Goal: Find specific page/section: Find specific page/section

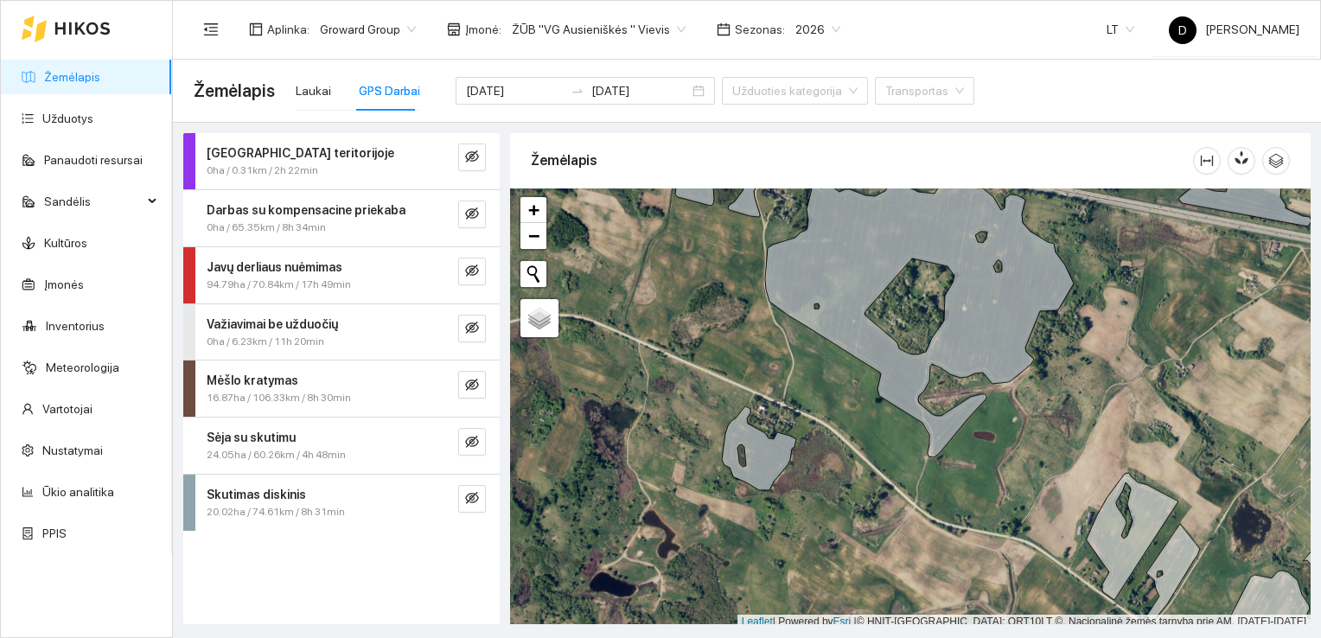
scroll to position [4, 0]
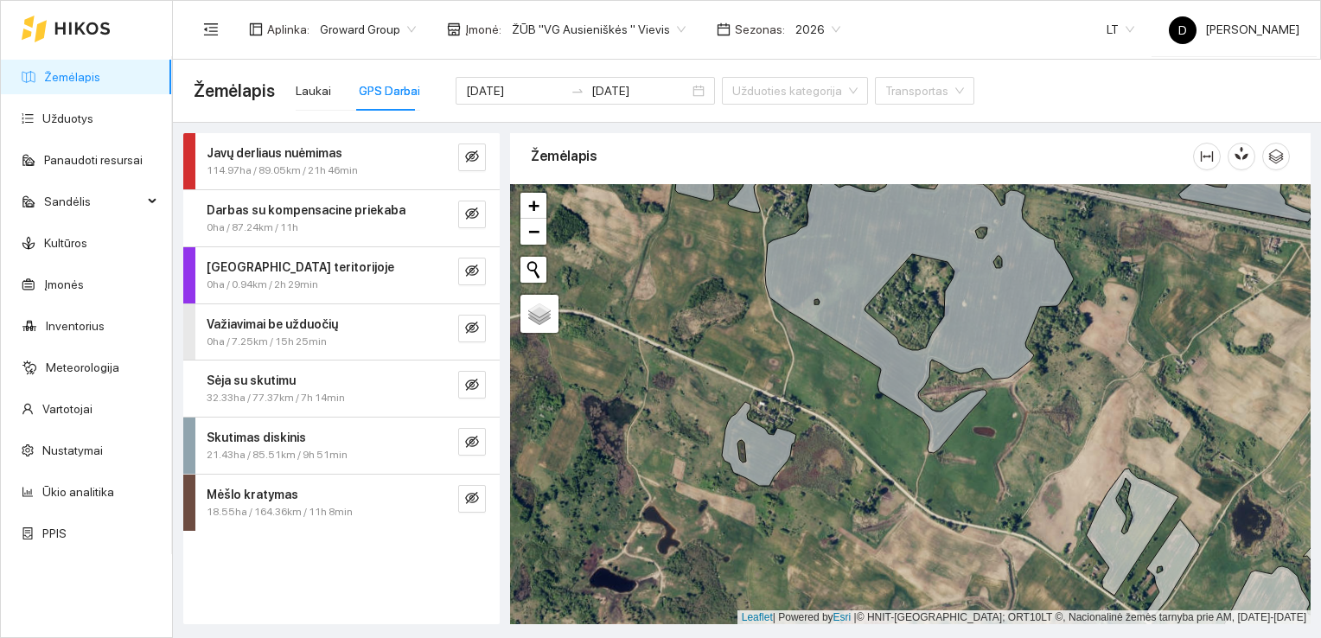
click at [332, 151] on strong "Javų derliaus nuėmimas" at bounding box center [275, 153] width 136 height 14
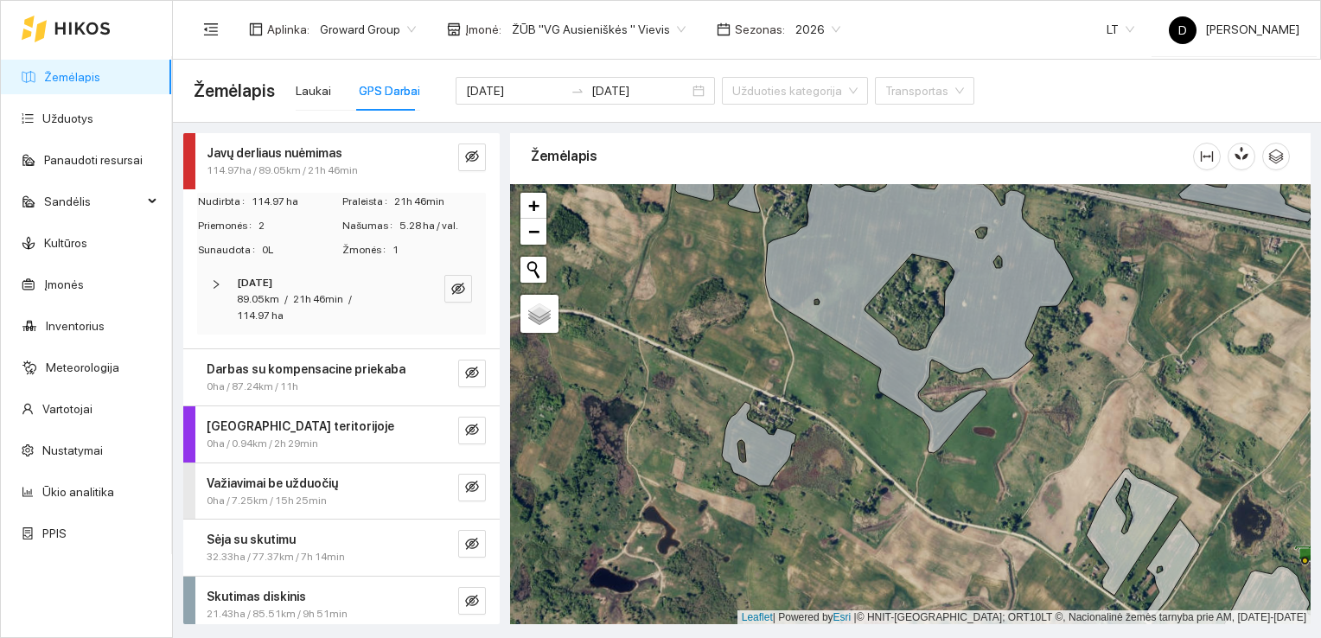
click at [332, 151] on strong "Javų derliaus nuėmimas" at bounding box center [275, 153] width 136 height 14
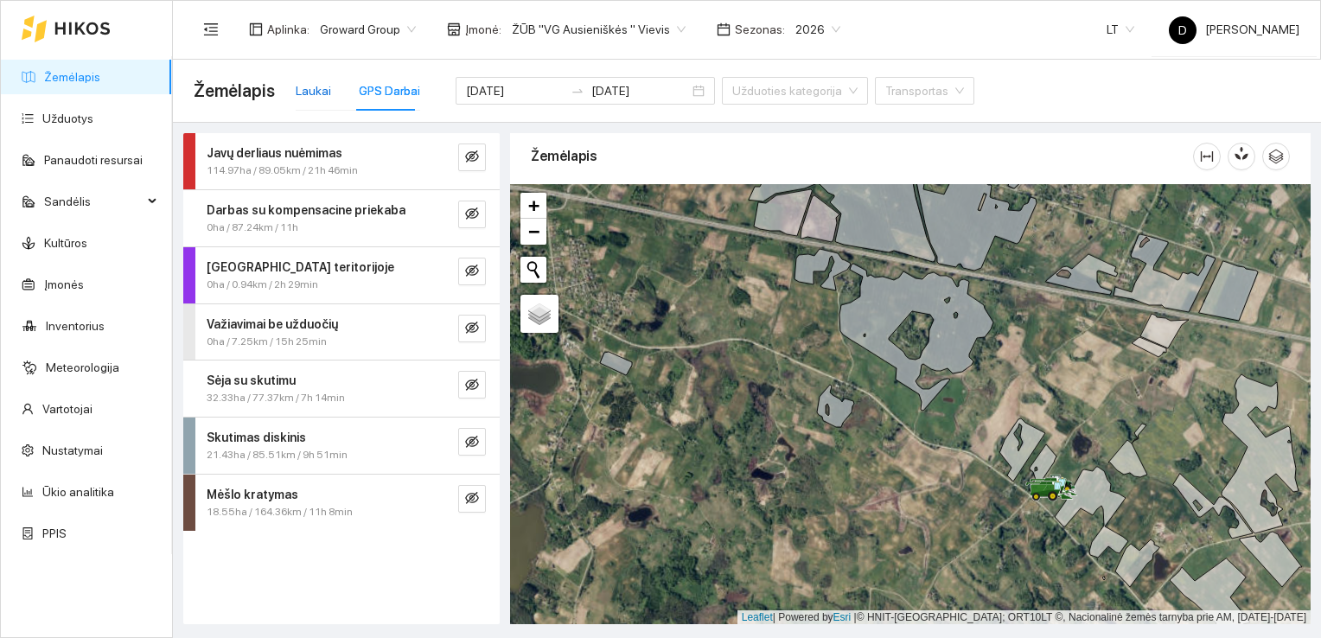
click at [308, 98] on div "Laukai" at bounding box center [313, 90] width 35 height 19
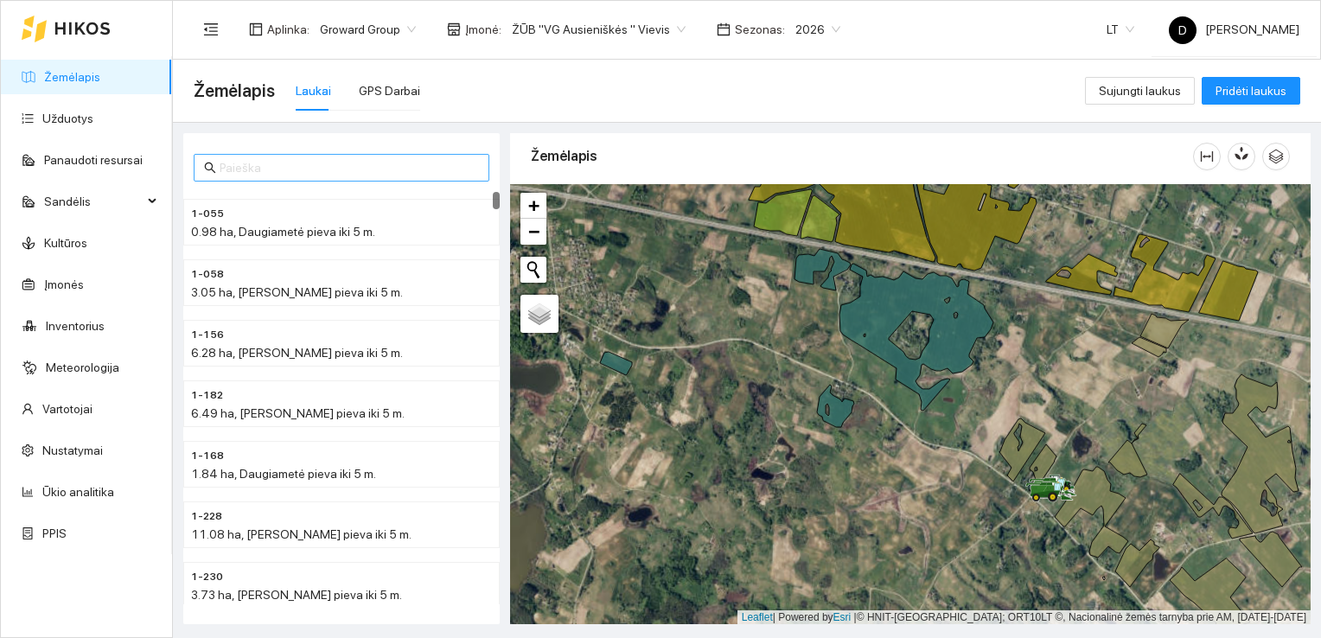
drag, startPoint x: 344, startPoint y: 182, endPoint x: 346, endPoint y: 171, distance: 10.5
click at [346, 176] on div "1-055 0.98 ha, Daugiametė pieva iki 5 m. 1-058 3.05 ha, Daugiametė pieva iki 5 …" at bounding box center [341, 378] width 316 height 491
click at [347, 171] on input "text" at bounding box center [349, 167] width 259 height 19
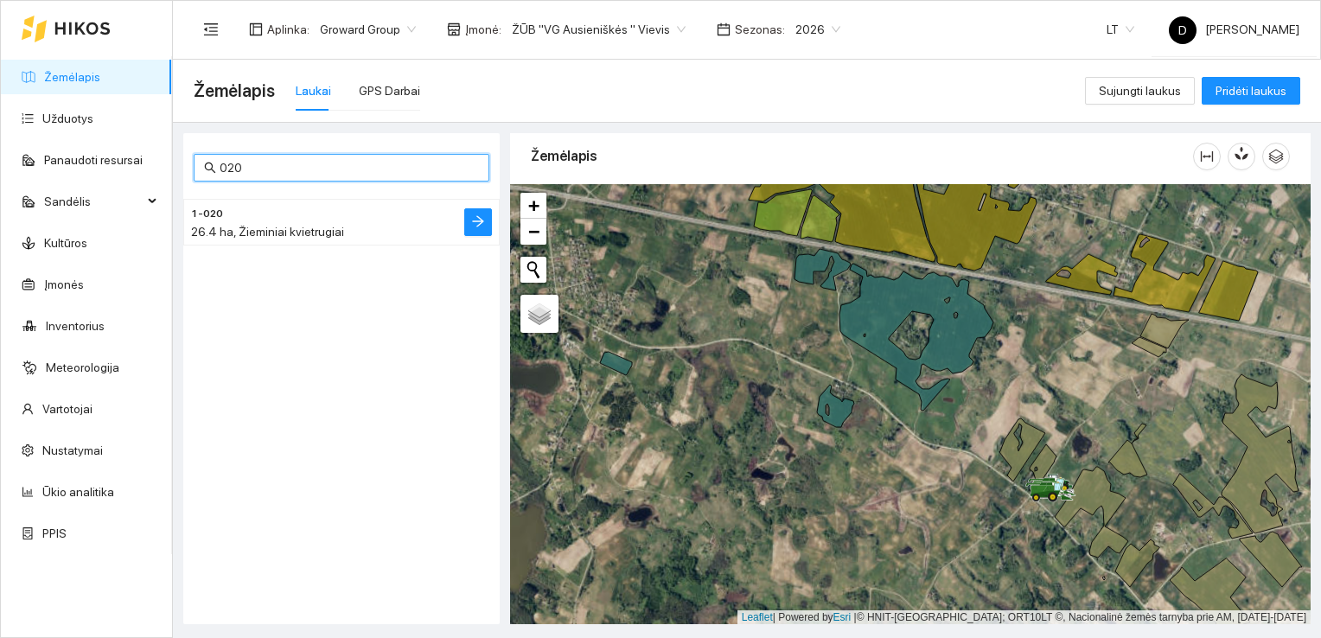
click at [371, 228] on div "26.4 ha, Žieminiai kvietrugiai" at bounding box center [307, 231] width 232 height 19
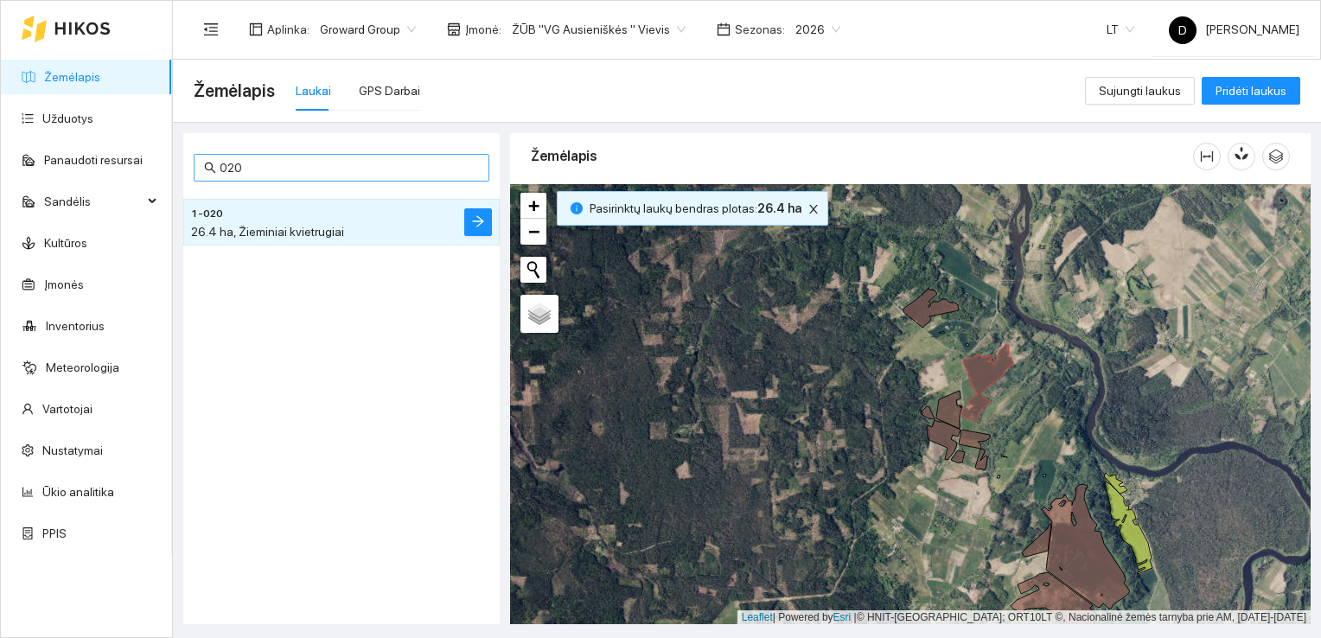
click at [274, 169] on input "020" at bounding box center [349, 167] width 259 height 19
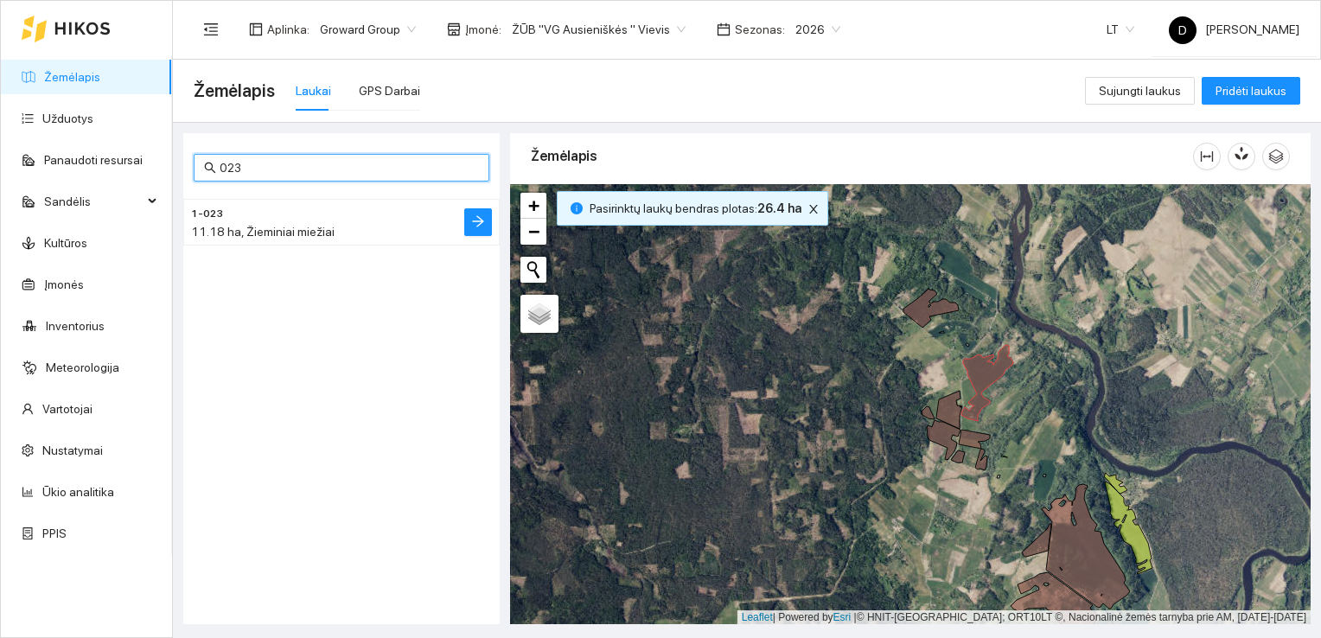
click at [282, 227] on span "11.18 ha, Žieminiai miežiai" at bounding box center [263, 232] width 144 height 14
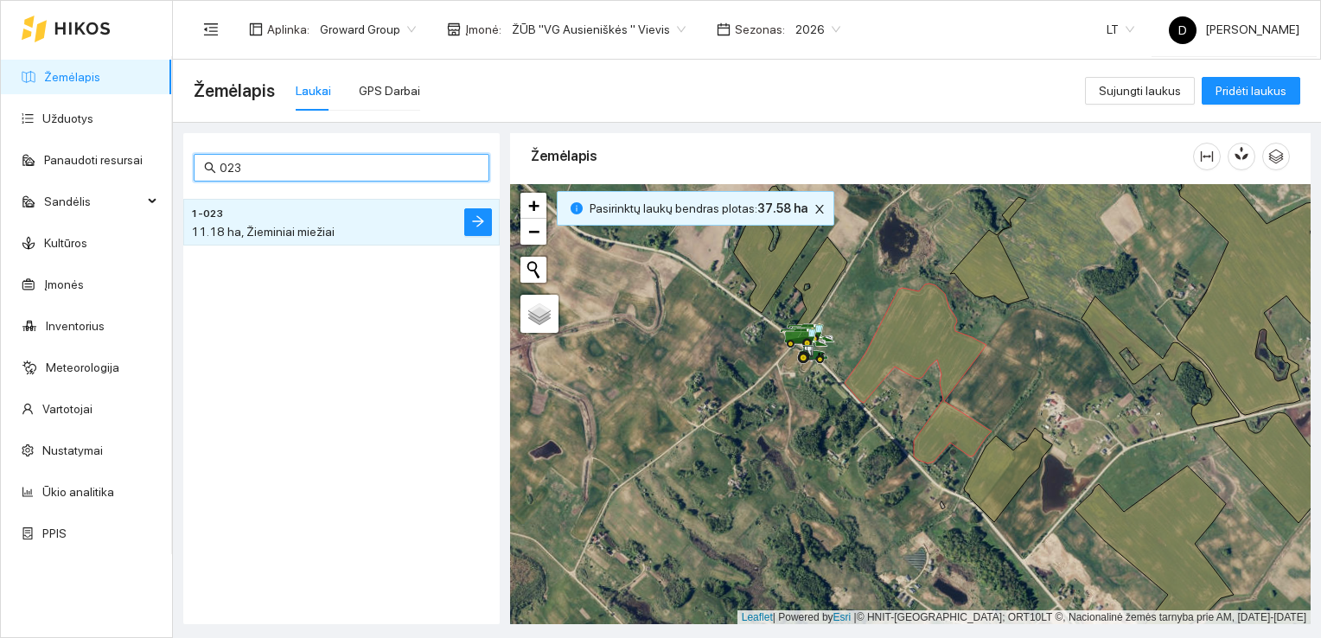
click at [311, 165] on input "023" at bounding box center [349, 167] width 259 height 19
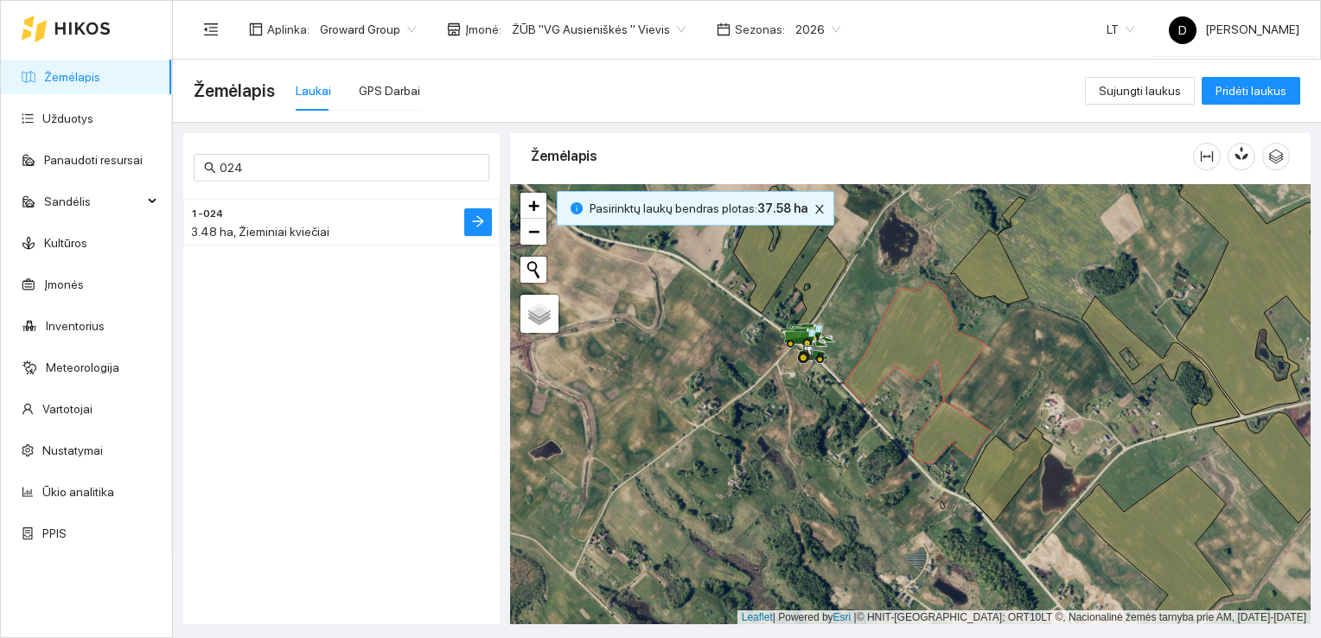
click at [322, 227] on div "3.48 ha, Žieminiai kviečiai" at bounding box center [307, 231] width 232 height 19
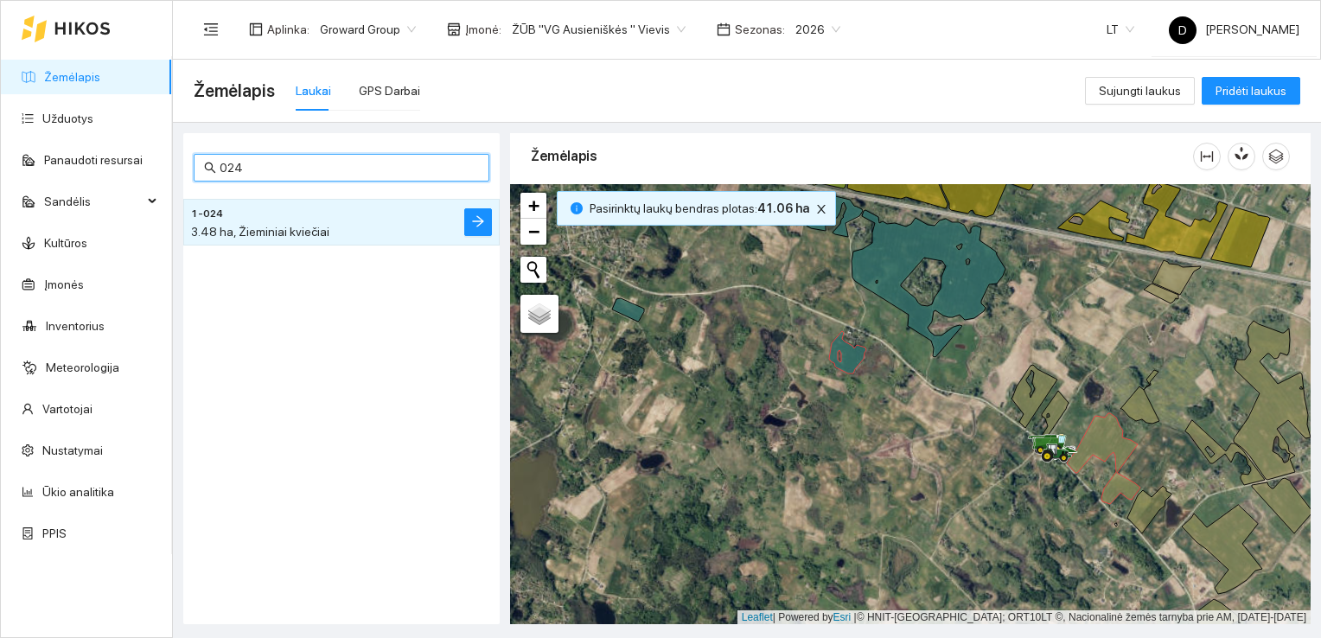
click at [296, 176] on input "024" at bounding box center [349, 167] width 259 height 19
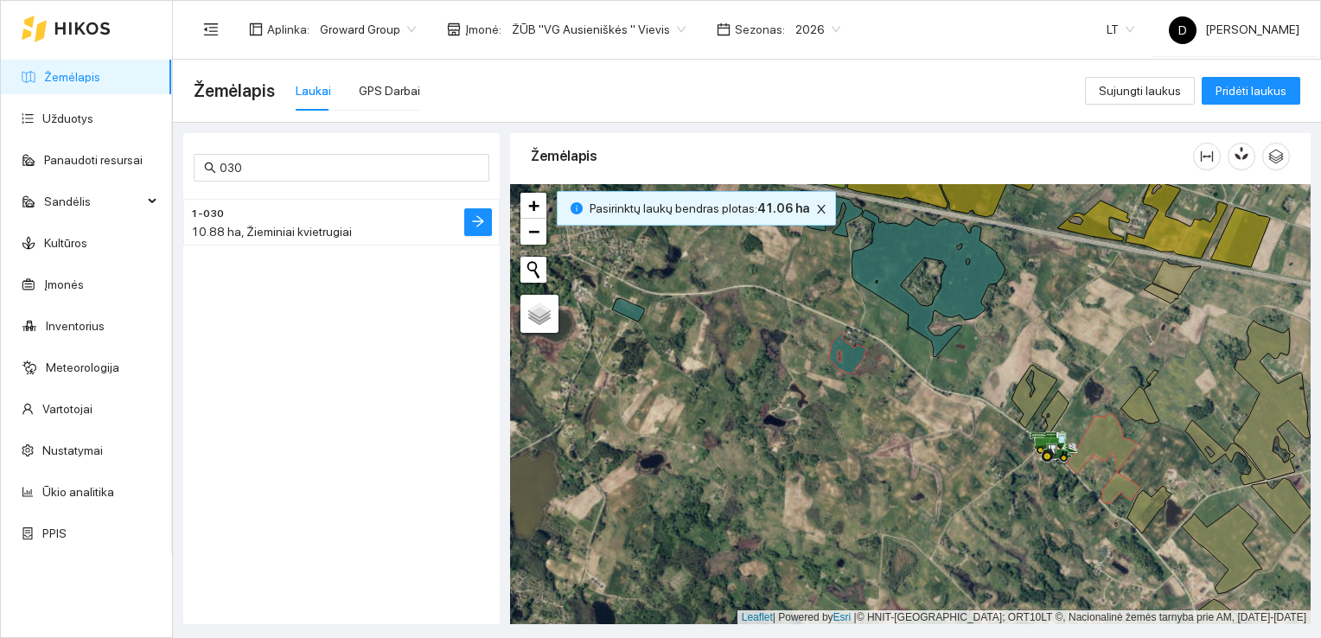
click at [297, 228] on span "10.88 ha, Žieminiai kvietrugiai" at bounding box center [271, 232] width 161 height 14
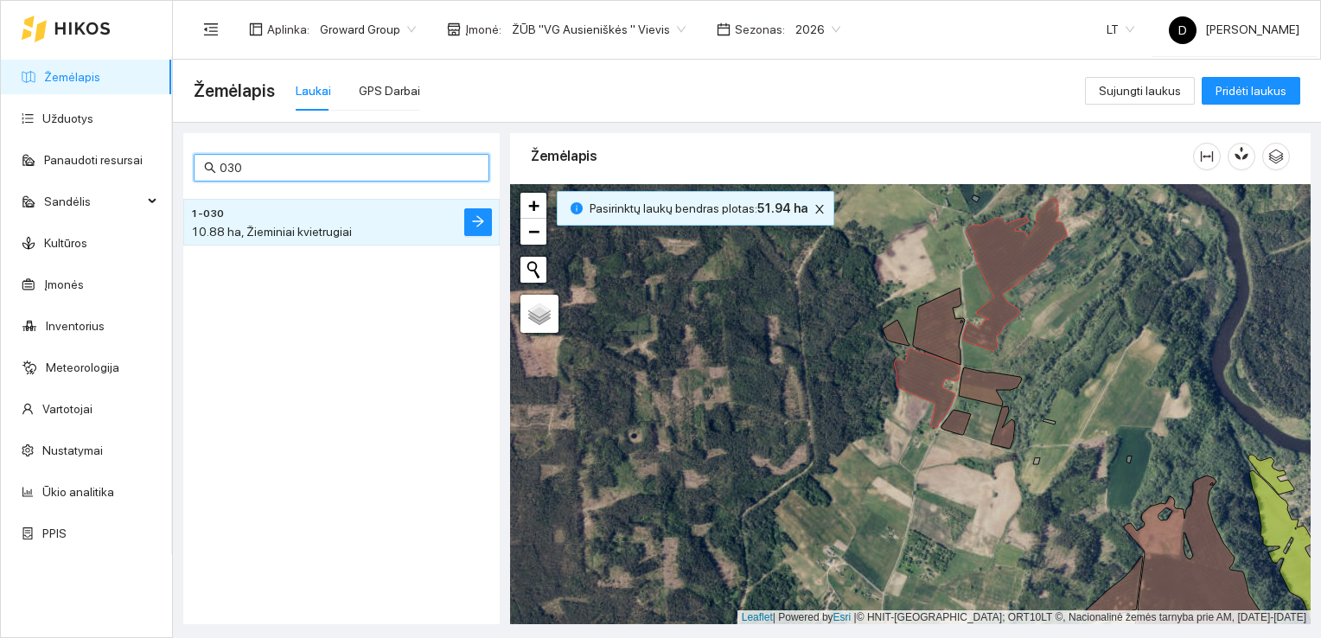
drag, startPoint x: 266, startPoint y: 165, endPoint x: 229, endPoint y: 168, distance: 37.3
click at [229, 168] on input "030" at bounding box center [349, 167] width 259 height 19
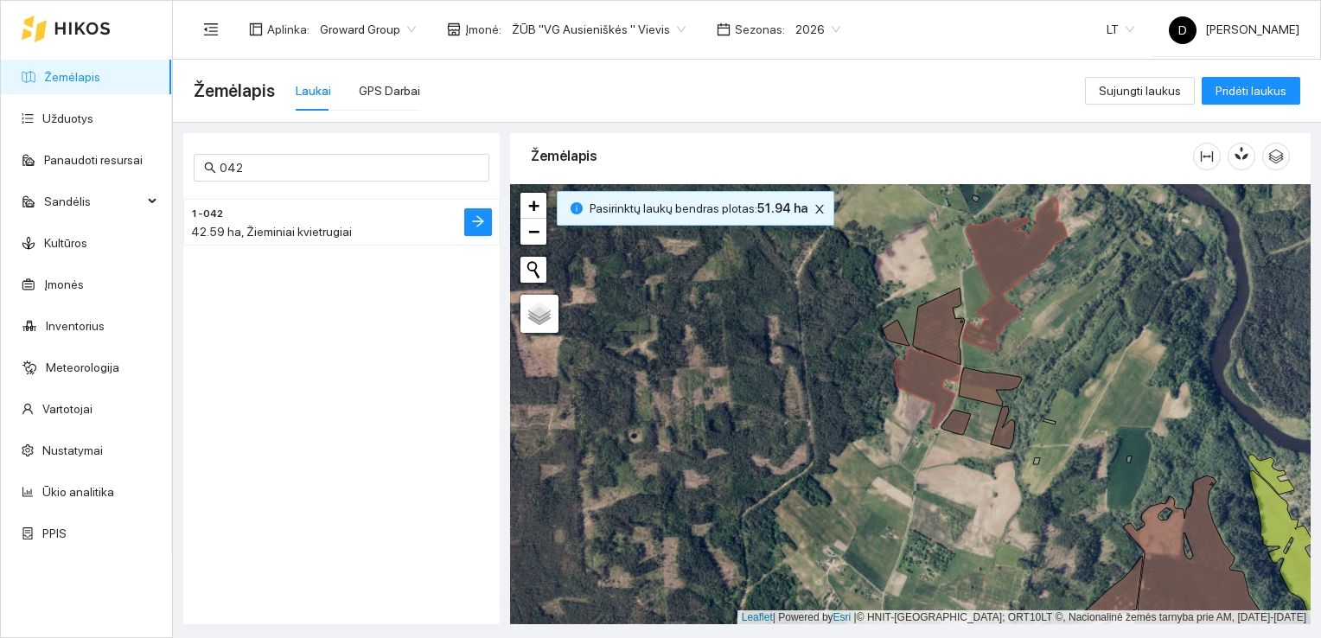
click at [314, 219] on h4 "1-042" at bounding box center [307, 212] width 232 height 19
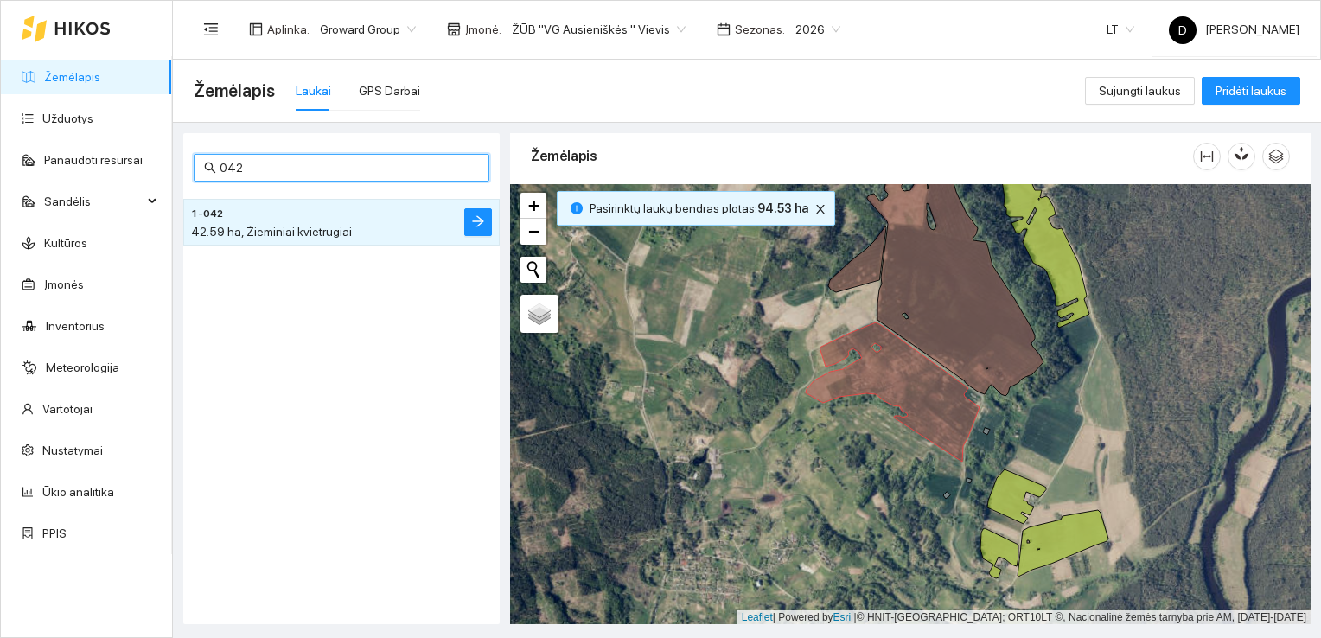
drag, startPoint x: 233, startPoint y: 164, endPoint x: 252, endPoint y: 175, distance: 21.7
click at [252, 175] on input "042" at bounding box center [349, 167] width 259 height 19
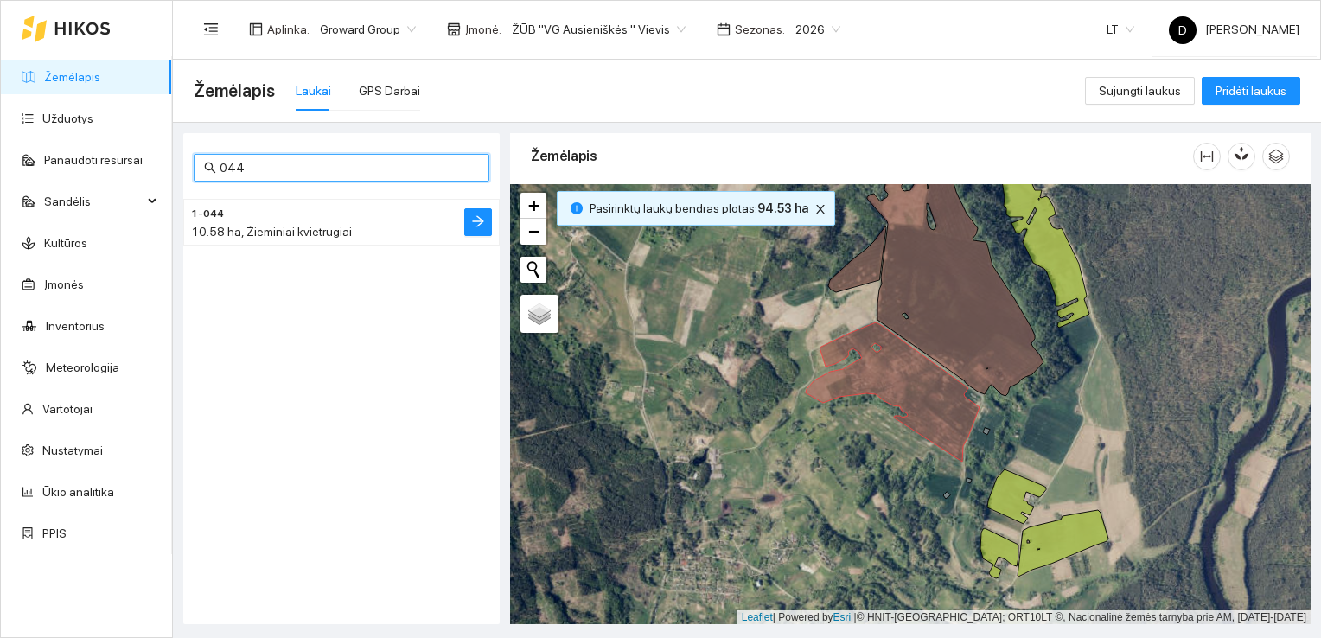
click at [291, 225] on span "10.58 ha, Žieminiai kvietrugiai" at bounding box center [271, 232] width 161 height 14
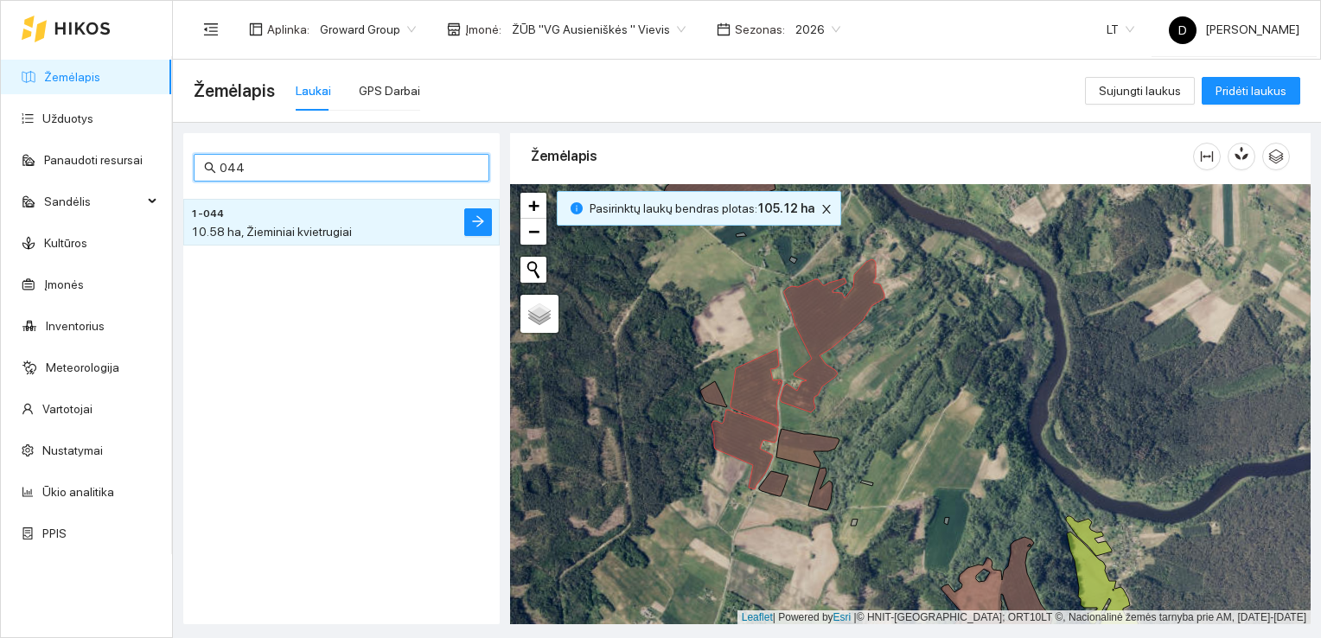
drag, startPoint x: 236, startPoint y: 171, endPoint x: 259, endPoint y: 172, distance: 22.5
click at [259, 172] on input "044" at bounding box center [349, 167] width 259 height 19
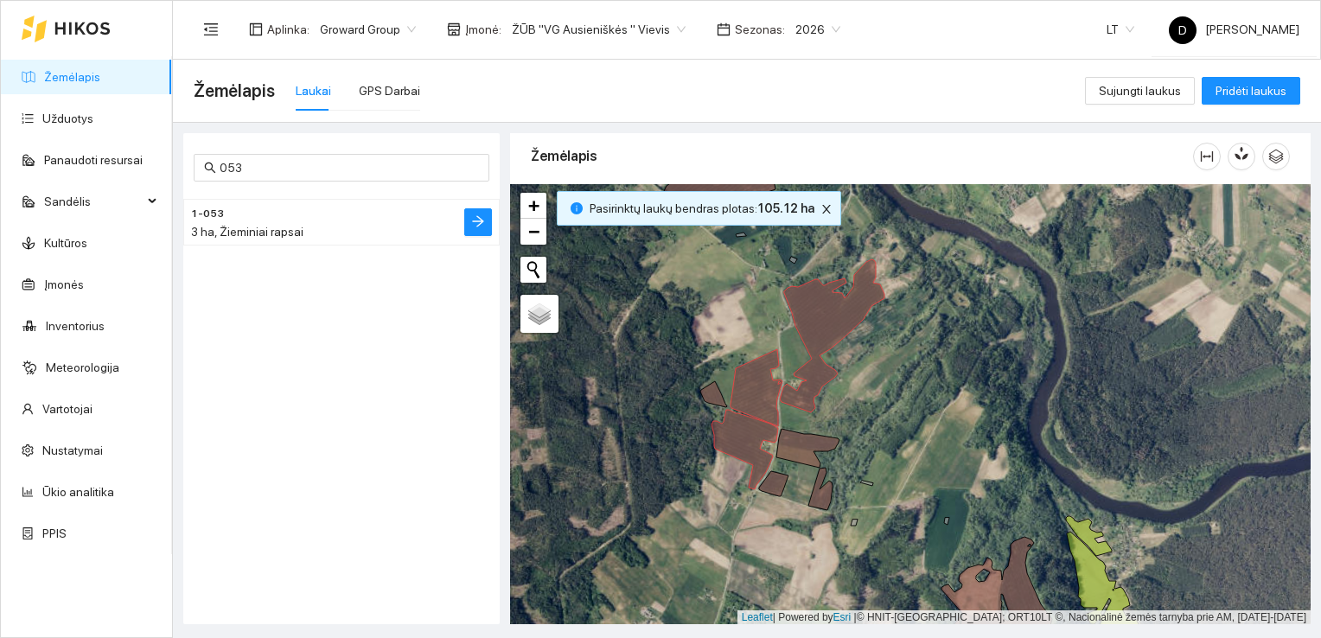
click at [279, 233] on span "3 ha, Žieminiai rapsai" at bounding box center [247, 232] width 112 height 14
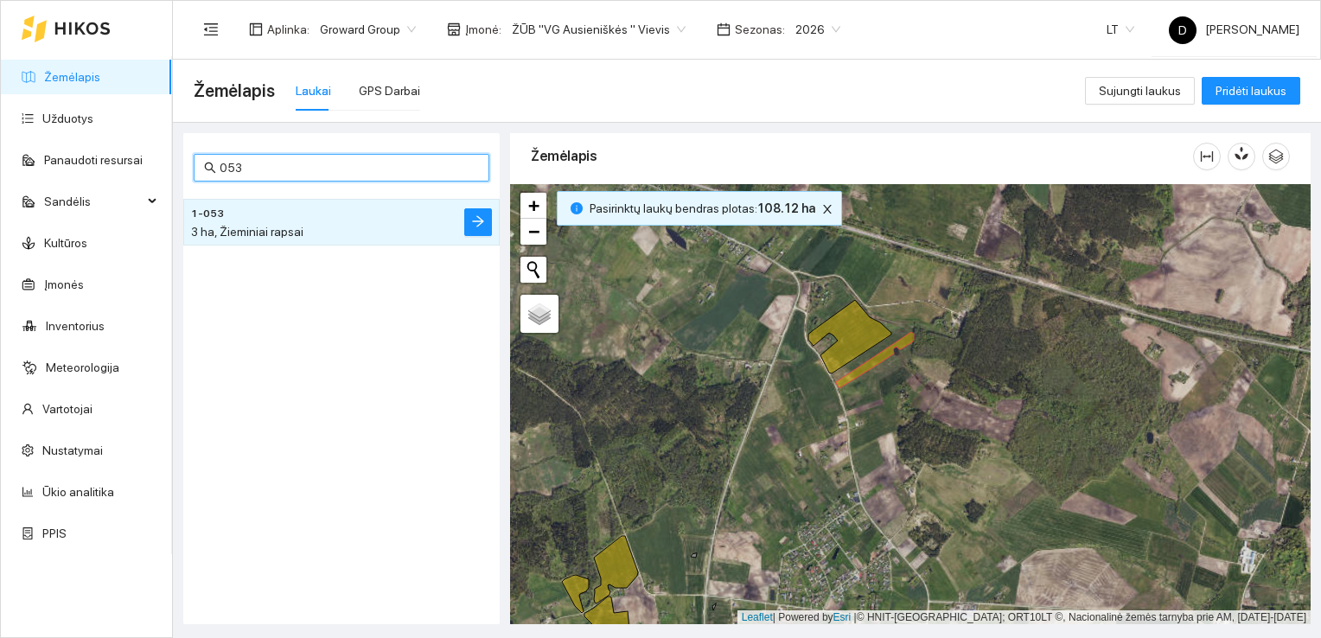
drag, startPoint x: 227, startPoint y: 169, endPoint x: 246, endPoint y: 179, distance: 21.3
click at [246, 179] on span "053" at bounding box center [342, 168] width 296 height 28
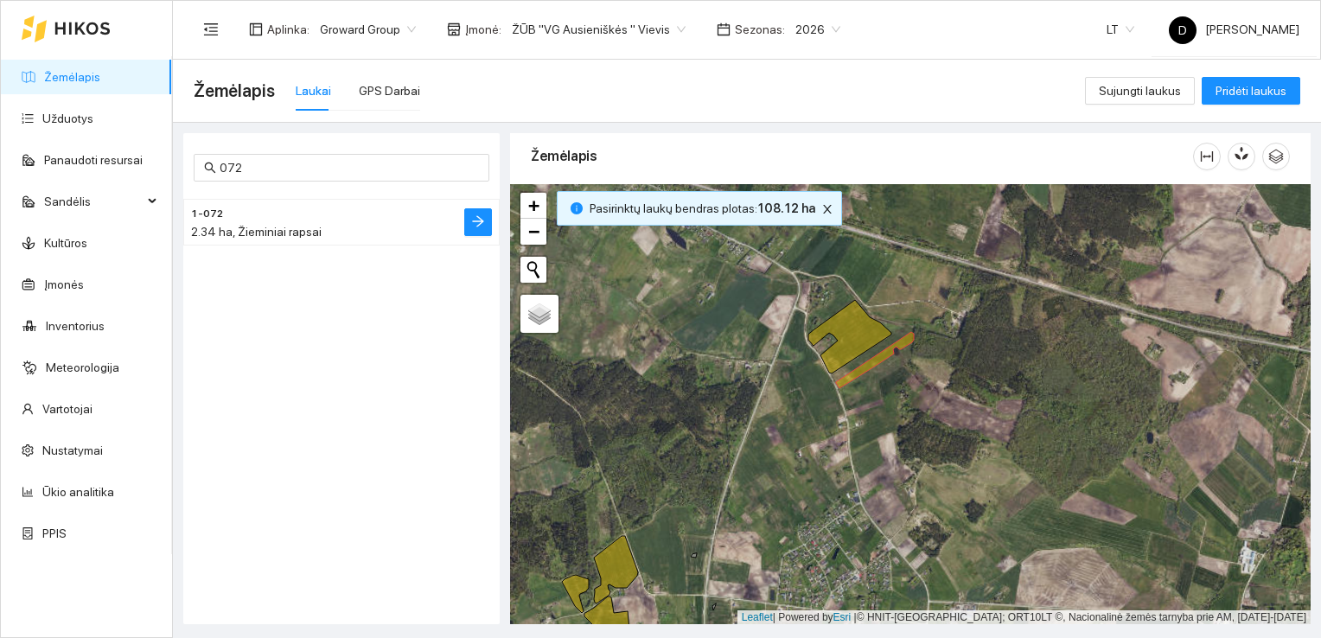
click at [281, 227] on span "2.34 ha, Žieminiai rapsai" at bounding box center [256, 232] width 131 height 14
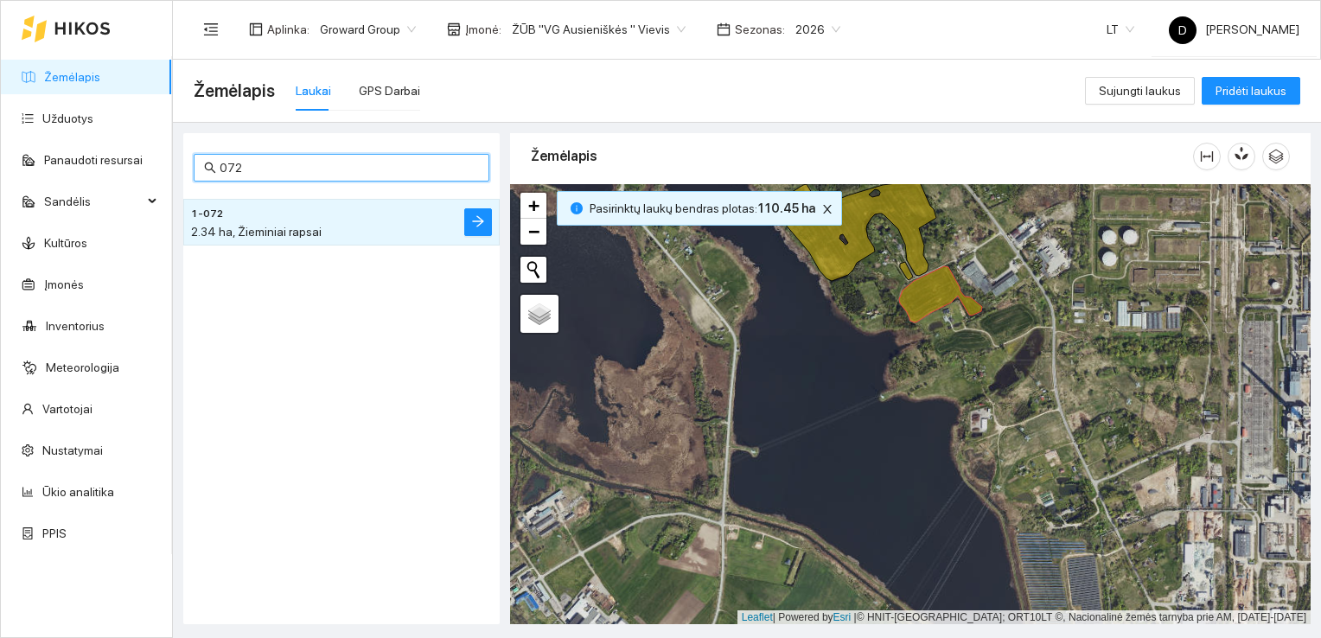
drag, startPoint x: 235, startPoint y: 164, endPoint x: 252, endPoint y: 169, distance: 18.1
click at [252, 169] on input "072" at bounding box center [349, 167] width 259 height 19
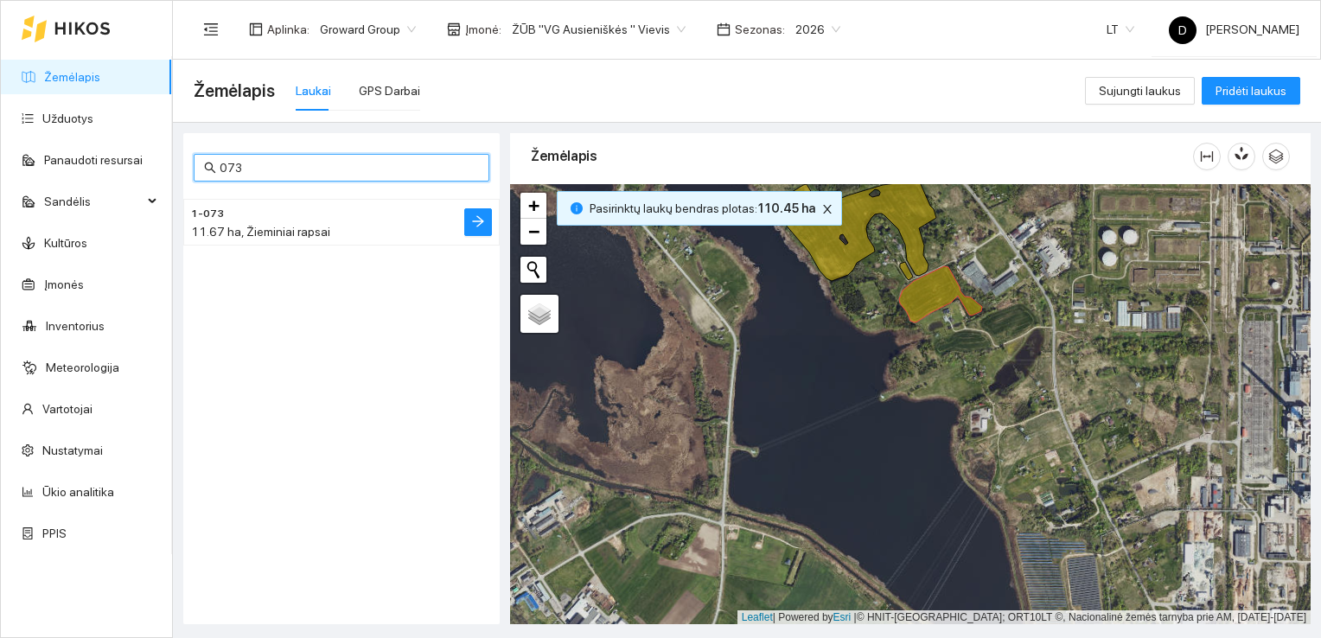
click at [294, 231] on span "11.67 ha, Žieminiai rapsai" at bounding box center [260, 232] width 139 height 14
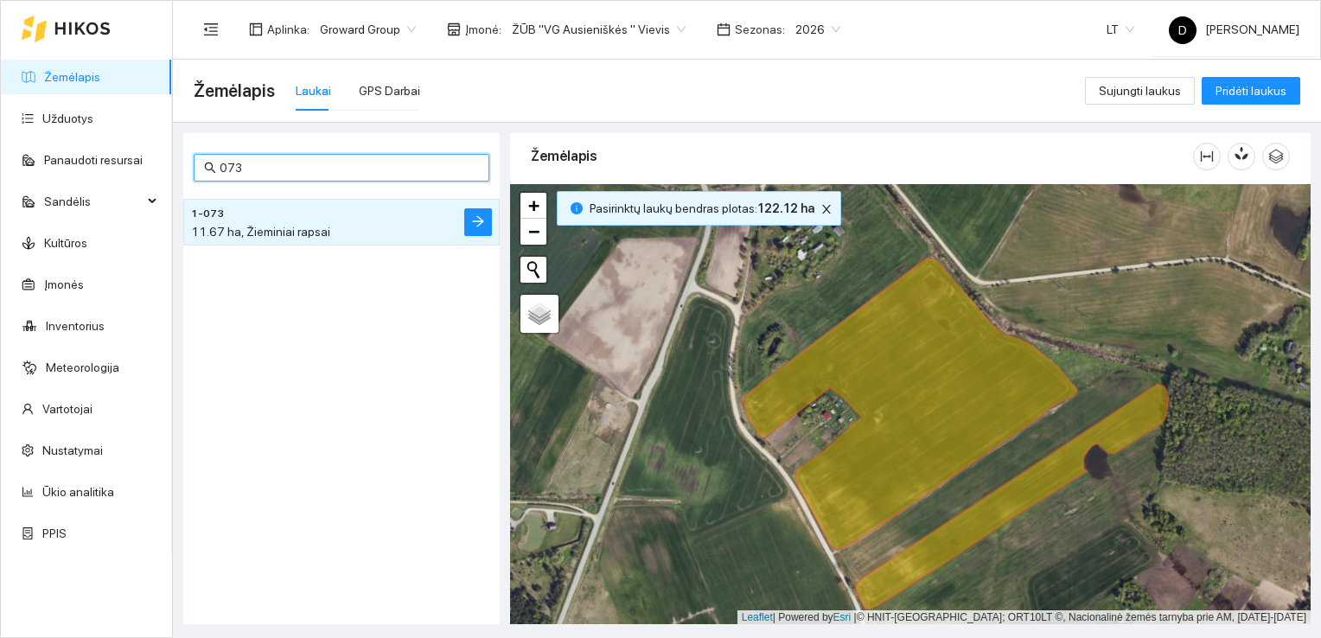
drag, startPoint x: 226, startPoint y: 161, endPoint x: 252, endPoint y: 169, distance: 27.3
click at [252, 169] on input "073" at bounding box center [349, 167] width 259 height 19
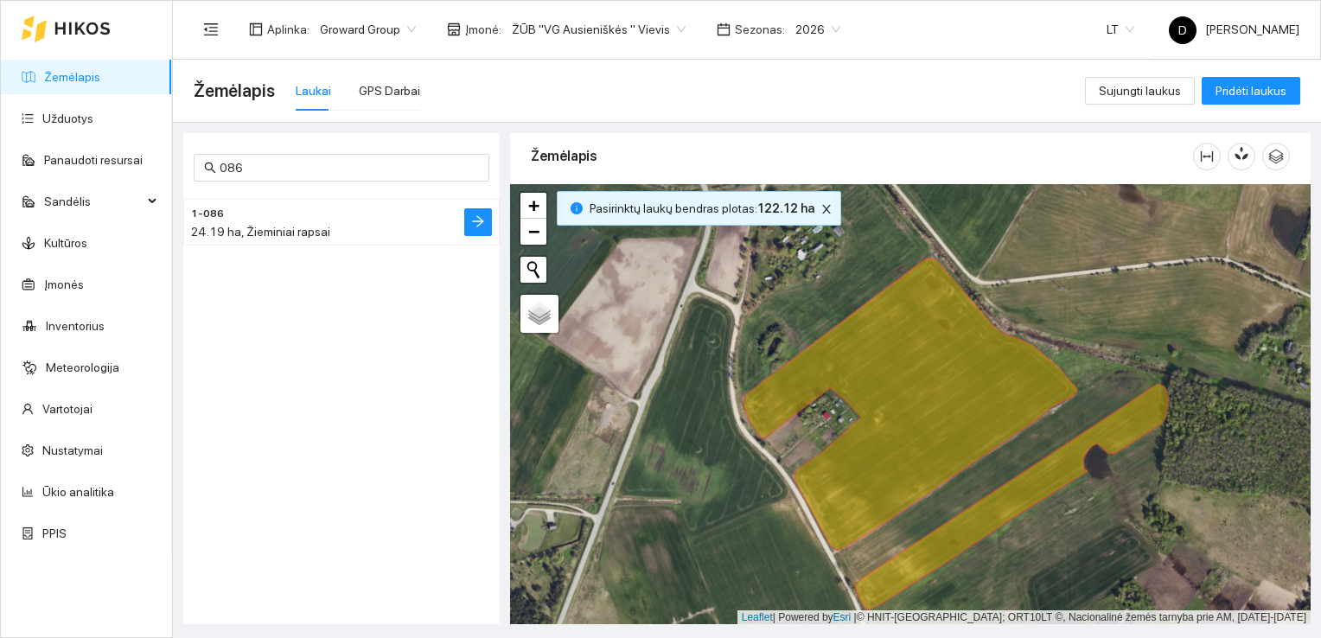
click at [287, 233] on span "24.19 ha, Žieminiai rapsai" at bounding box center [260, 232] width 139 height 14
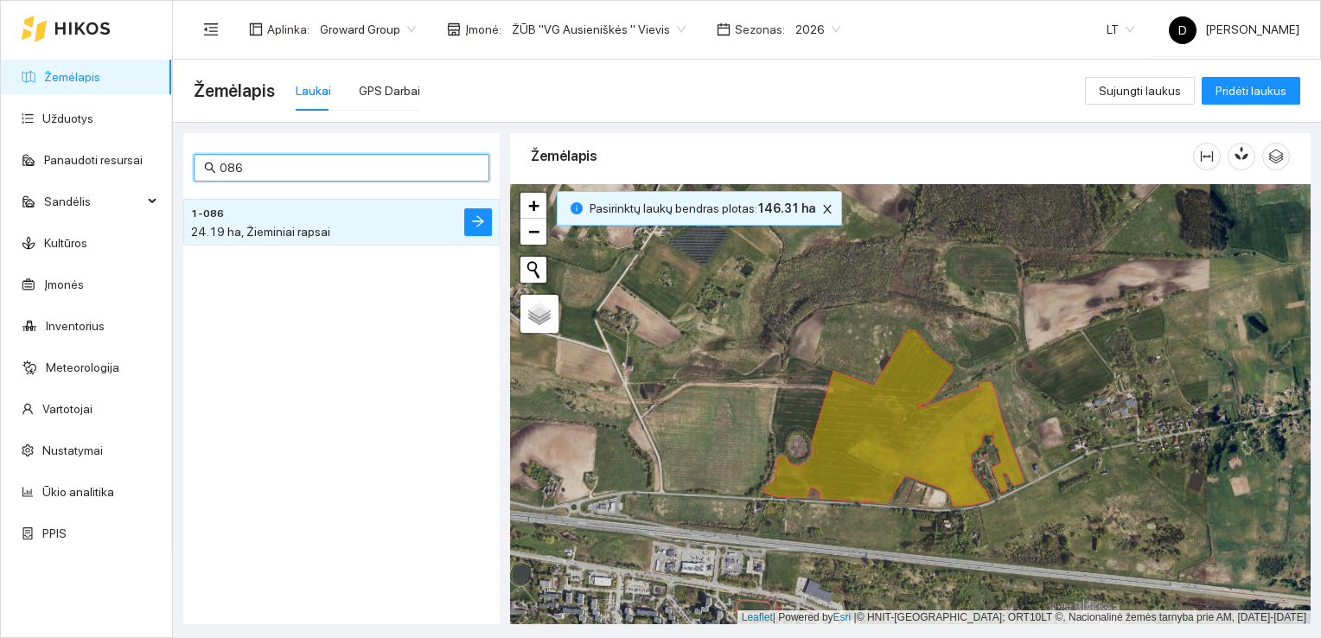
drag, startPoint x: 226, startPoint y: 168, endPoint x: 249, endPoint y: 178, distance: 25.5
click at [248, 178] on span "086" at bounding box center [342, 168] width 296 height 28
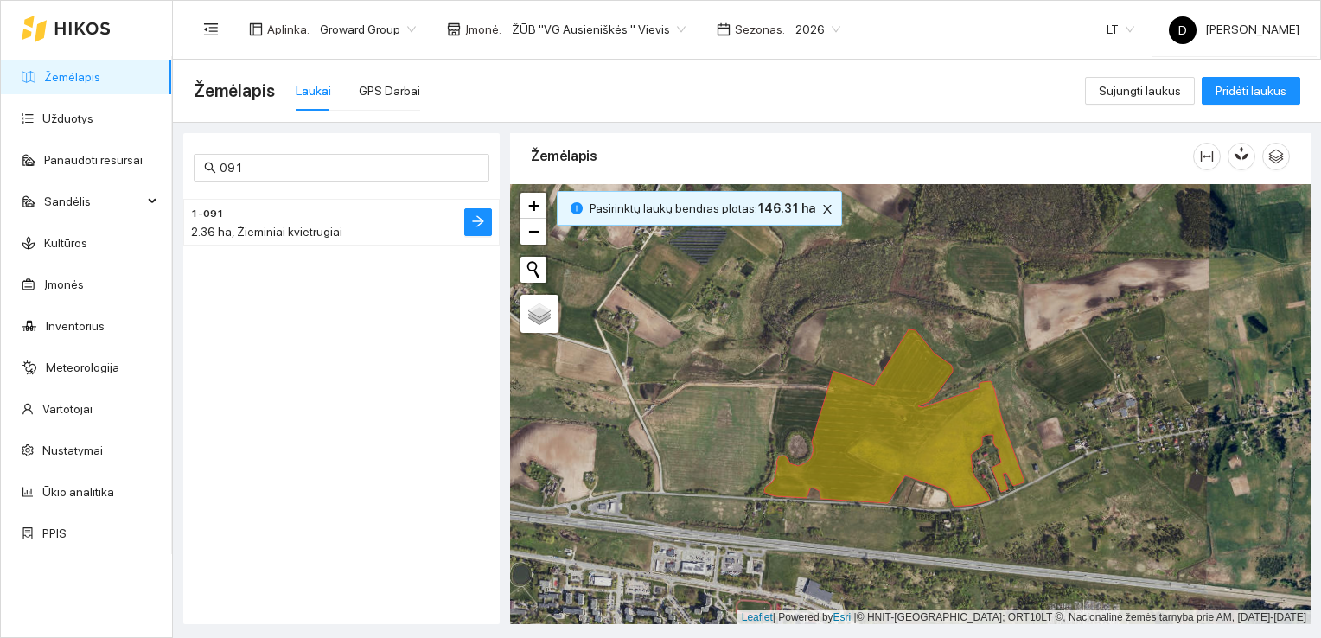
click at [281, 227] on span "2.36 ha, Žieminiai kvietrugiai" at bounding box center [266, 232] width 151 height 14
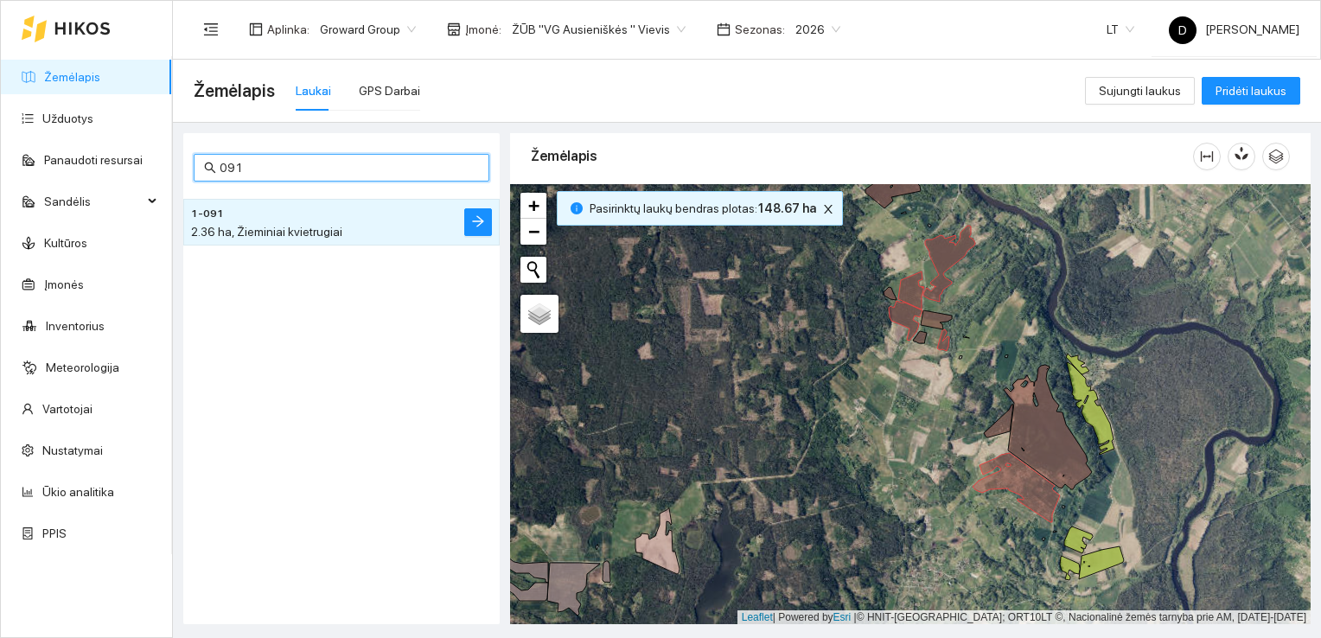
drag, startPoint x: 235, startPoint y: 171, endPoint x: 252, endPoint y: 176, distance: 17.8
click at [252, 176] on input "091" at bounding box center [349, 167] width 259 height 19
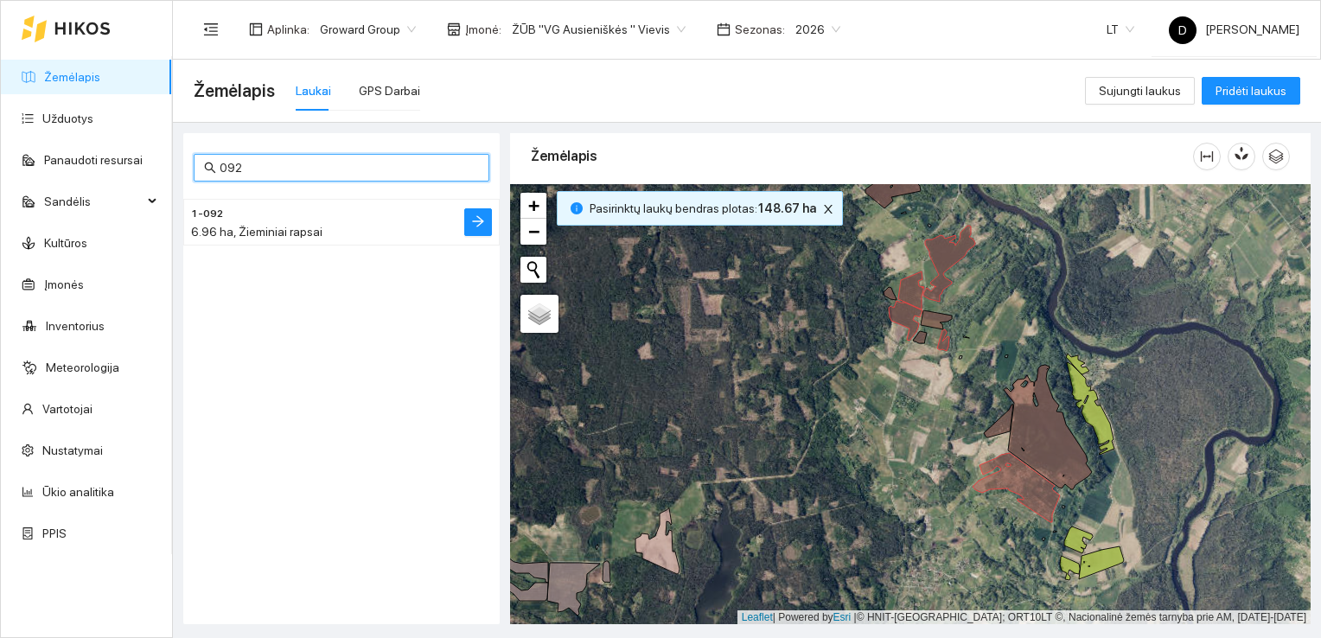
click at [279, 232] on span "6.96 ha, Žieminiai rapsai" at bounding box center [256, 232] width 131 height 14
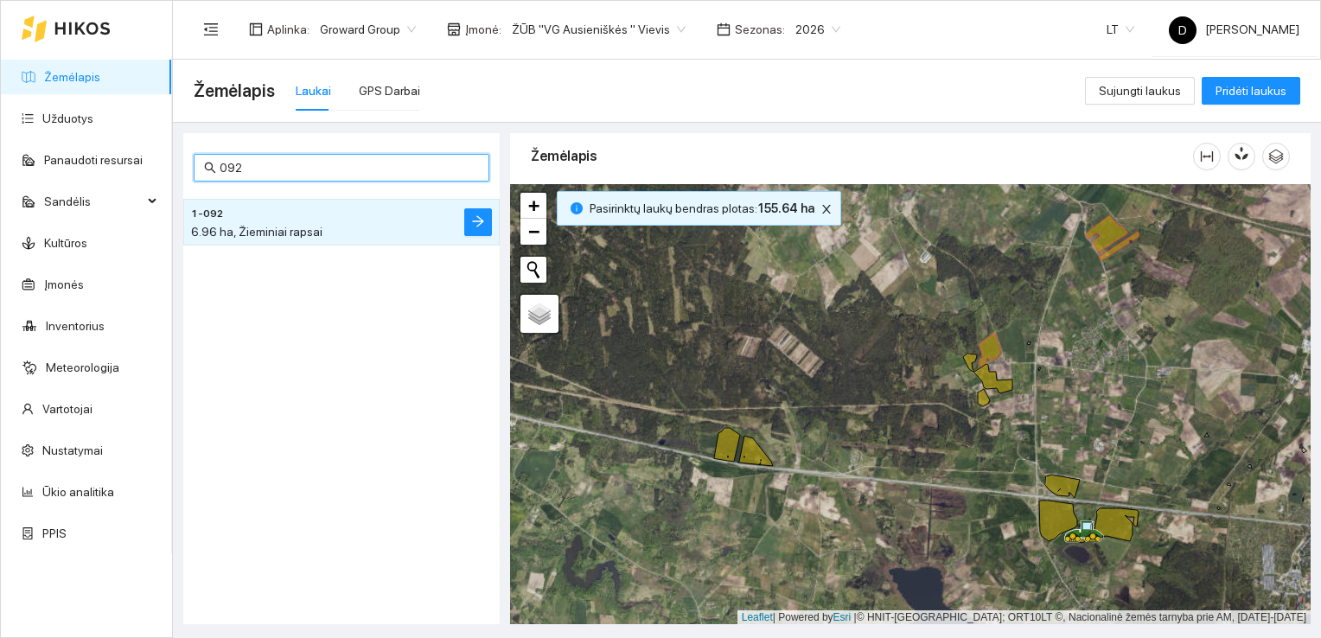
drag, startPoint x: 232, startPoint y: 164, endPoint x: 244, endPoint y: 171, distance: 13.9
click at [244, 171] on input "092" at bounding box center [349, 167] width 259 height 19
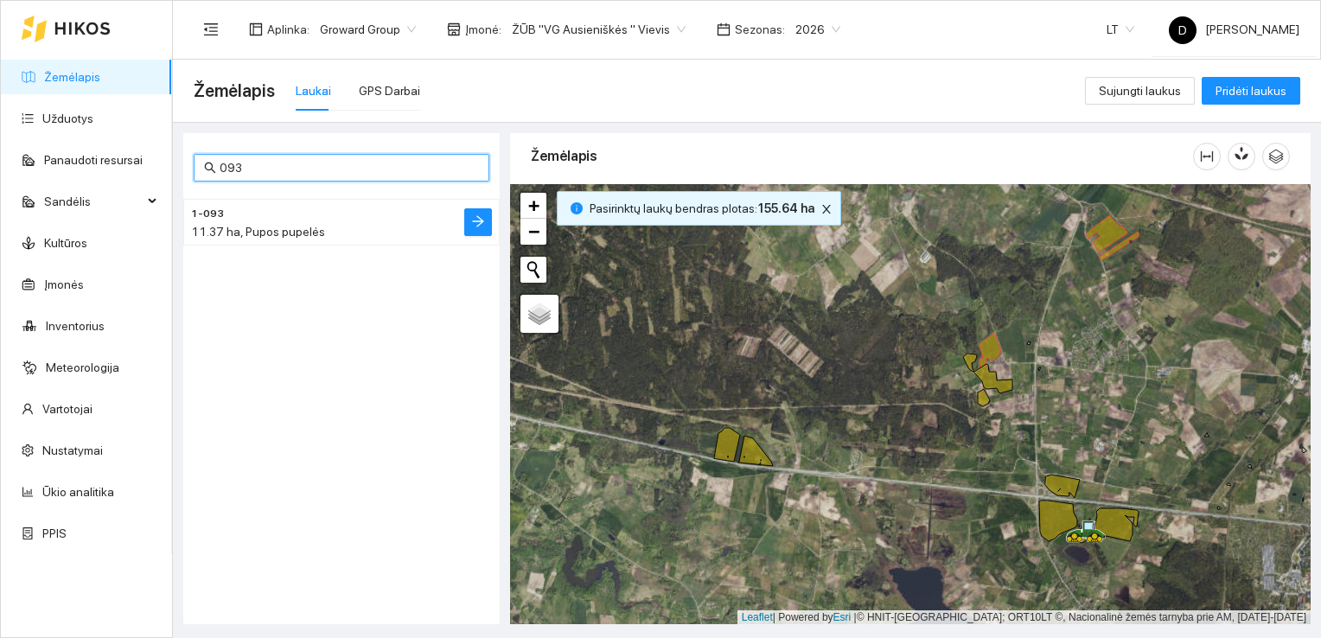
click at [291, 237] on span "11.37 ha, Pupos pupelės" at bounding box center [258, 232] width 134 height 14
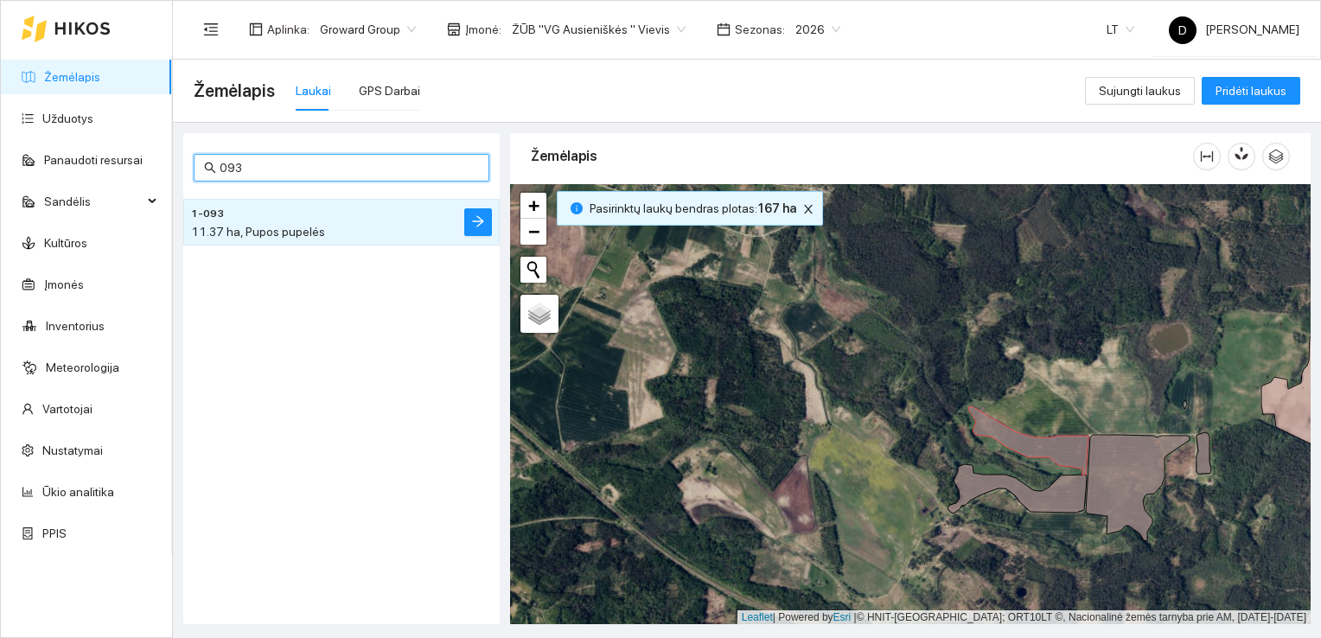
drag, startPoint x: 221, startPoint y: 166, endPoint x: 259, endPoint y: 186, distance: 42.9
click at [259, 186] on div "093 1-093 11.37 ha, Pupos pupelės" at bounding box center [341, 378] width 316 height 491
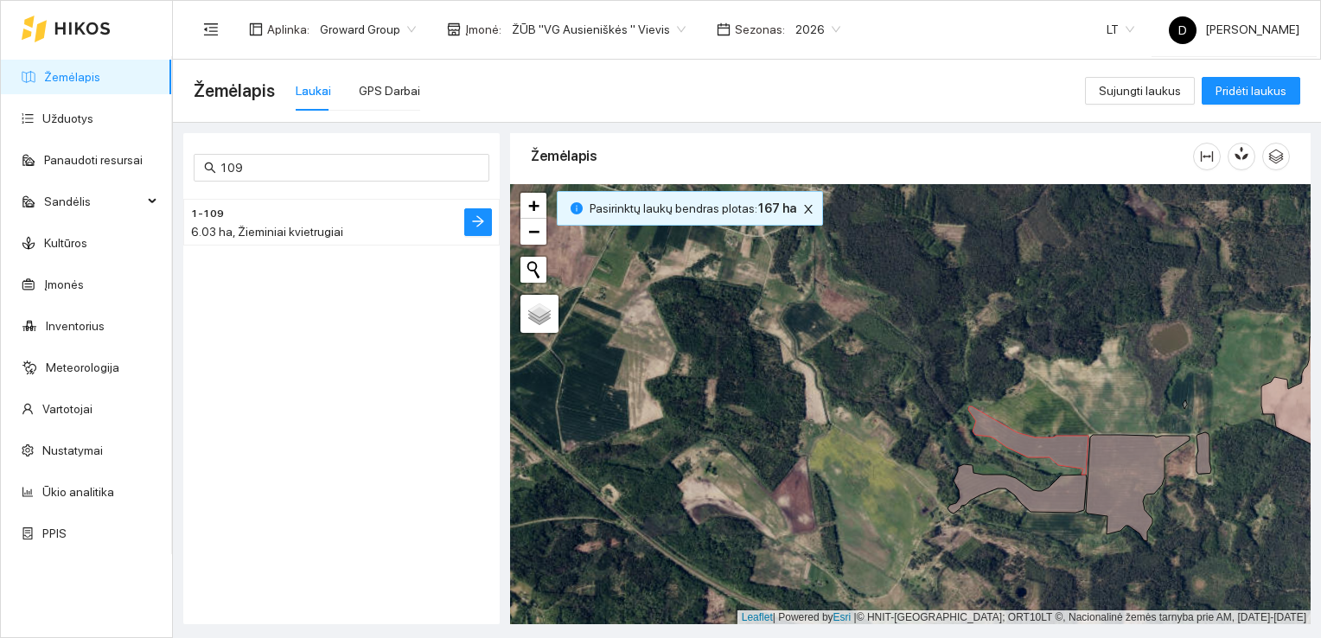
click at [284, 235] on span "6.03 ha, Žieminiai kvietrugiai" at bounding box center [267, 232] width 152 height 14
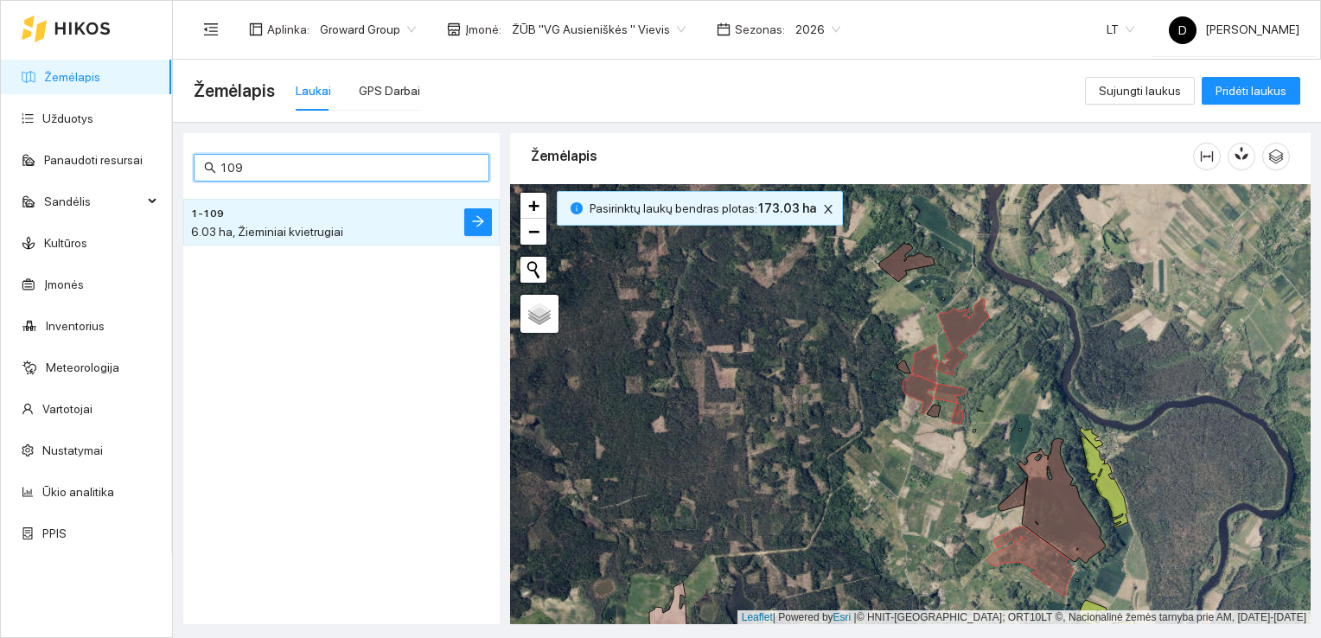
drag, startPoint x: 230, startPoint y: 168, endPoint x: 272, endPoint y: 182, distance: 44.8
click at [272, 182] on div "109 1-109 6.03 ha, Žieminiai kvietrugiai" at bounding box center [341, 378] width 316 height 491
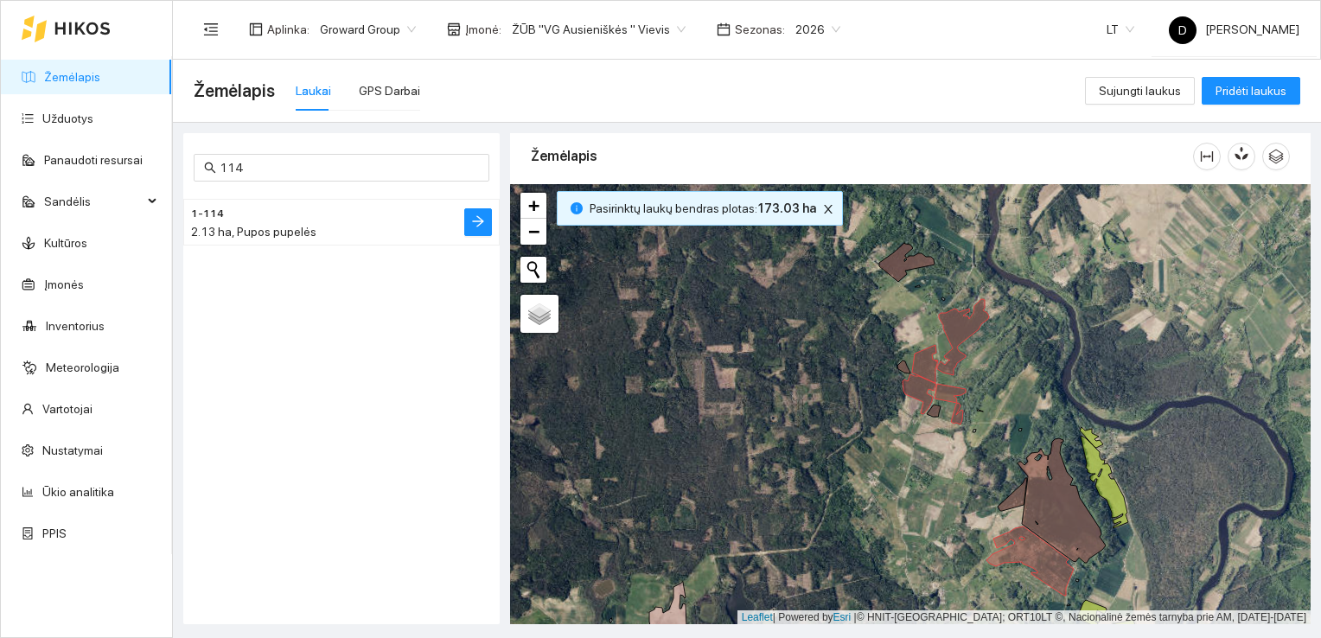
click at [259, 225] on span "2.13 ha, Pupos pupelės" at bounding box center [253, 232] width 125 height 14
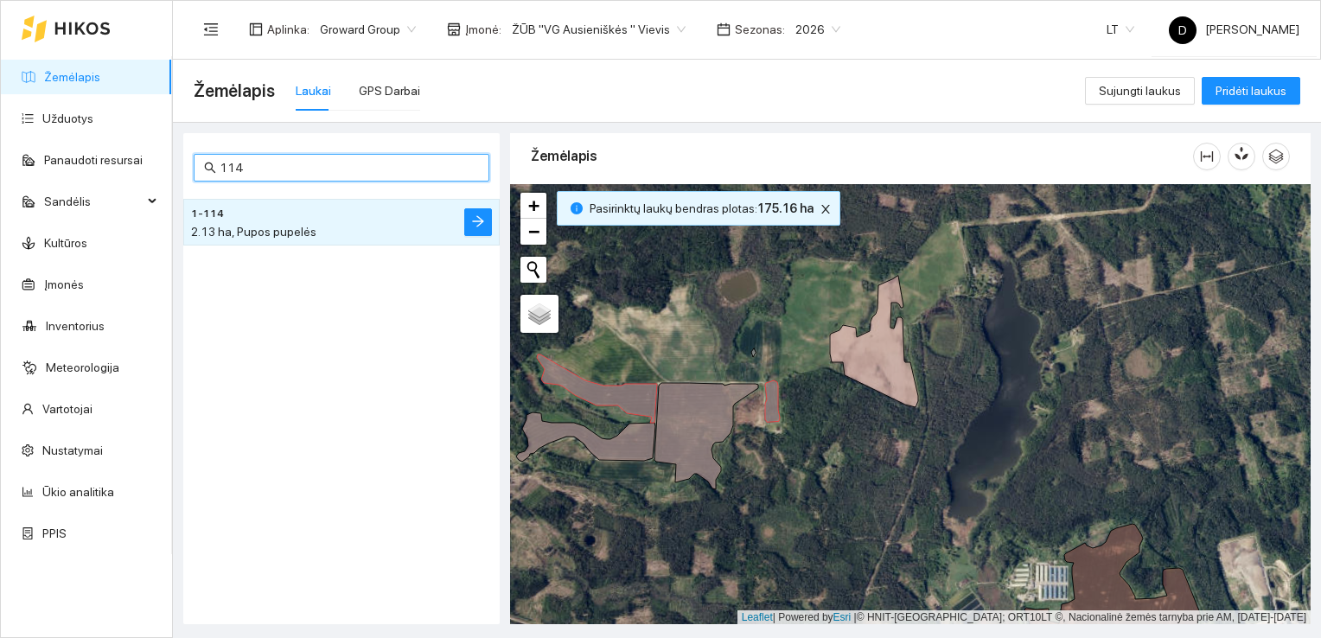
drag, startPoint x: 236, startPoint y: 171, endPoint x: 252, endPoint y: 178, distance: 17.8
click at [252, 178] on span "114" at bounding box center [342, 168] width 296 height 28
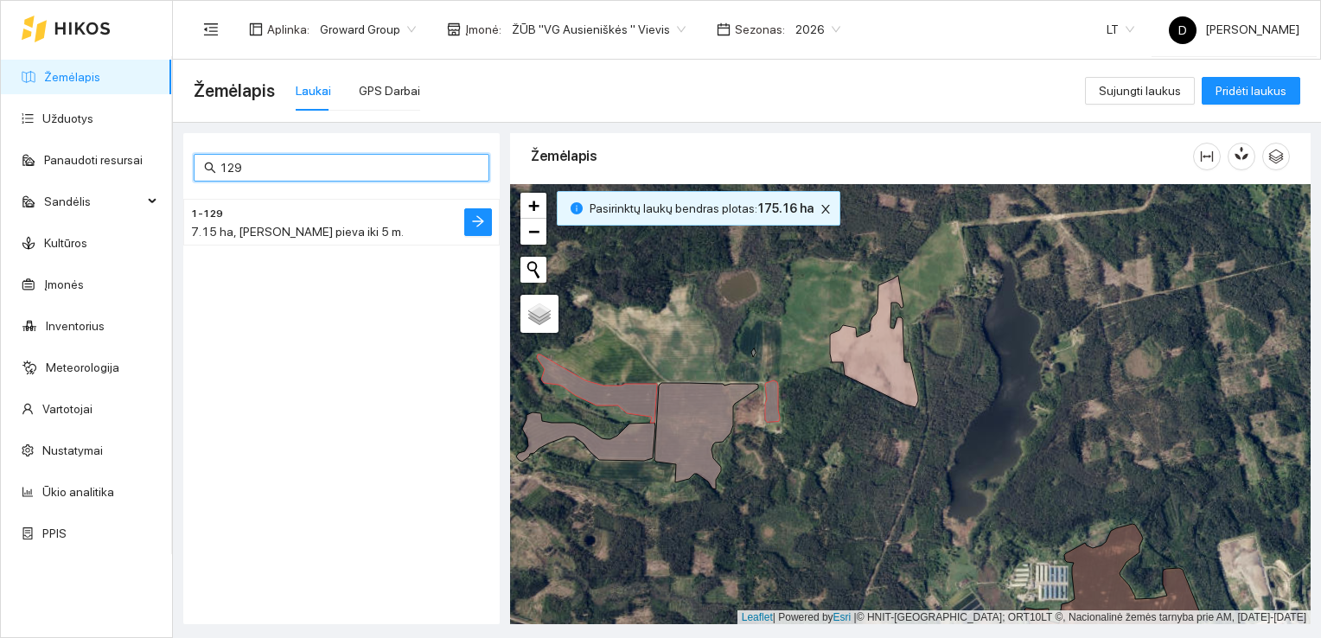
click at [303, 218] on h4 "1-129" at bounding box center [307, 212] width 232 height 19
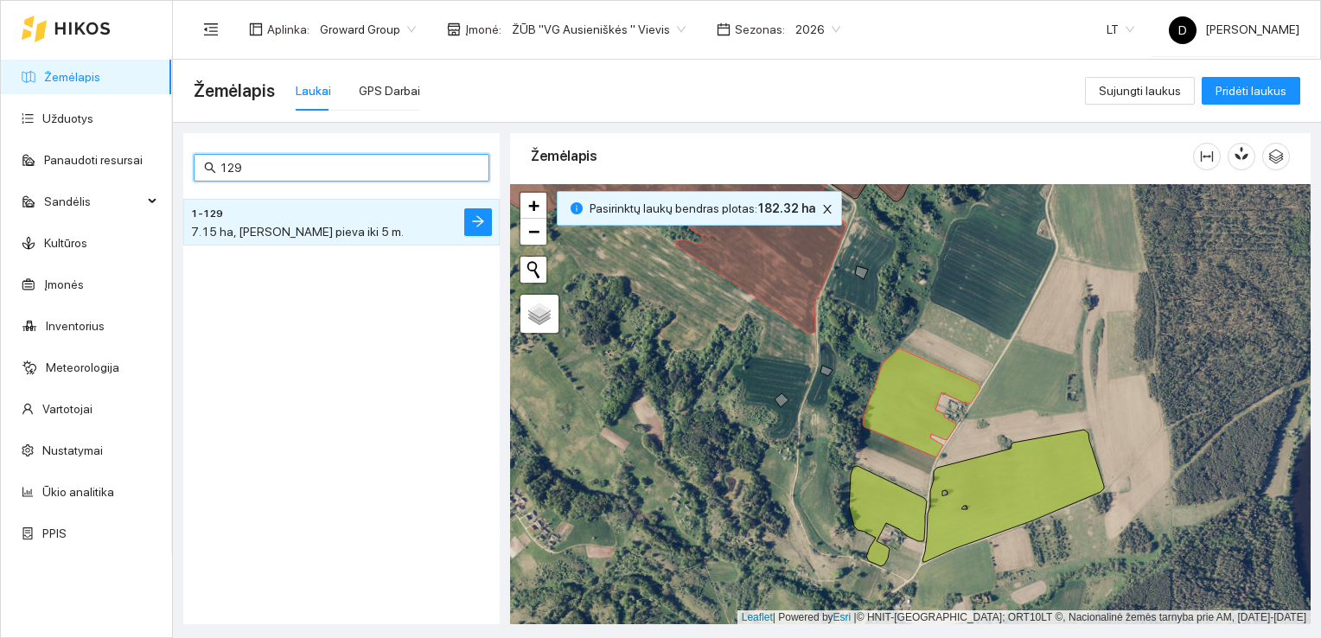
drag, startPoint x: 227, startPoint y: 164, endPoint x: 269, endPoint y: 178, distance: 44.6
click at [269, 177] on span "129" at bounding box center [342, 168] width 296 height 28
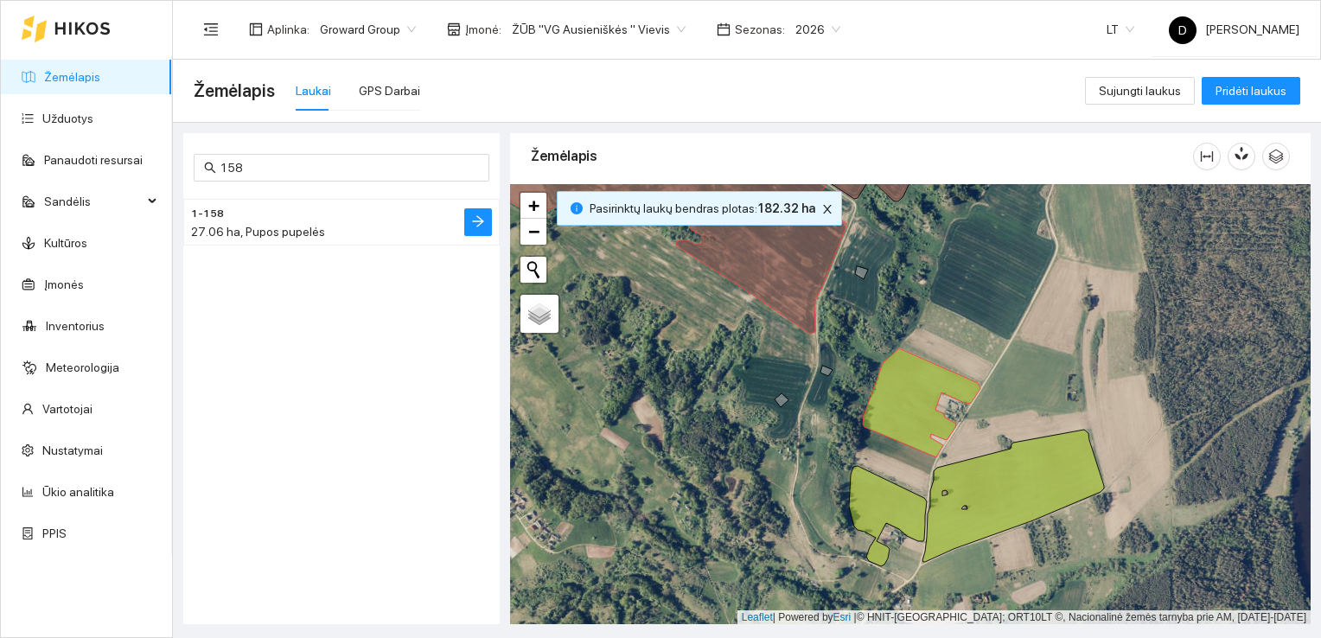
click at [288, 237] on span "27.06 ha, Pupos pupelės" at bounding box center [258, 232] width 134 height 14
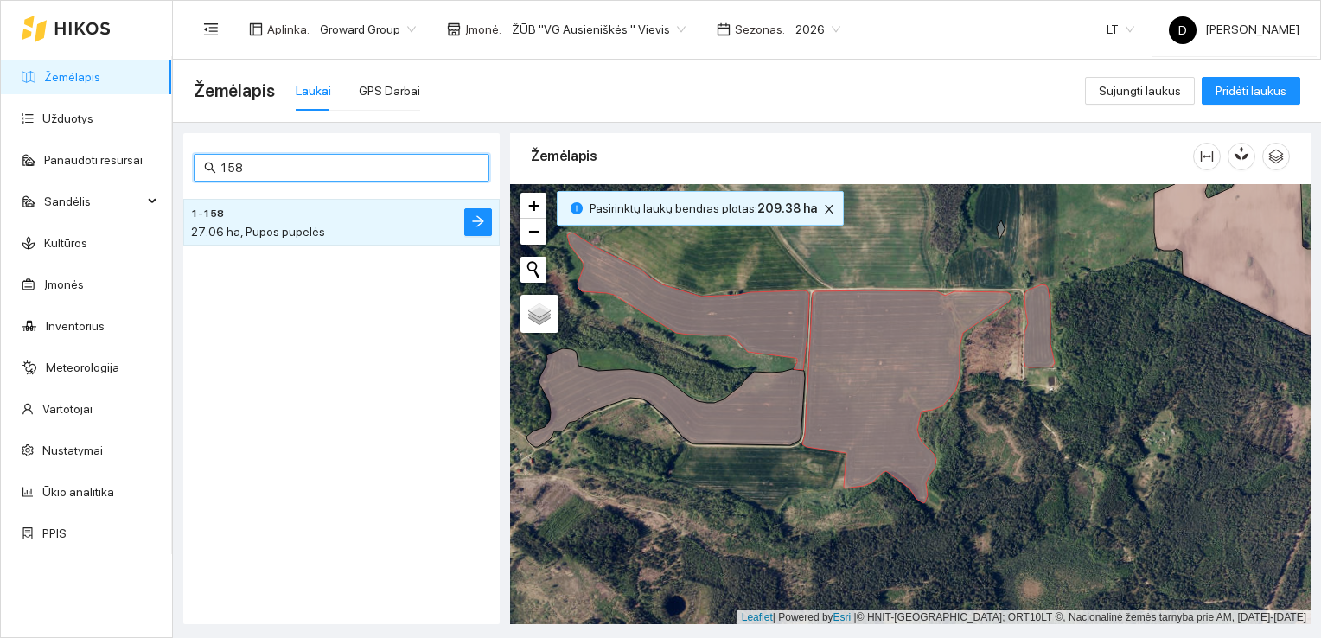
drag, startPoint x: 228, startPoint y: 165, endPoint x: 264, endPoint y: 170, distance: 35.8
click at [264, 170] on input "158" at bounding box center [349, 167] width 259 height 19
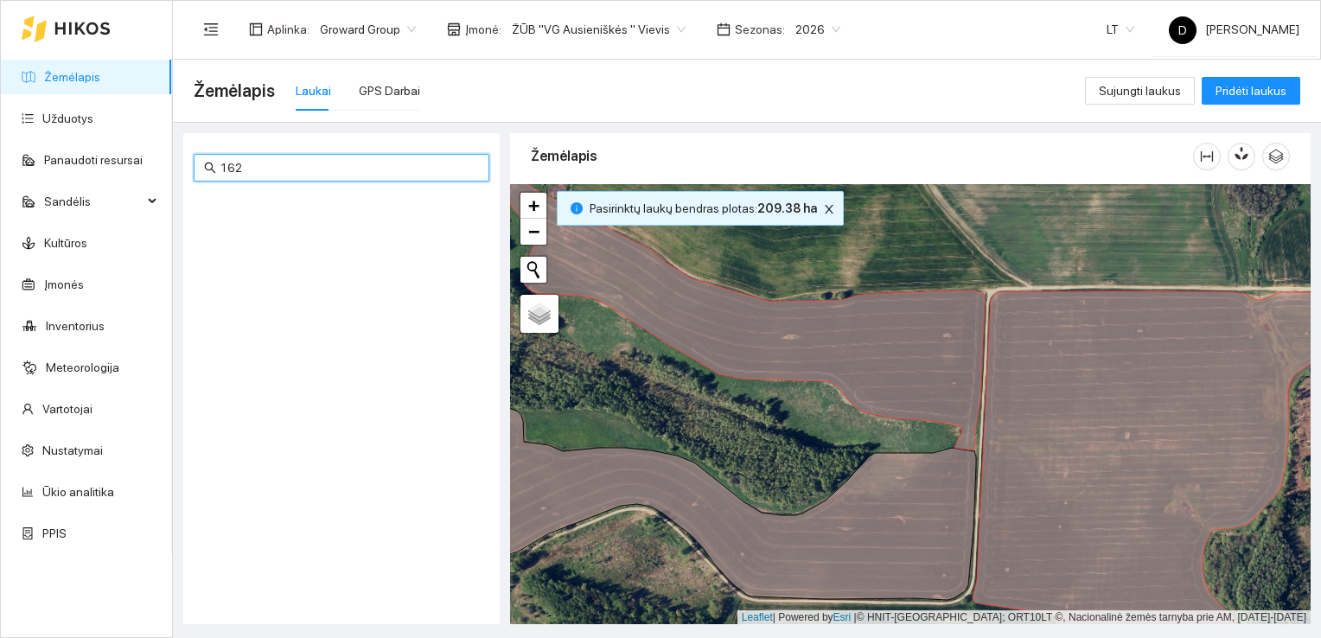
click at [420, 166] on input "162" at bounding box center [349, 167] width 259 height 19
click at [420, 164] on input "162" at bounding box center [349, 167] width 259 height 19
click at [385, 412] on div at bounding box center [341, 398] width 316 height 412
drag, startPoint x: 227, startPoint y: 170, endPoint x: 263, endPoint y: 167, distance: 36.5
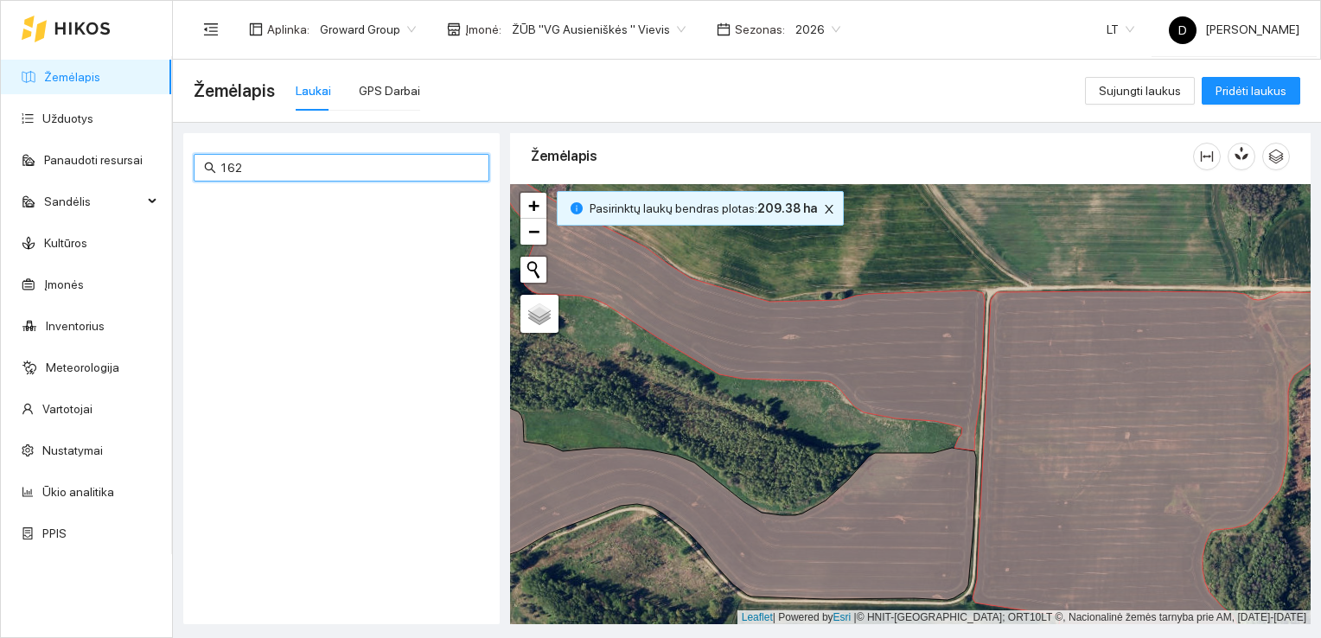
click at [263, 166] on input "162" at bounding box center [349, 167] width 259 height 19
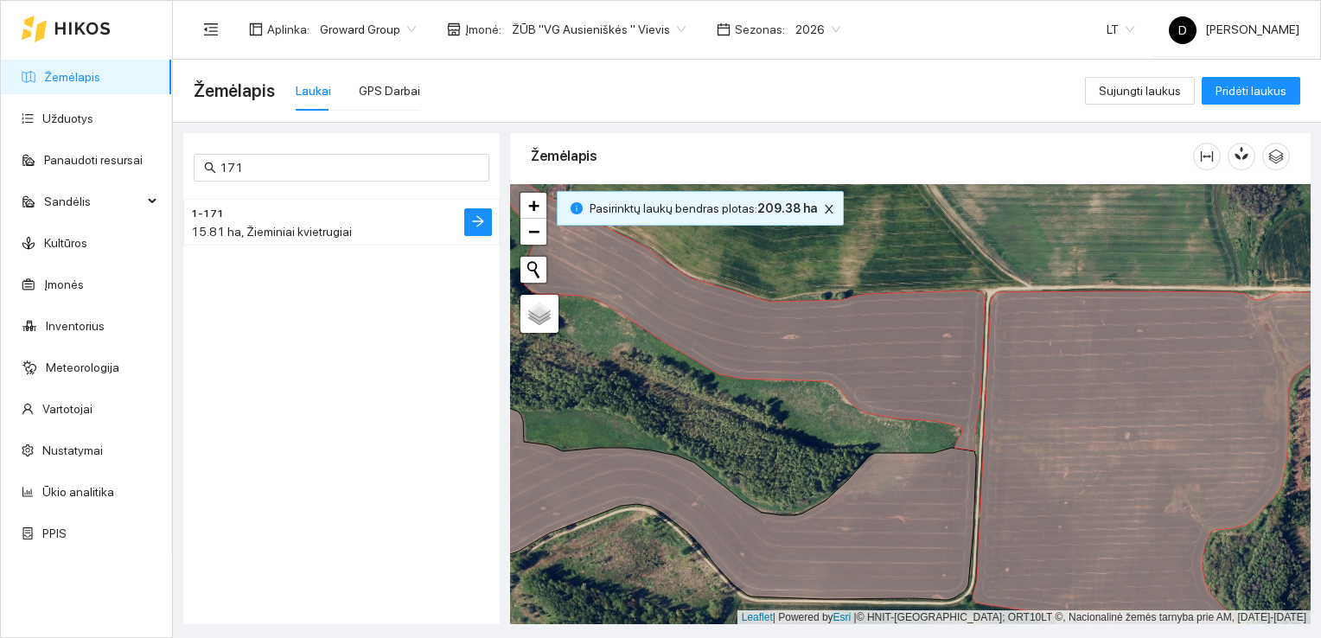
click at [277, 227] on span "15.81 ha, Žieminiai kvietrugiai" at bounding box center [271, 232] width 161 height 14
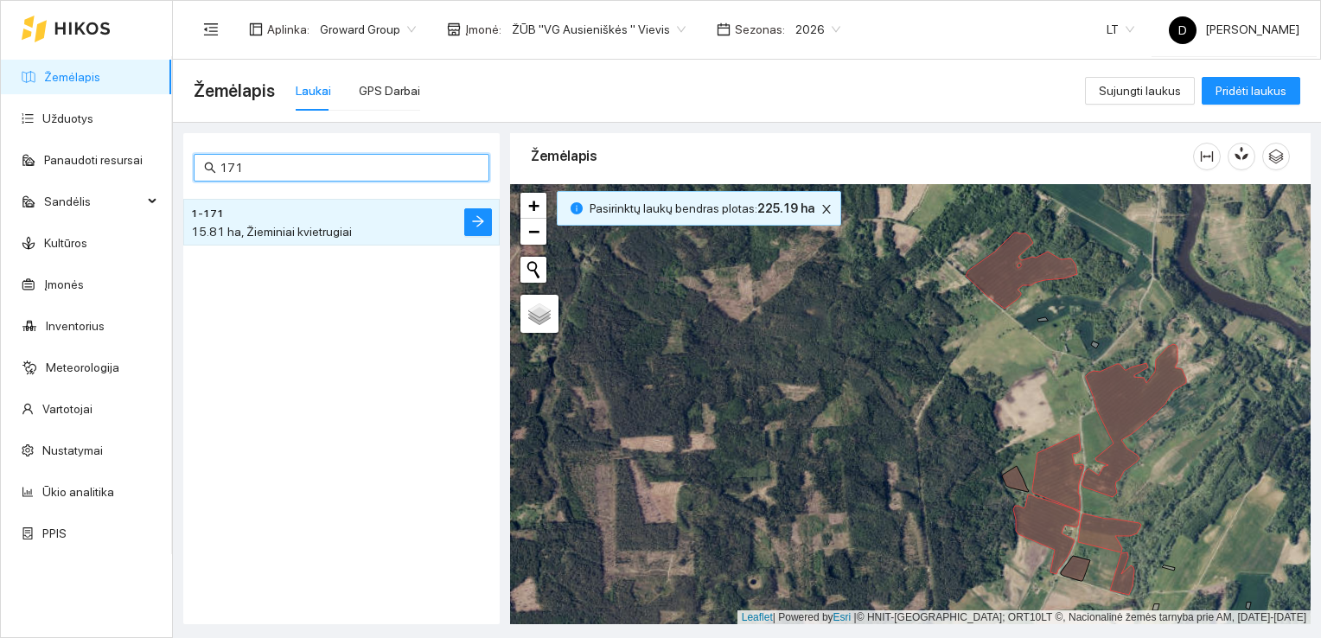
click at [246, 169] on input "171" at bounding box center [349, 167] width 259 height 19
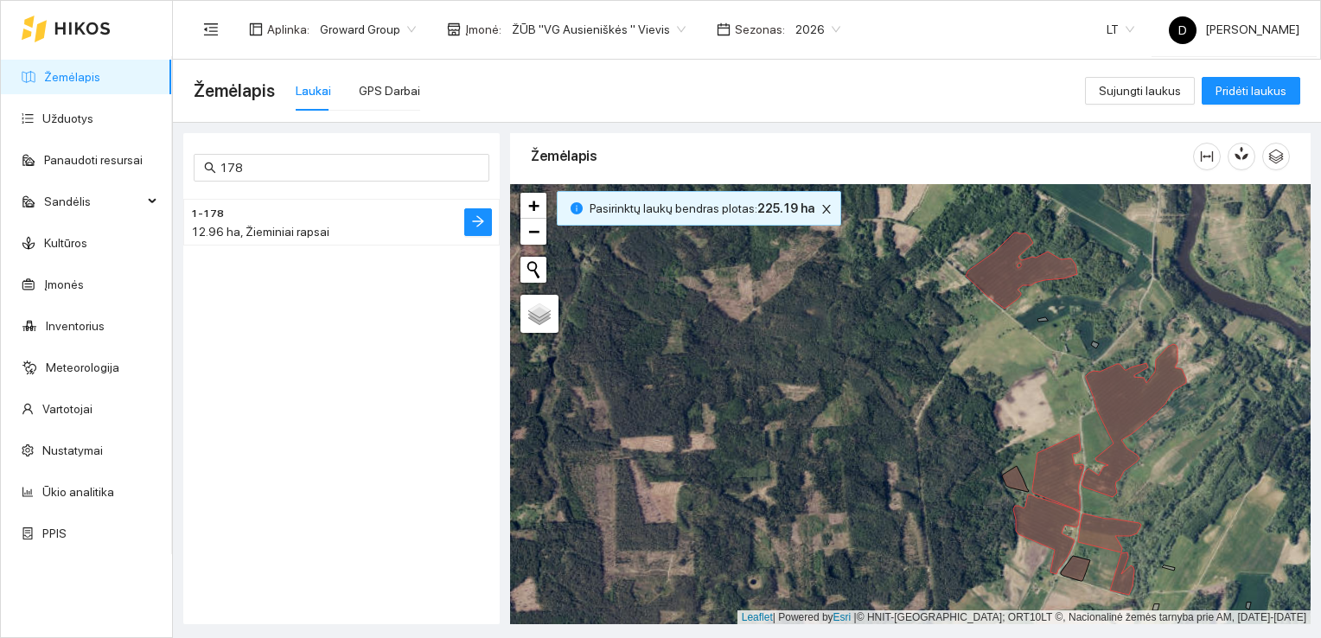
click at [291, 233] on span "12.96 ha, Žieminiai rapsai" at bounding box center [260, 232] width 138 height 14
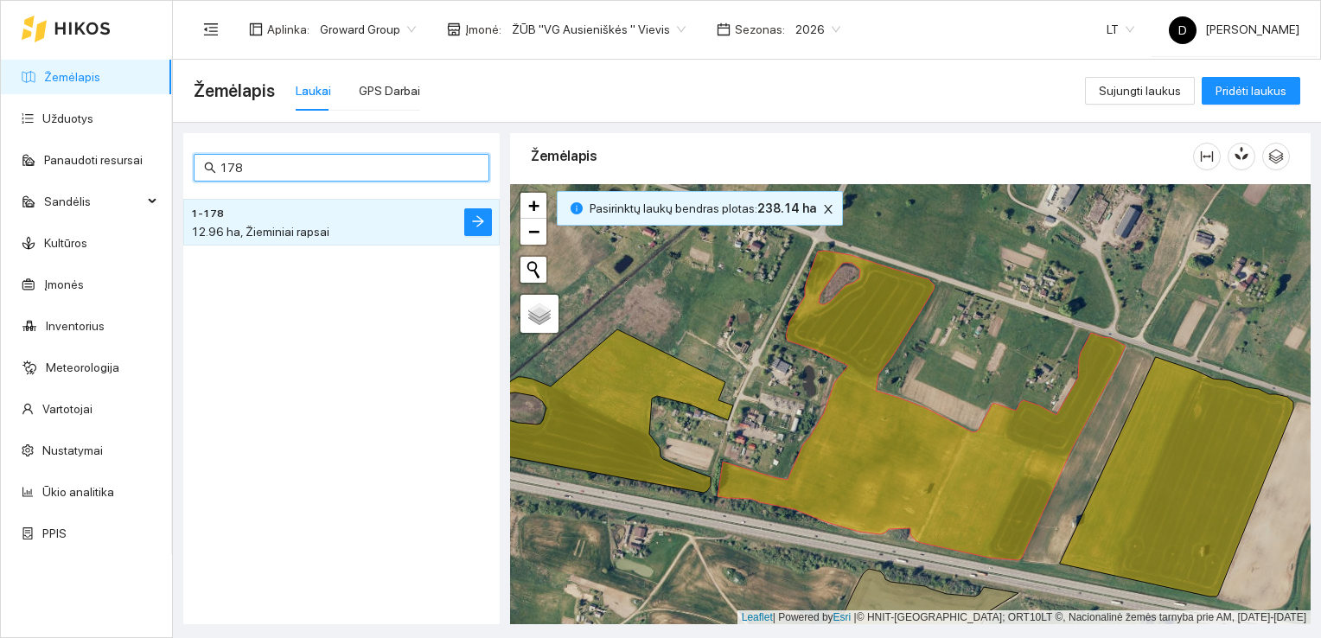
drag, startPoint x: 235, startPoint y: 168, endPoint x: 246, endPoint y: 172, distance: 11.2
click at [246, 172] on input "178" at bounding box center [349, 167] width 259 height 19
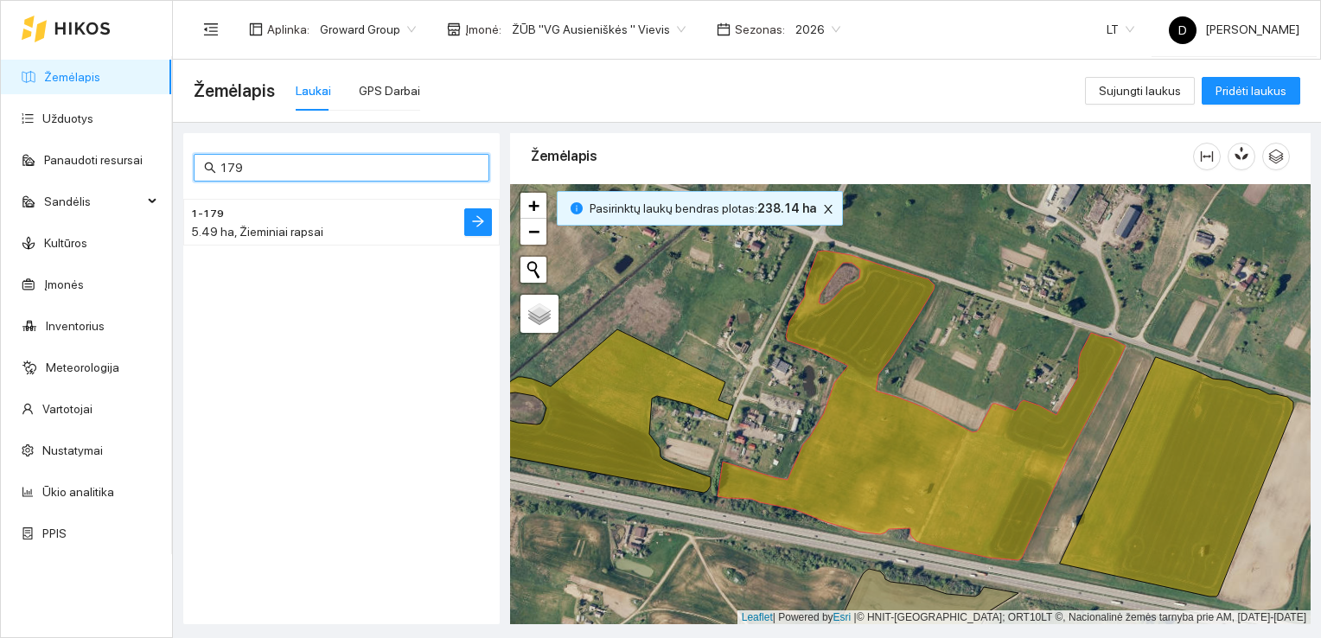
click at [263, 235] on span "5.49 ha, Žieminiai rapsai" at bounding box center [257, 232] width 132 height 14
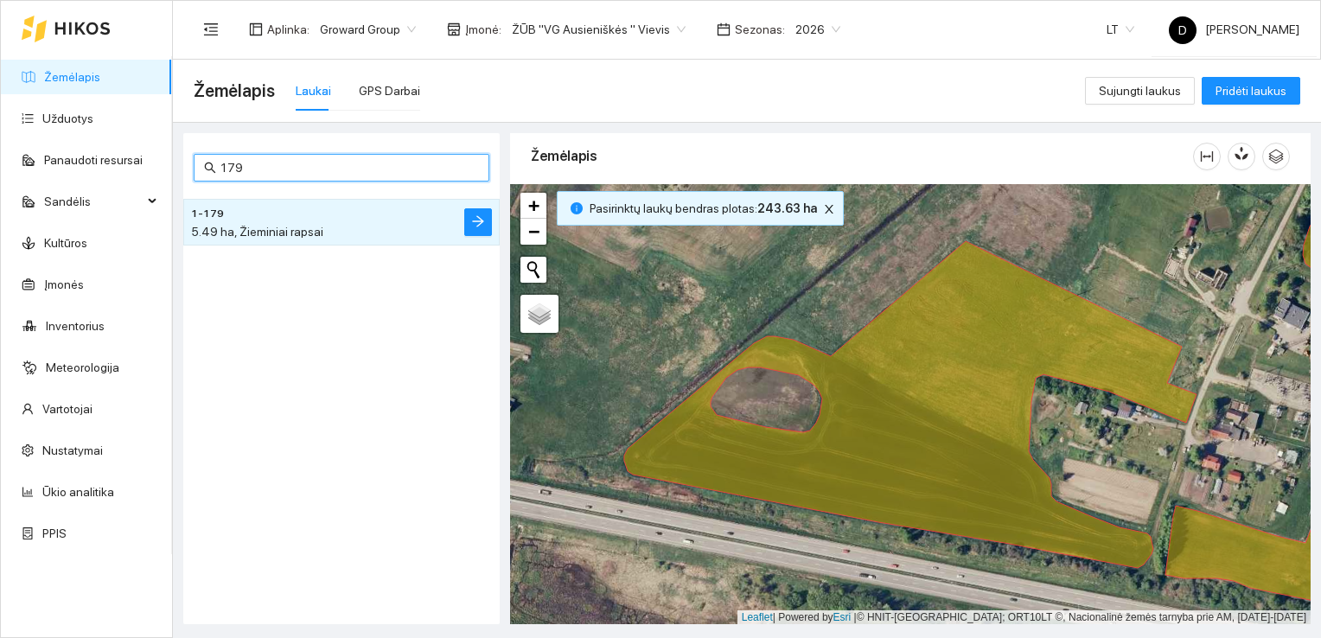
drag, startPoint x: 221, startPoint y: 164, endPoint x: 276, endPoint y: 152, distance: 55.8
click at [276, 152] on div "179 1-179 5.49 ha, Žieminiai rapsai" at bounding box center [341, 378] width 316 height 491
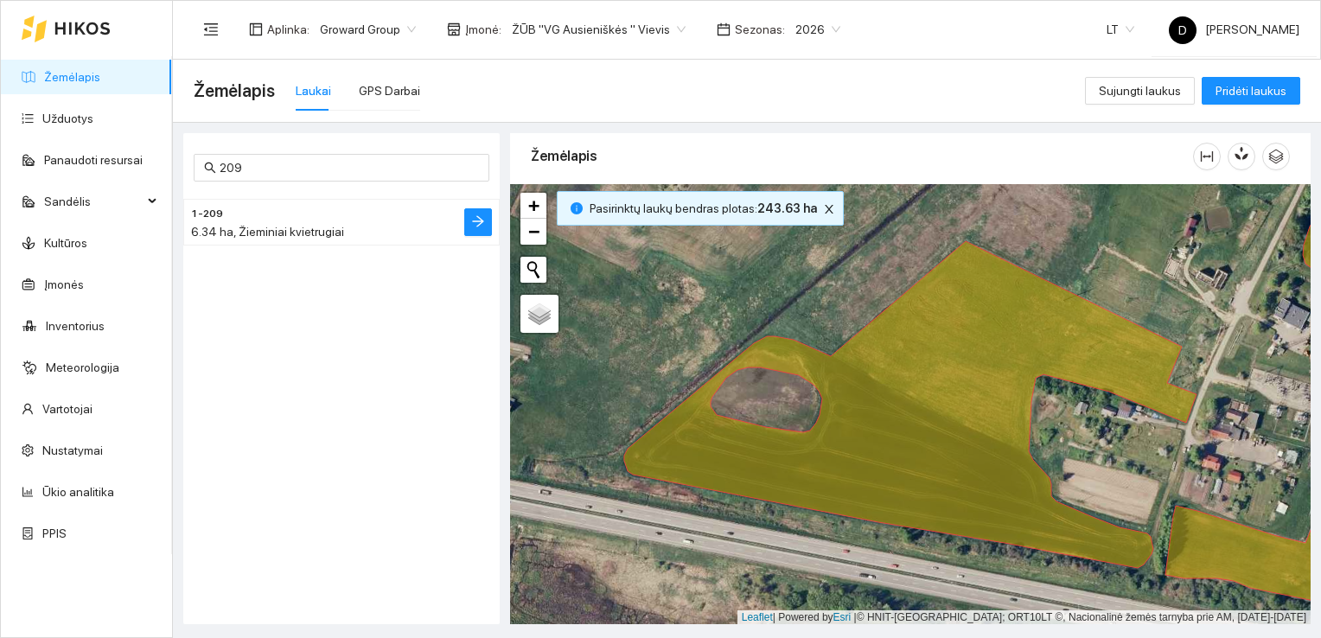
click at [242, 226] on span "6.34 ha, Žieminiai kvietrugiai" at bounding box center [267, 232] width 153 height 14
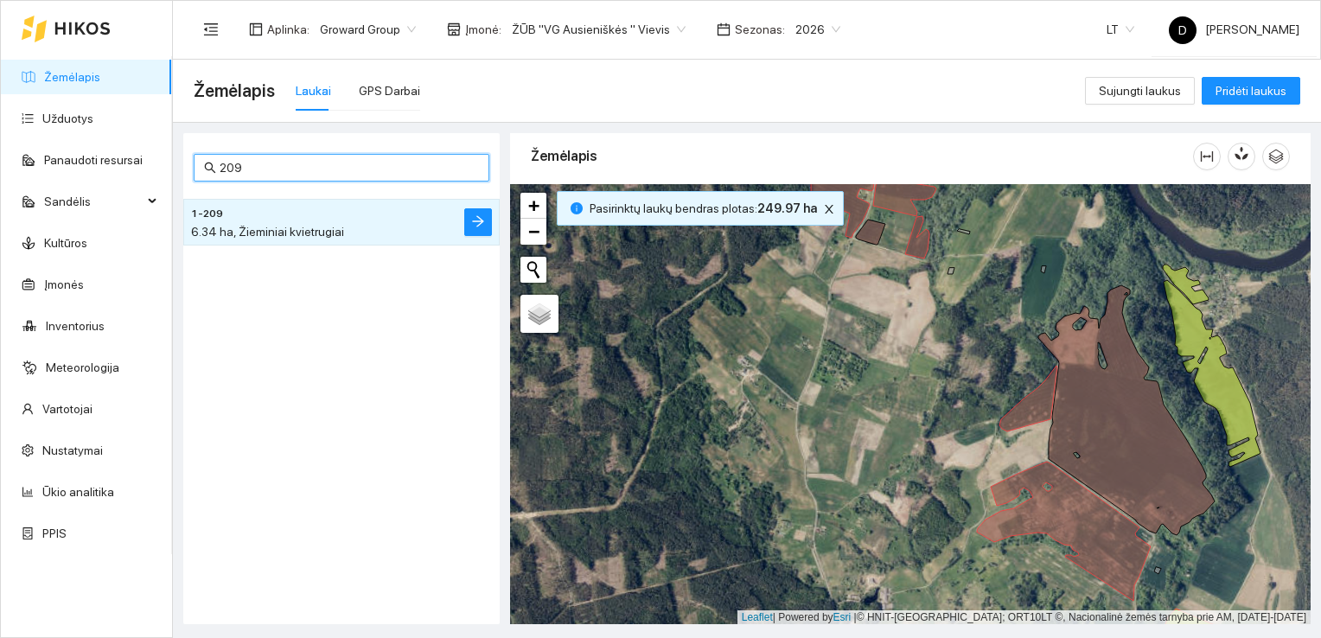
drag, startPoint x: 229, startPoint y: 164, endPoint x: 248, endPoint y: 168, distance: 19.3
click at [248, 168] on input "209" at bounding box center [349, 167] width 259 height 19
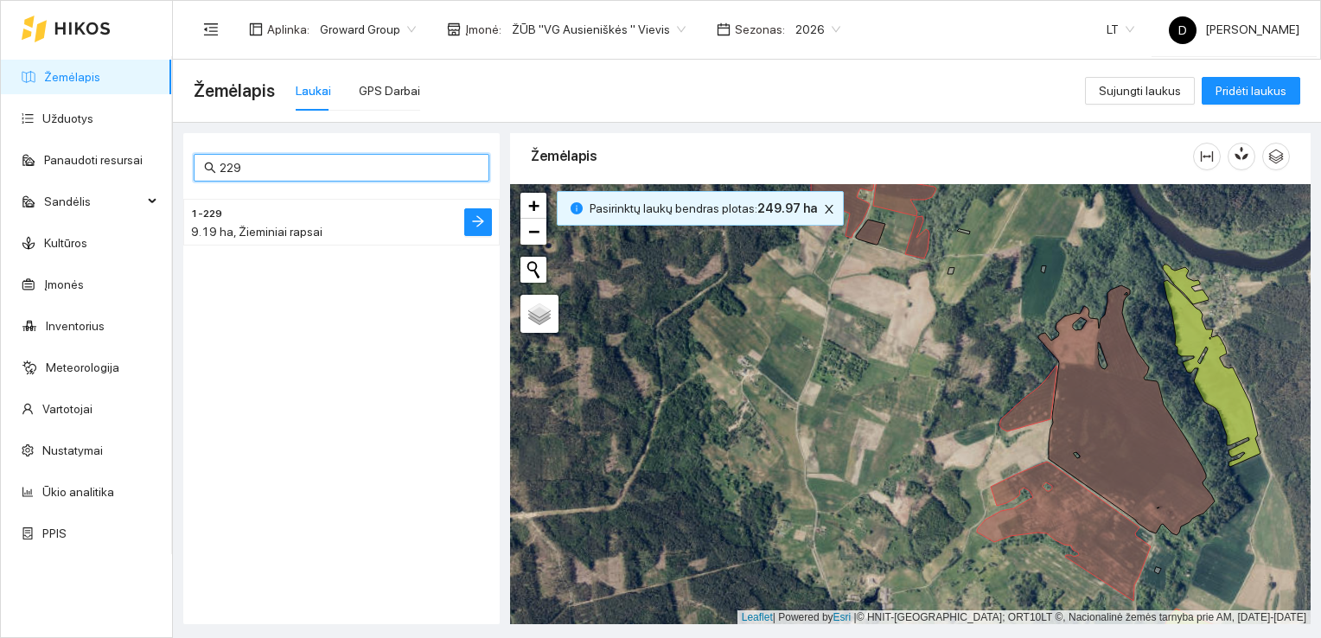
click at [245, 220] on div "1-229 9.19 ha, Žieminiai rapsai" at bounding box center [307, 222] width 232 height 38
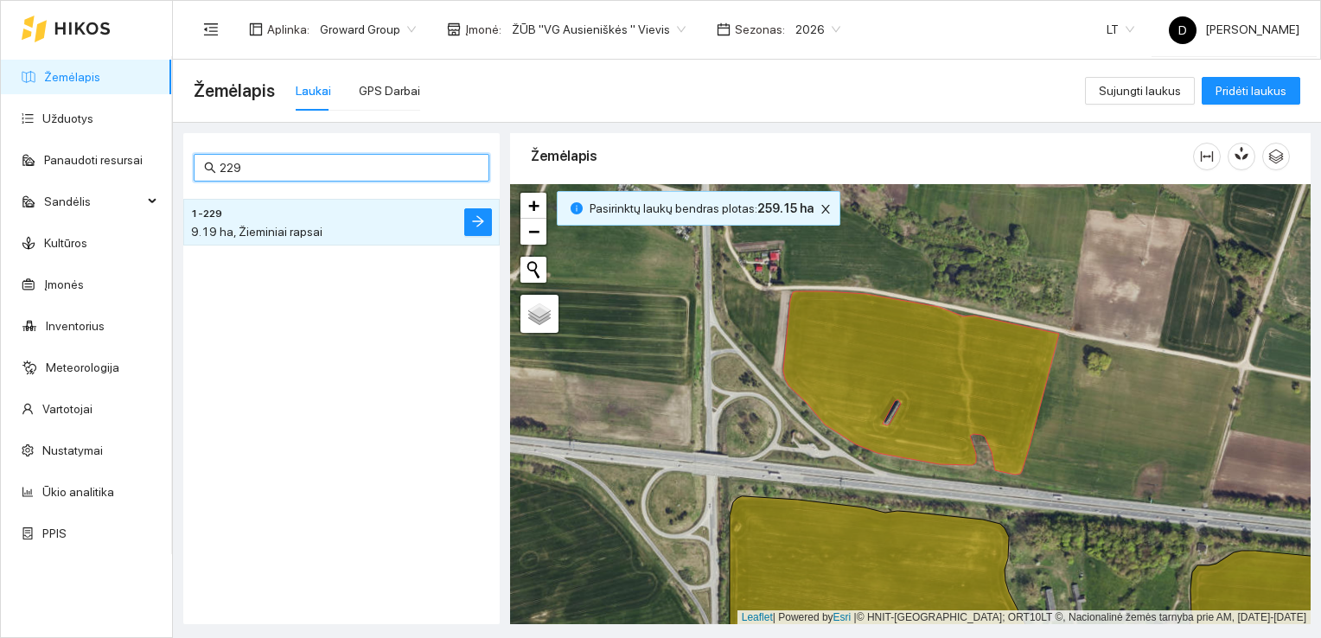
drag, startPoint x: 227, startPoint y: 169, endPoint x: 249, endPoint y: 178, distance: 23.6
click at [247, 177] on span "229" at bounding box center [342, 168] width 296 height 28
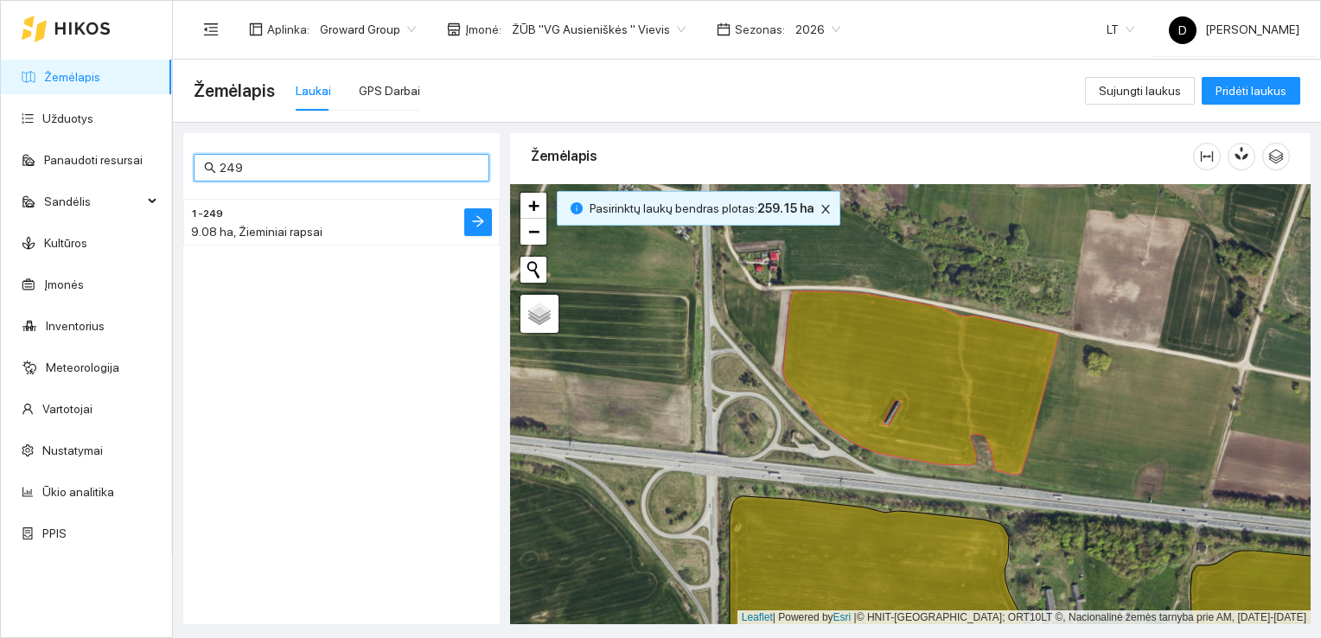
click at [293, 236] on span "9.08 ha, Žieminiai rapsai" at bounding box center [256, 232] width 131 height 14
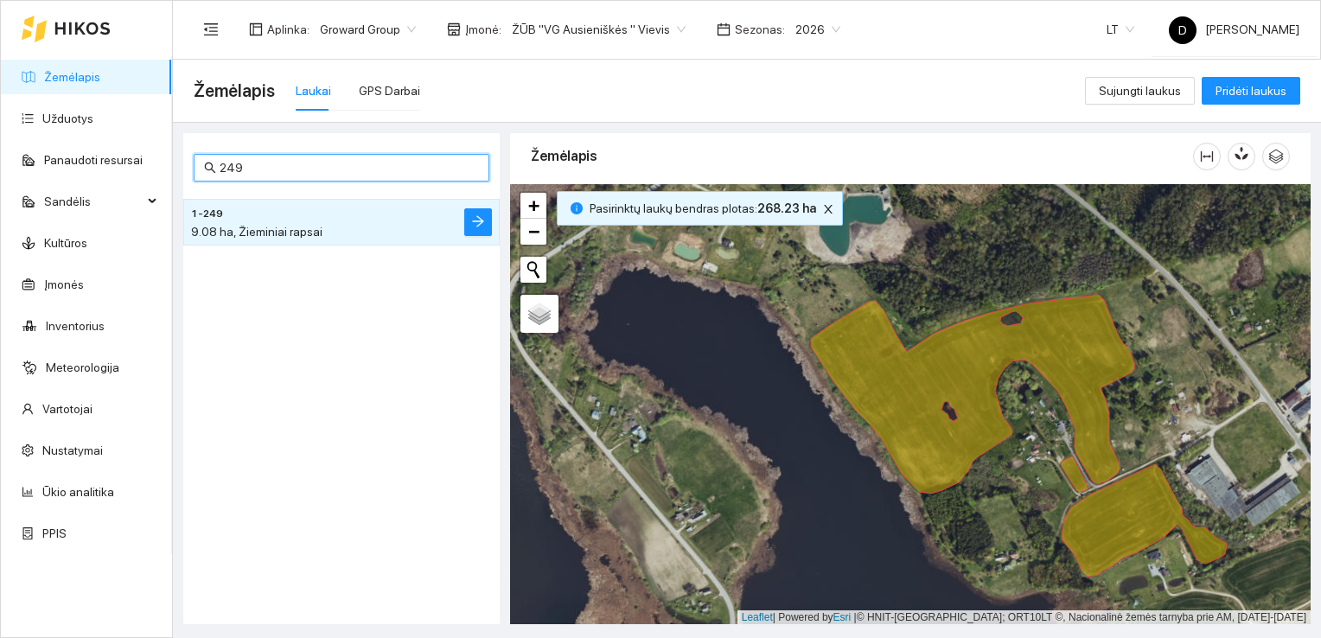
drag, startPoint x: 228, startPoint y: 164, endPoint x: 249, endPoint y: 182, distance: 27.0
click at [249, 178] on span "249" at bounding box center [342, 168] width 296 height 28
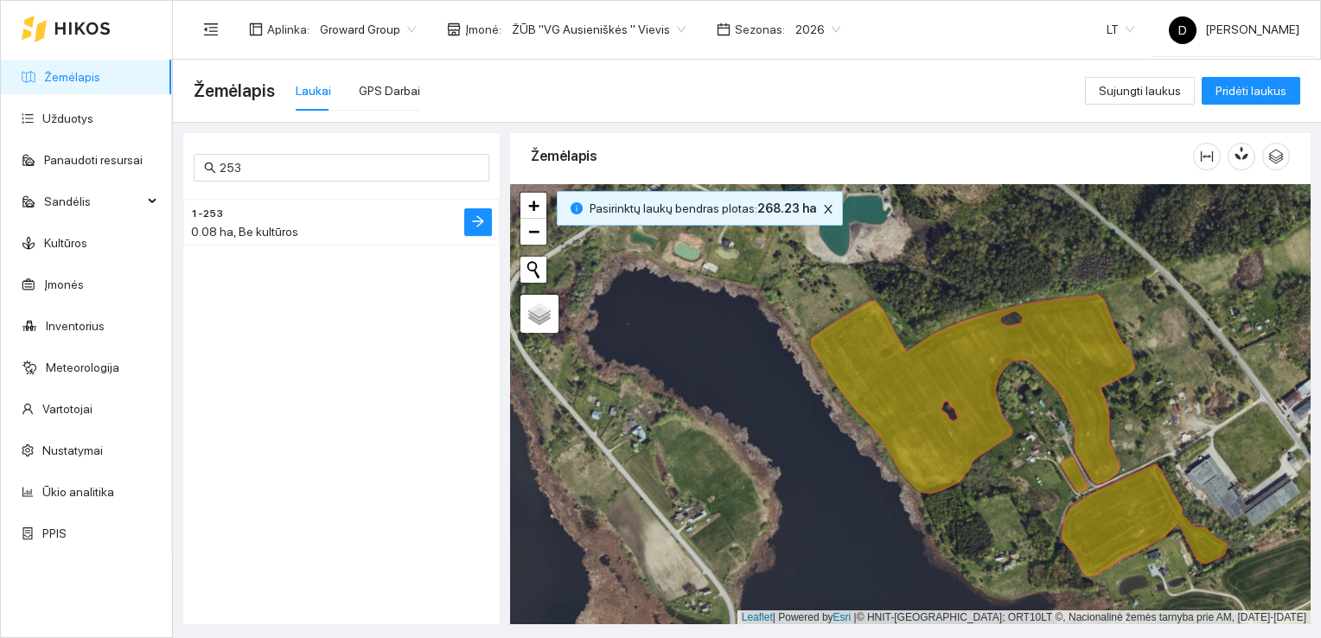
click at [259, 230] on span "0.08 ha, Be kultūros" at bounding box center [244, 232] width 107 height 14
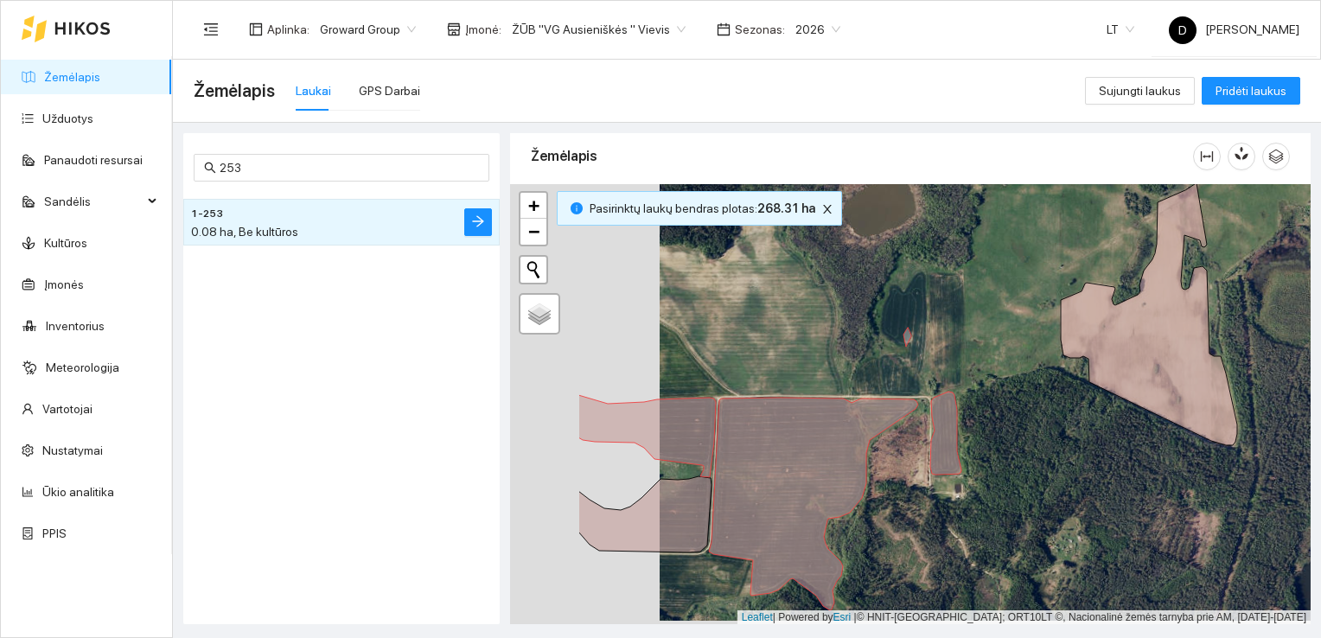
drag, startPoint x: 685, startPoint y: 357, endPoint x: 835, endPoint y: 351, distance: 150.6
click at [834, 352] on div at bounding box center [910, 404] width 801 height 441
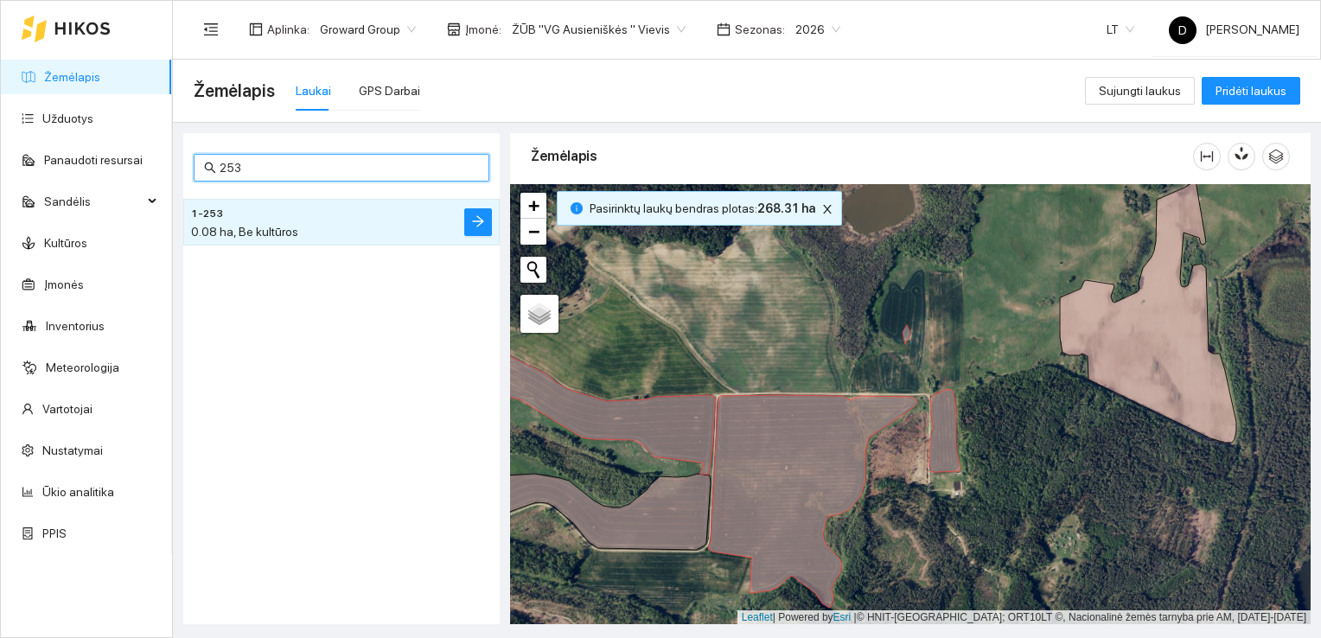
drag, startPoint x: 227, startPoint y: 168, endPoint x: 277, endPoint y: 172, distance: 49.5
click at [275, 171] on input "253" at bounding box center [349, 167] width 259 height 19
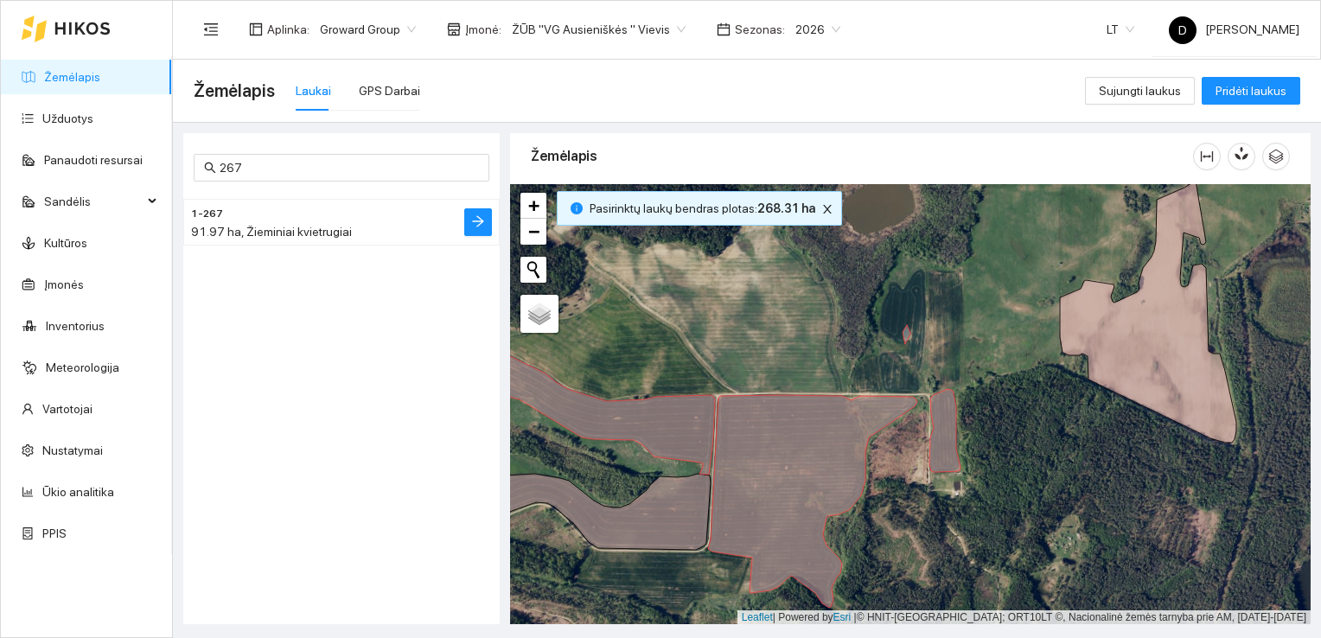
click at [284, 230] on span "91.97 ha, Žieminiai kvietrugiai" at bounding box center [271, 232] width 161 height 14
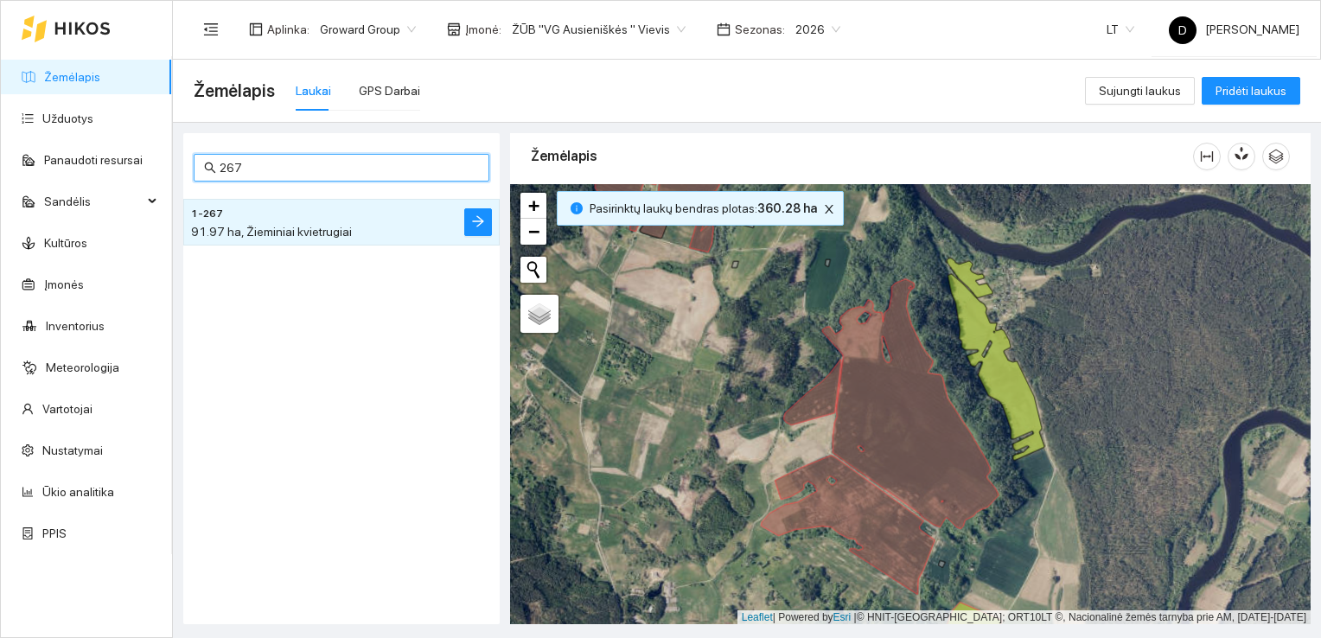
drag, startPoint x: 222, startPoint y: 163, endPoint x: 263, endPoint y: 173, distance: 41.7
click at [259, 171] on input "267" at bounding box center [349, 167] width 259 height 19
type input "829"
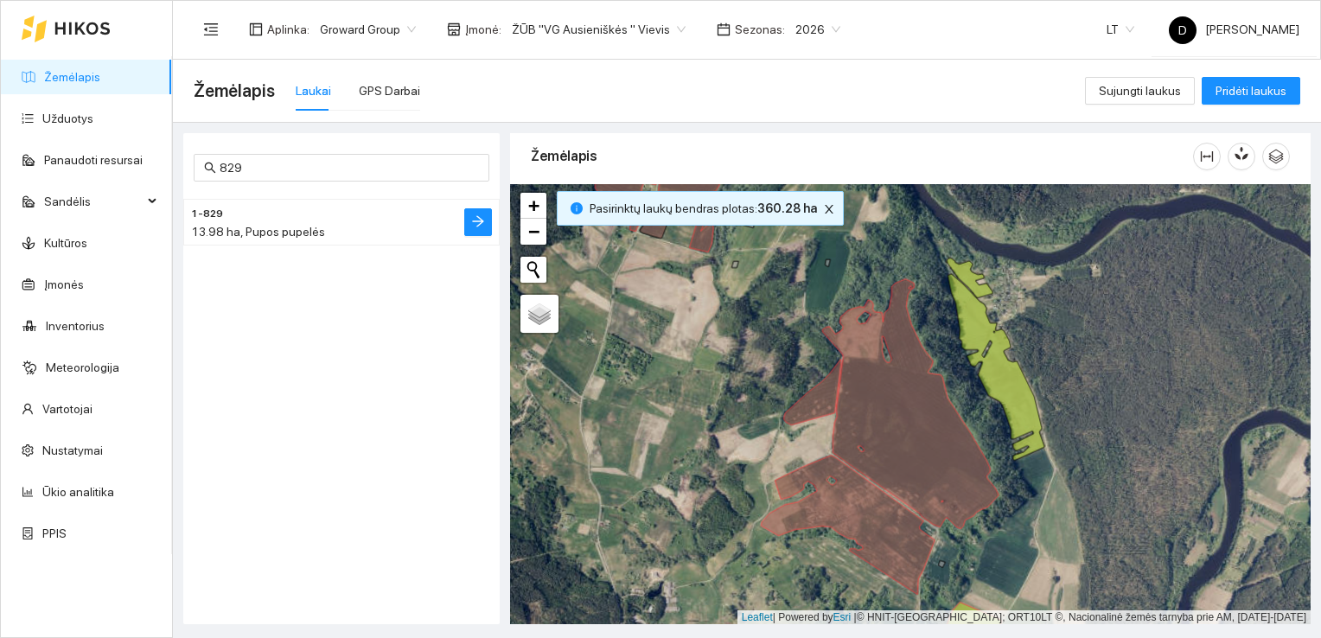
click at [259, 239] on div "13.98 ha, Pupos pupelės" at bounding box center [307, 231] width 232 height 19
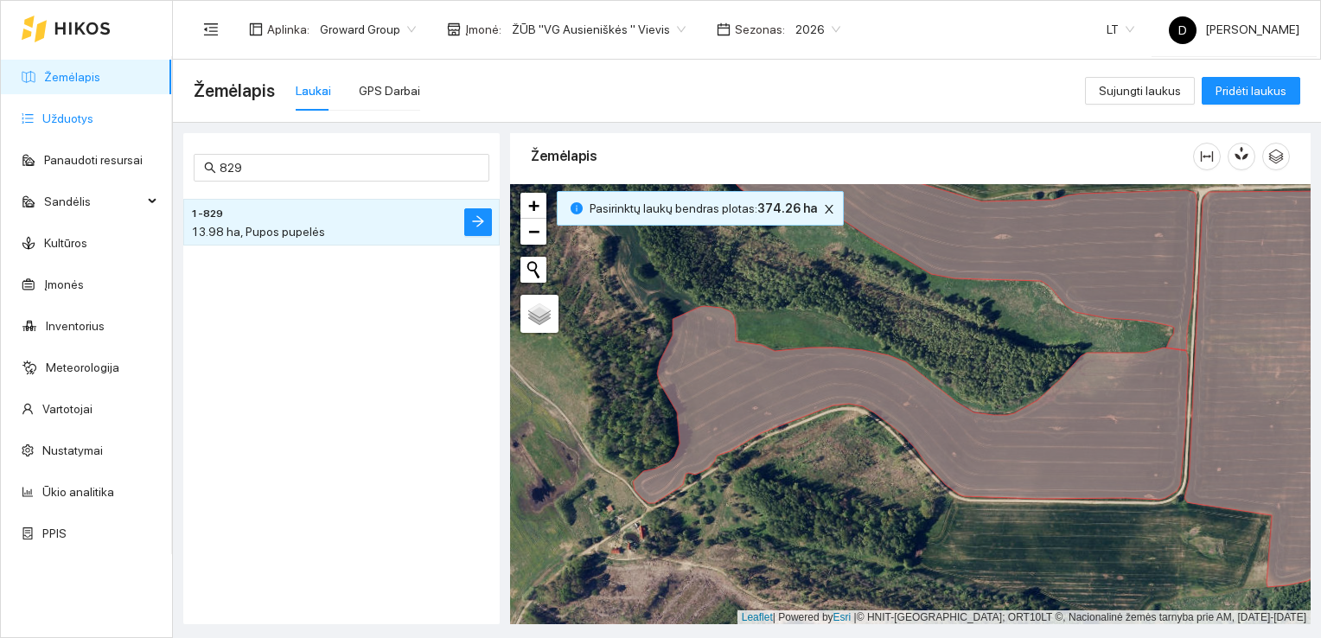
click at [66, 117] on link "Užduotys" at bounding box center [67, 119] width 51 height 14
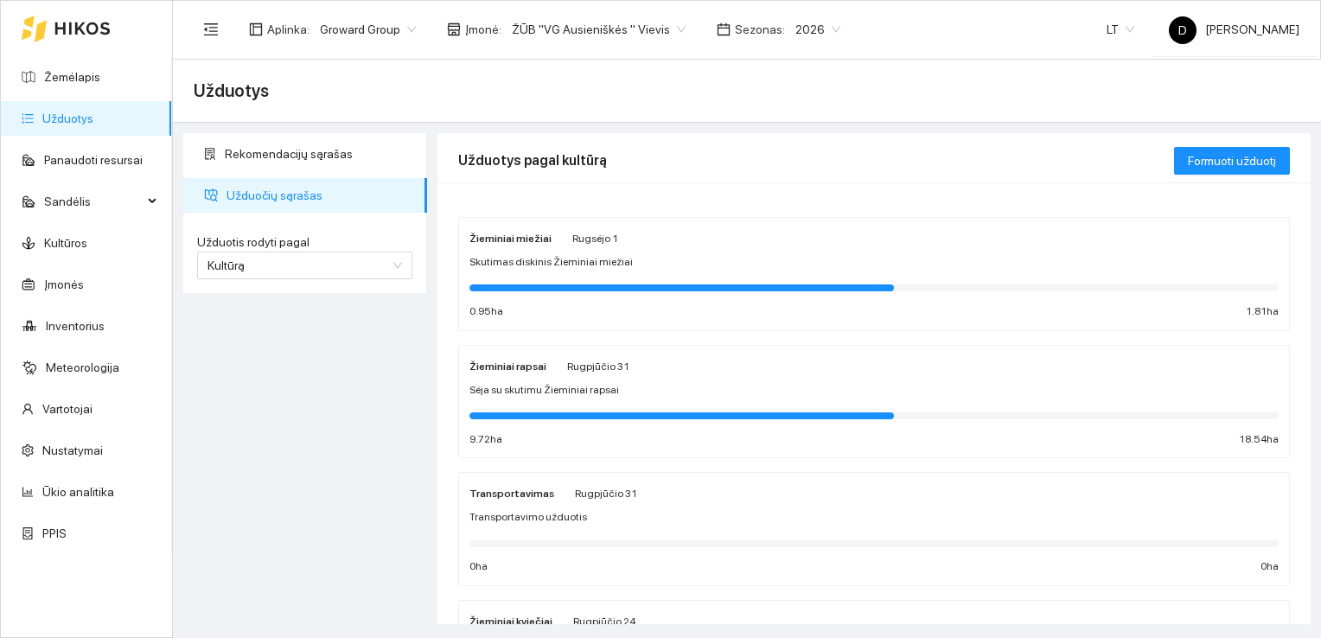
click at [512, 367] on strong "Žieminiai rapsai" at bounding box center [507, 367] width 77 height 12
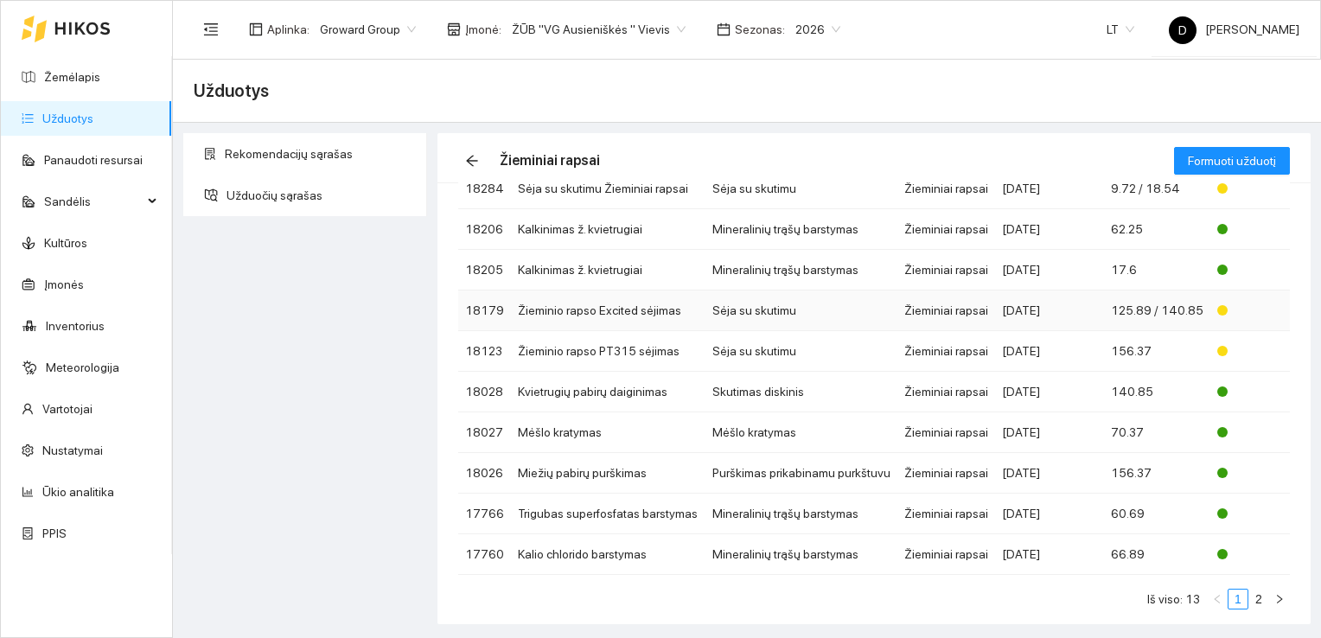
scroll to position [137, 0]
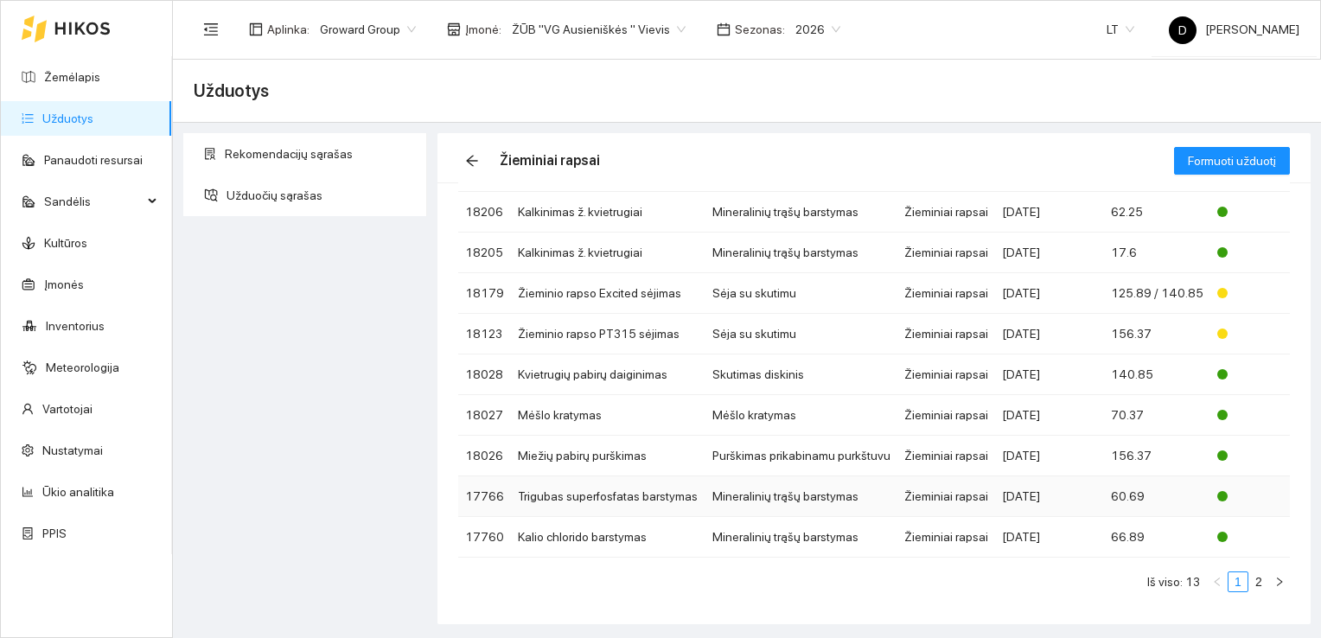
click at [481, 493] on td "17766" at bounding box center [484, 496] width 53 height 41
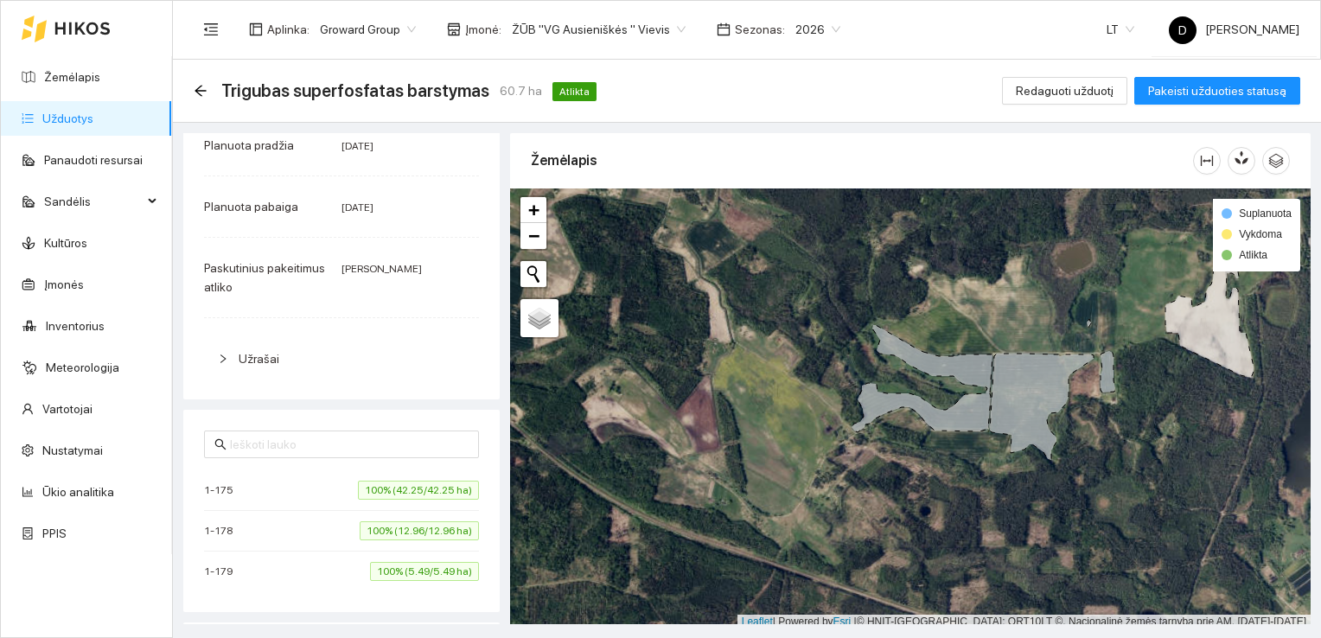
scroll to position [431, 0]
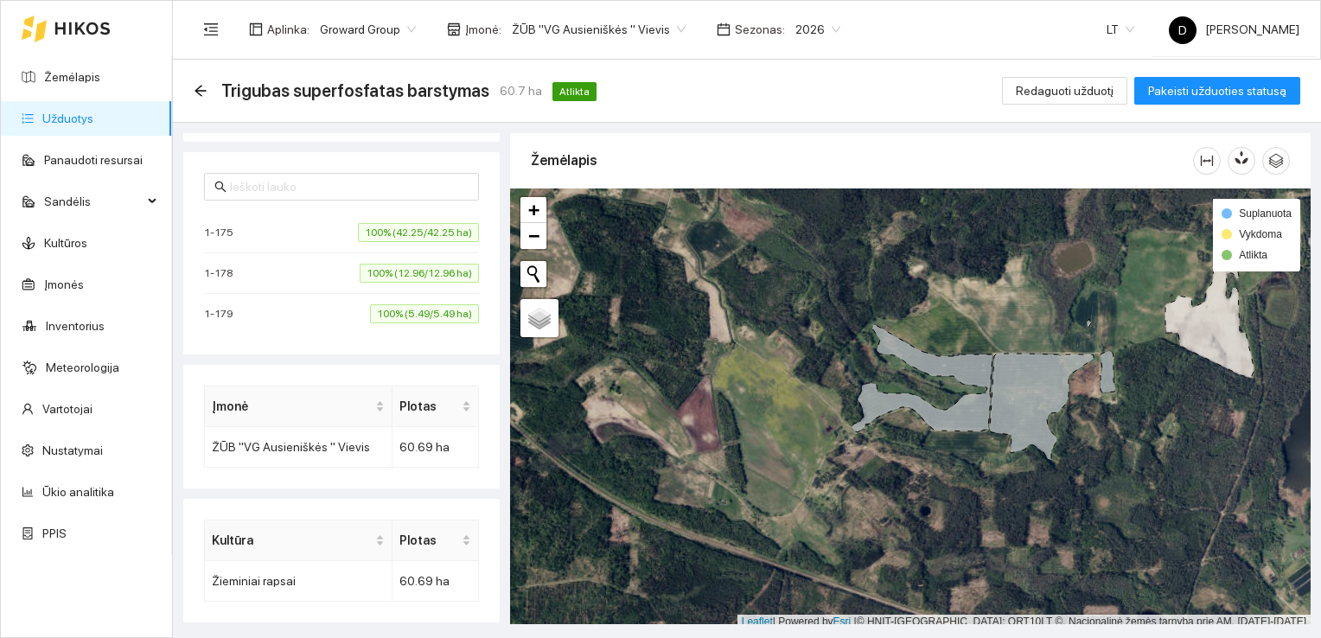
click at [226, 231] on span "1-175" at bounding box center [223, 232] width 38 height 17
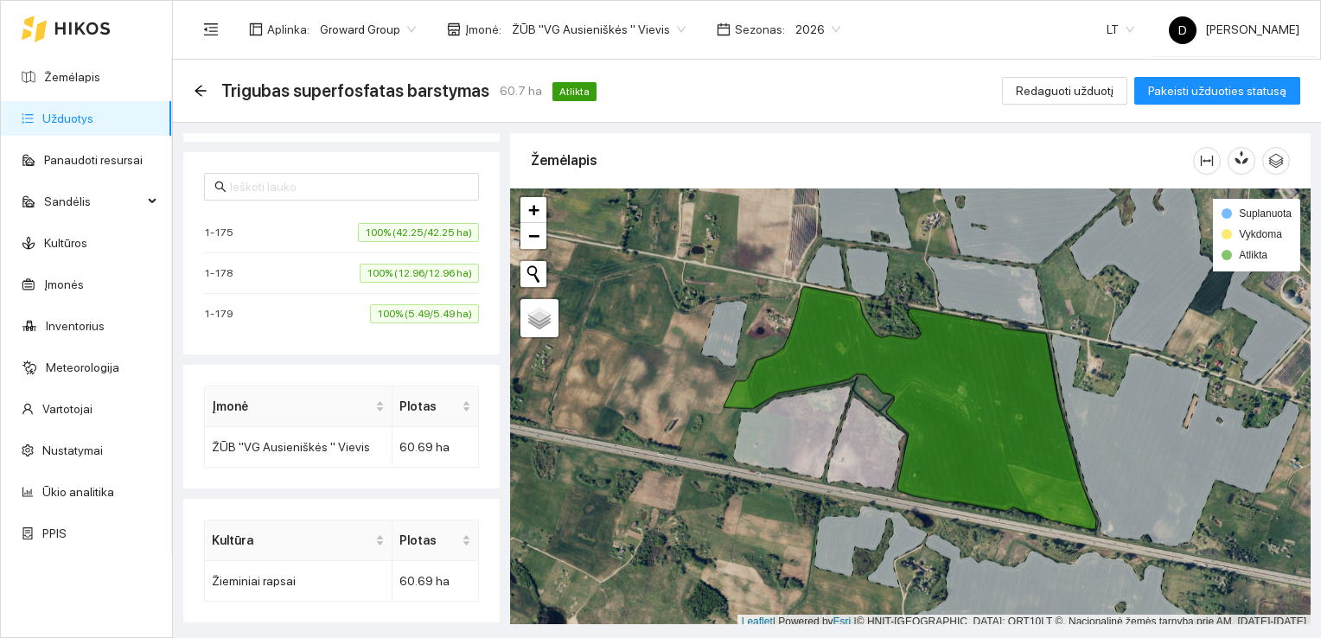
click at [220, 276] on span "1-178" at bounding box center [222, 273] width 37 height 17
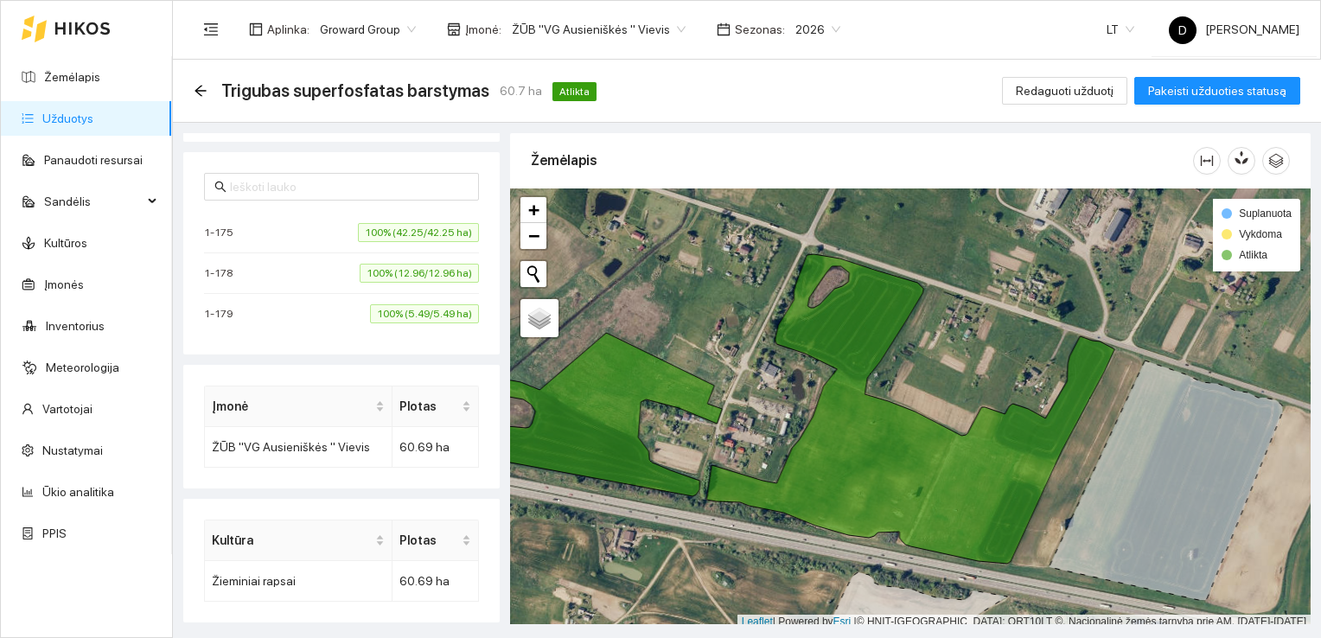
click at [226, 313] on span "1-179" at bounding box center [222, 313] width 37 height 17
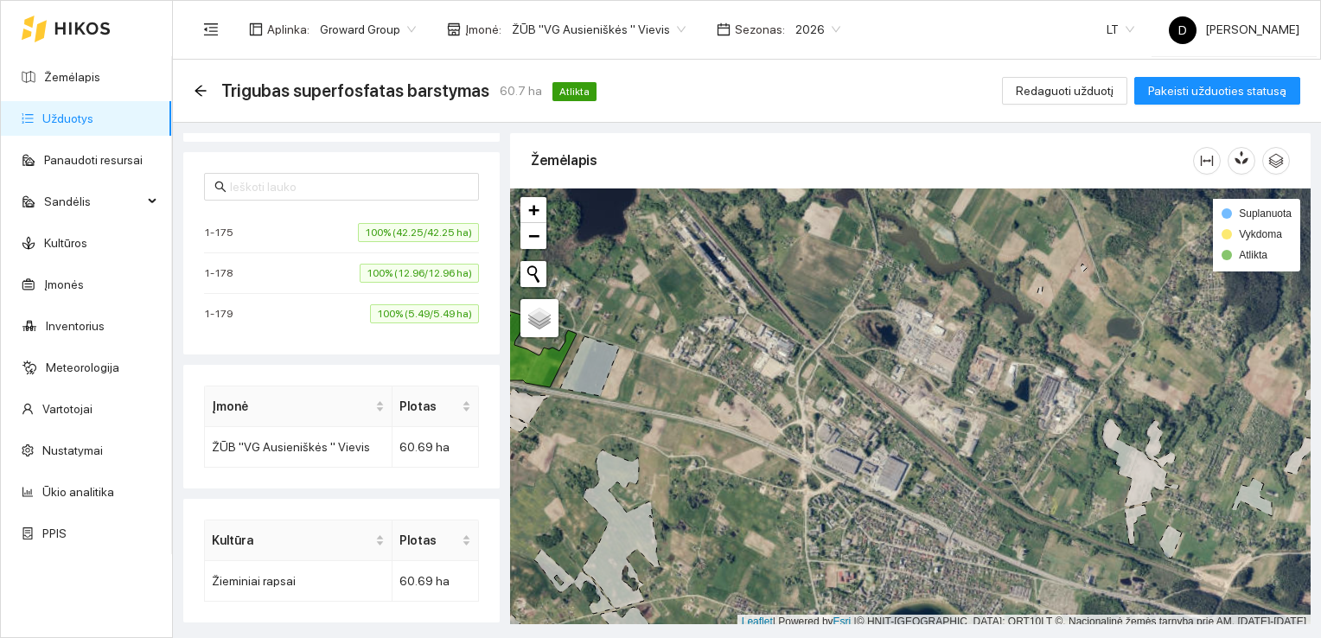
scroll to position [4, 0]
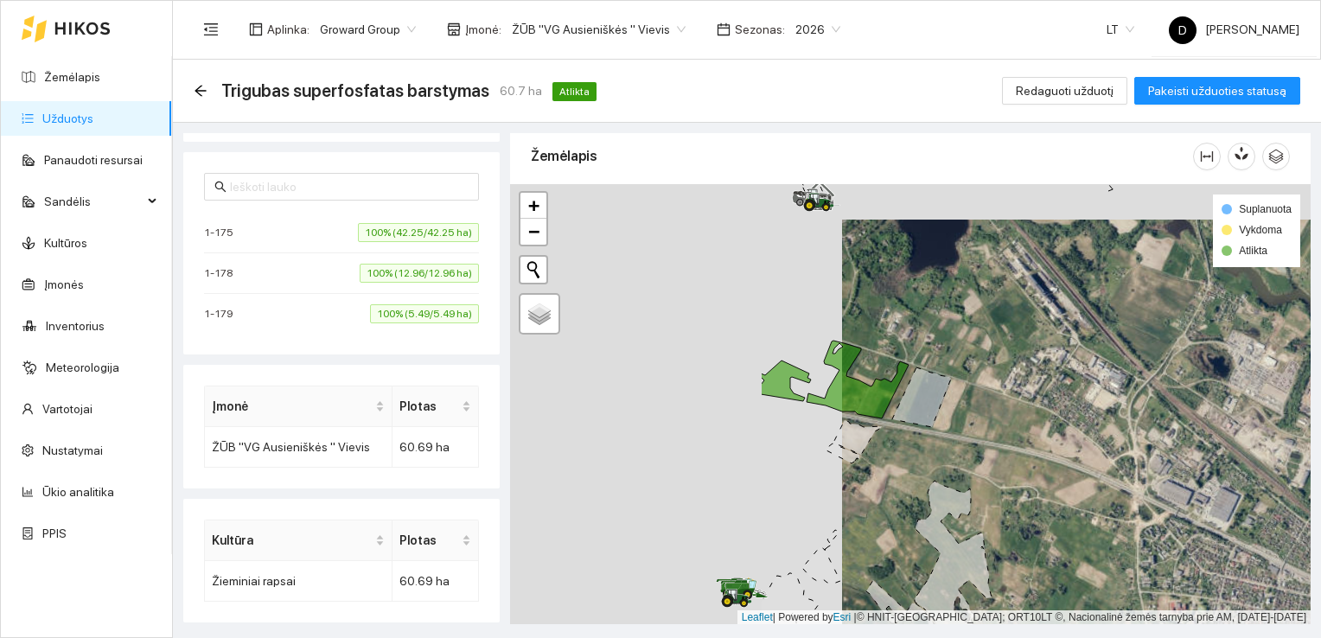
drag, startPoint x: 665, startPoint y: 396, endPoint x: 998, endPoint y: 431, distance: 334.7
click at [998, 431] on div at bounding box center [910, 404] width 801 height 441
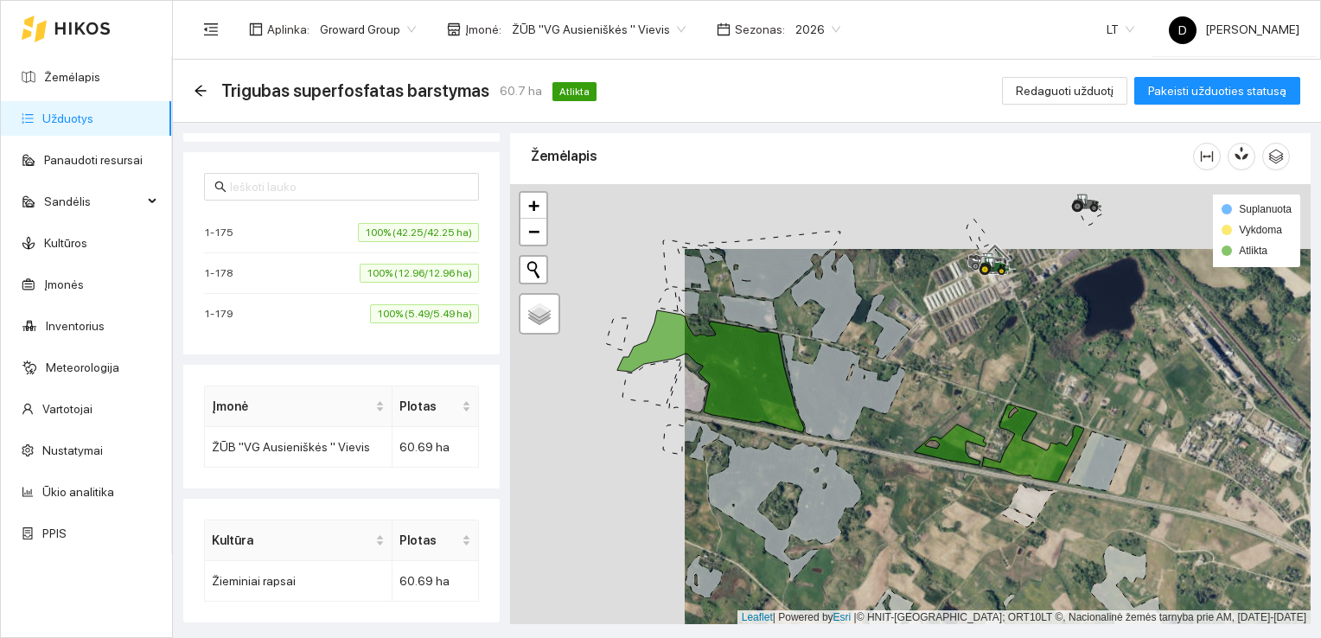
drag, startPoint x: 714, startPoint y: 345, endPoint x: 889, endPoint y: 409, distance: 186.0
click at [889, 409] on div at bounding box center [910, 404] width 801 height 441
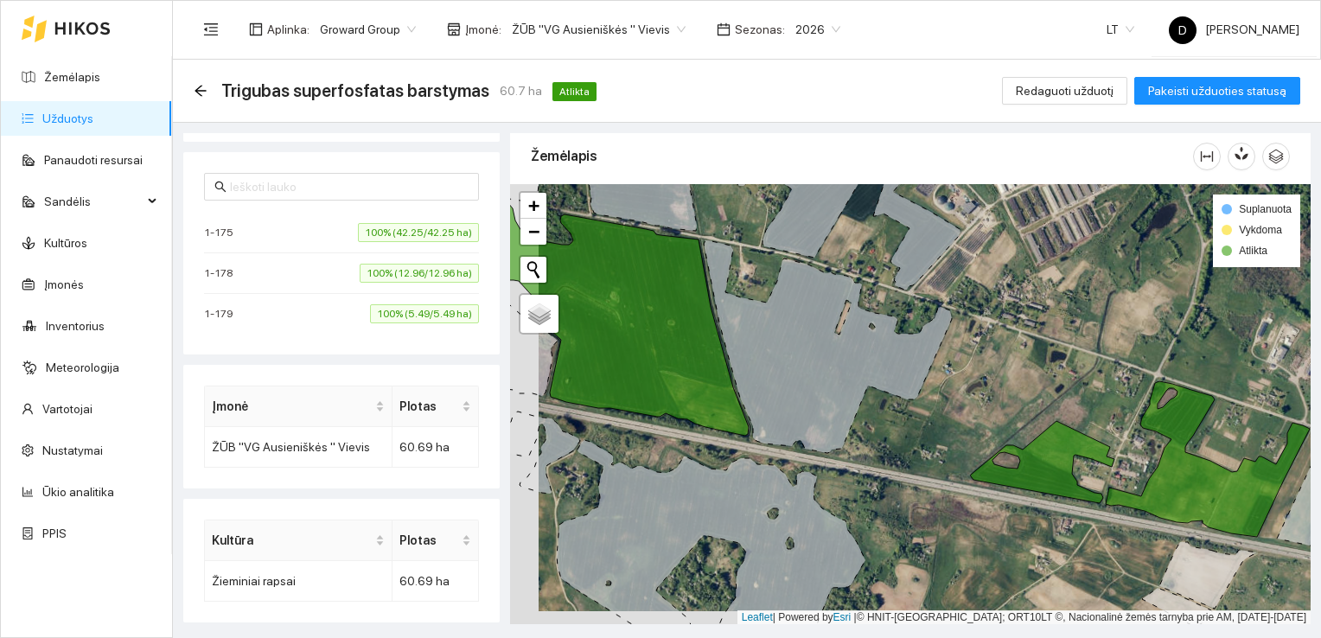
drag, startPoint x: 882, startPoint y: 403, endPoint x: 914, endPoint y: 385, distance: 36.8
click at [914, 386] on icon at bounding box center [828, 346] width 248 height 213
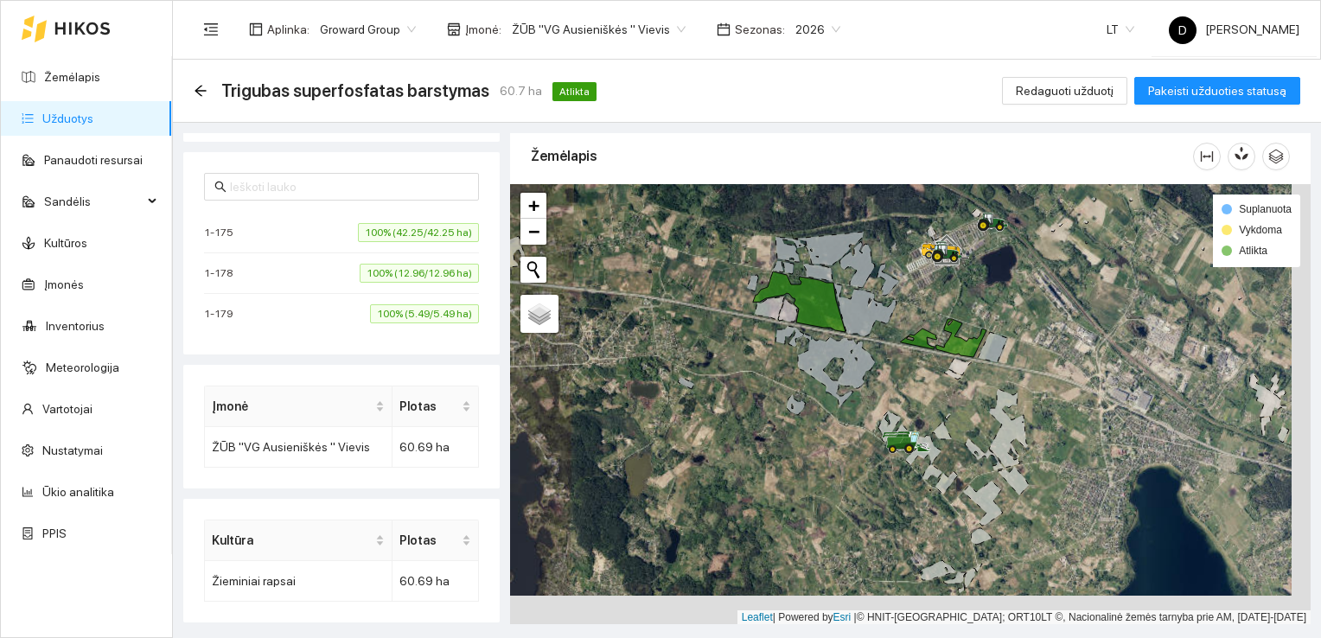
drag, startPoint x: 960, startPoint y: 437, endPoint x: 930, endPoint y: 354, distance: 88.1
click at [930, 354] on div at bounding box center [910, 404] width 801 height 441
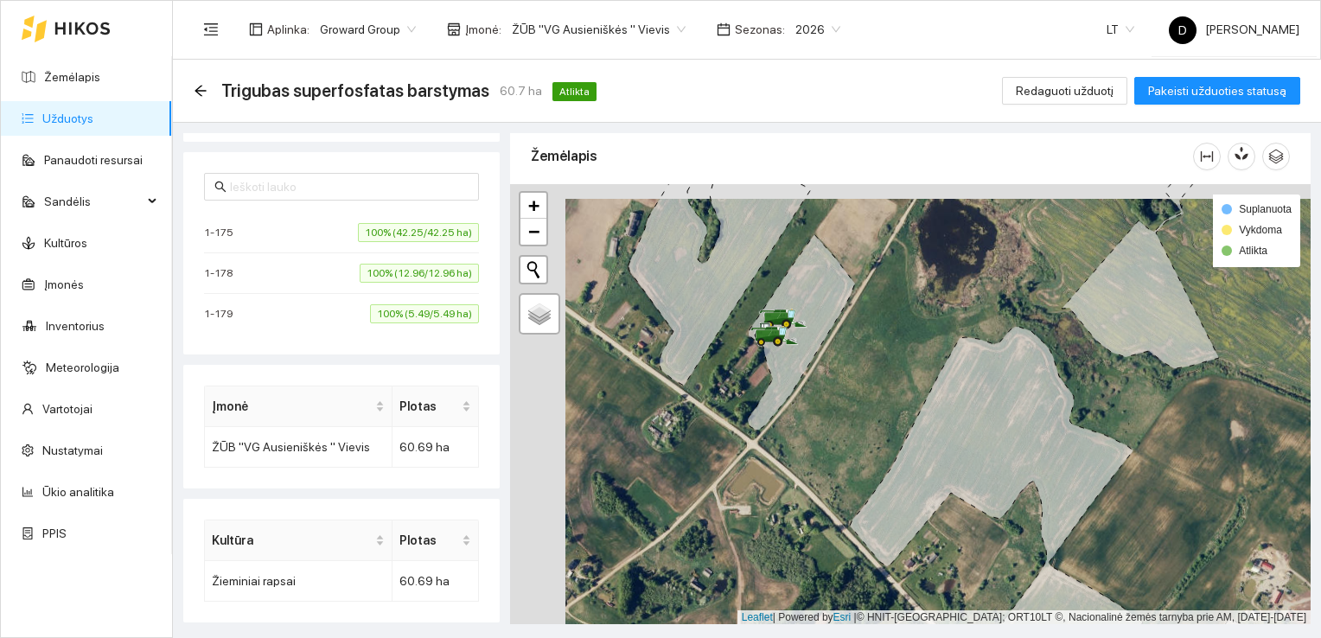
drag, startPoint x: 839, startPoint y: 337, endPoint x: 896, endPoint y: 351, distance: 58.7
click at [896, 351] on div at bounding box center [910, 404] width 801 height 441
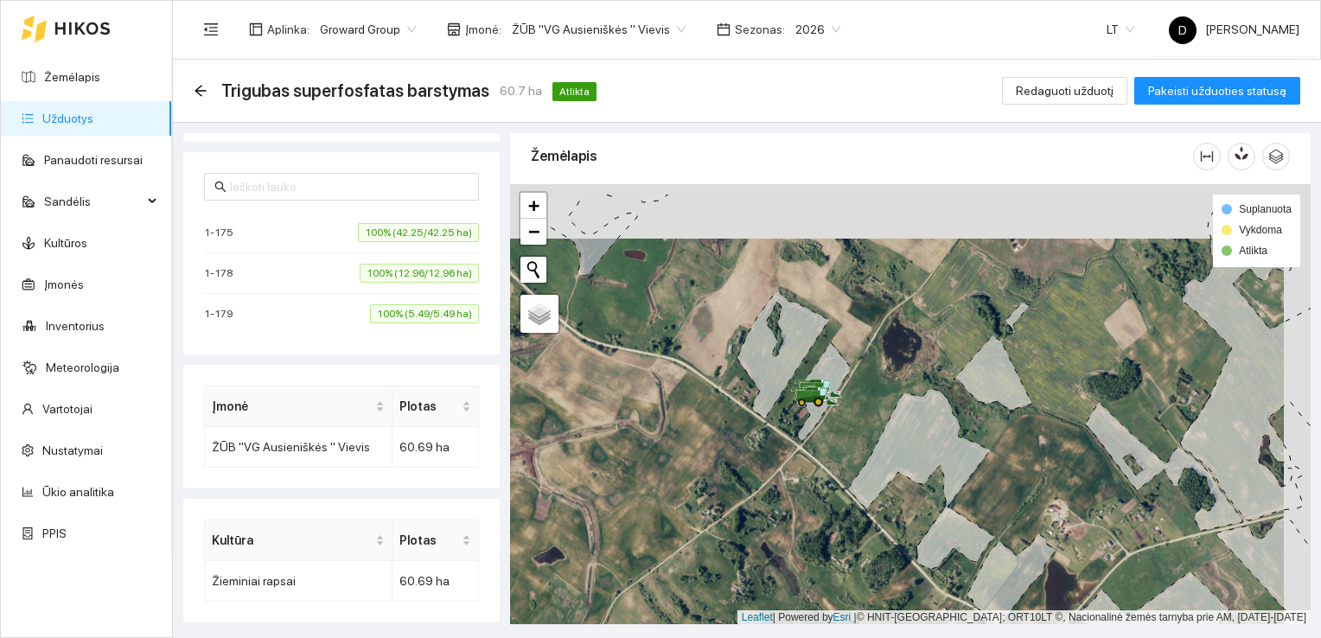
drag, startPoint x: 776, startPoint y: 366, endPoint x: 749, endPoint y: 420, distance: 60.7
click at [749, 420] on div at bounding box center [910, 404] width 801 height 441
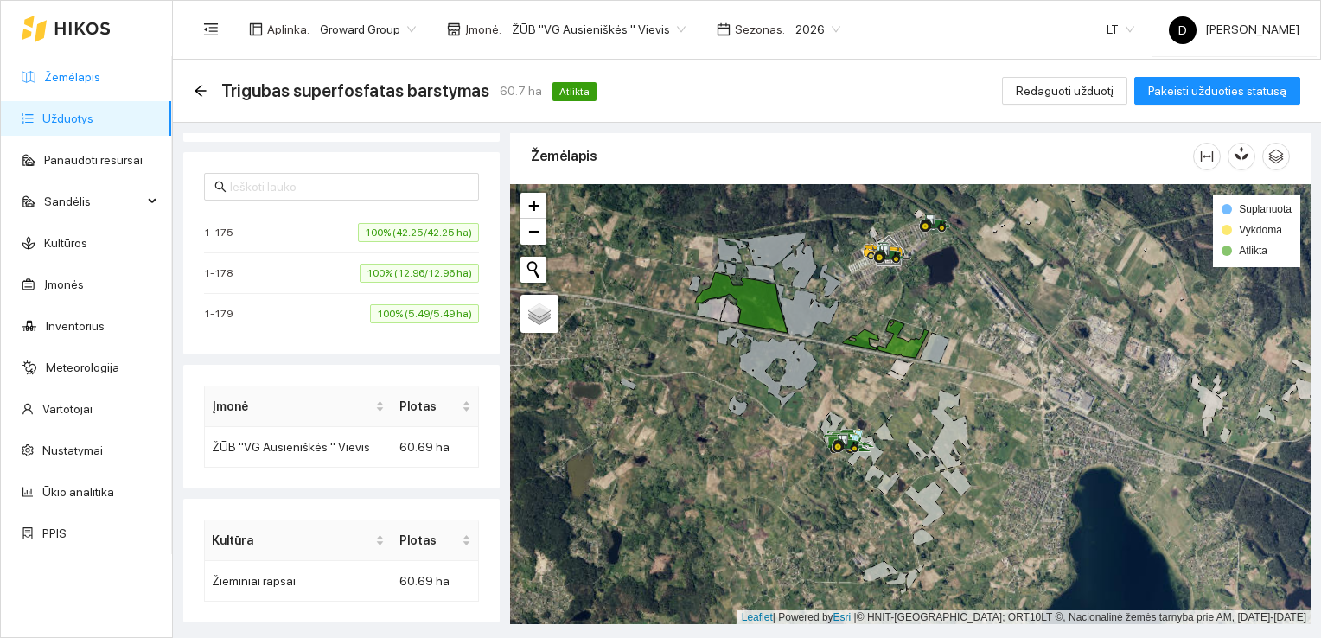
click at [68, 77] on link "Žemėlapis" at bounding box center [72, 77] width 56 height 14
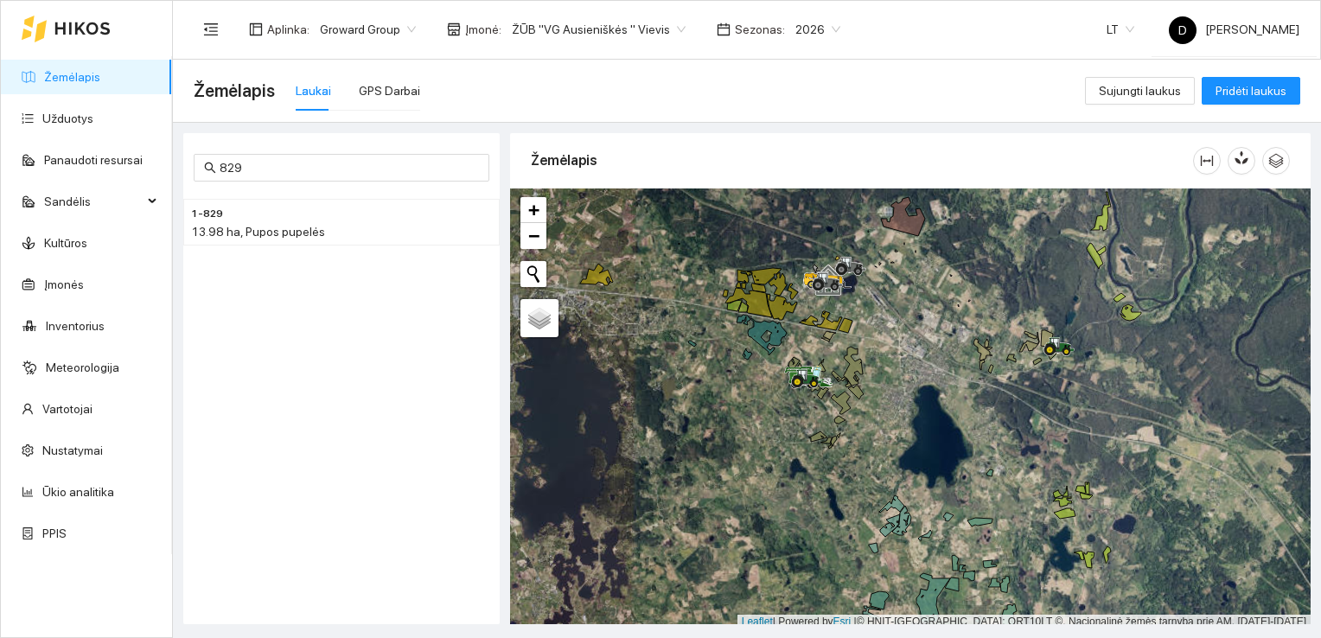
scroll to position [4, 0]
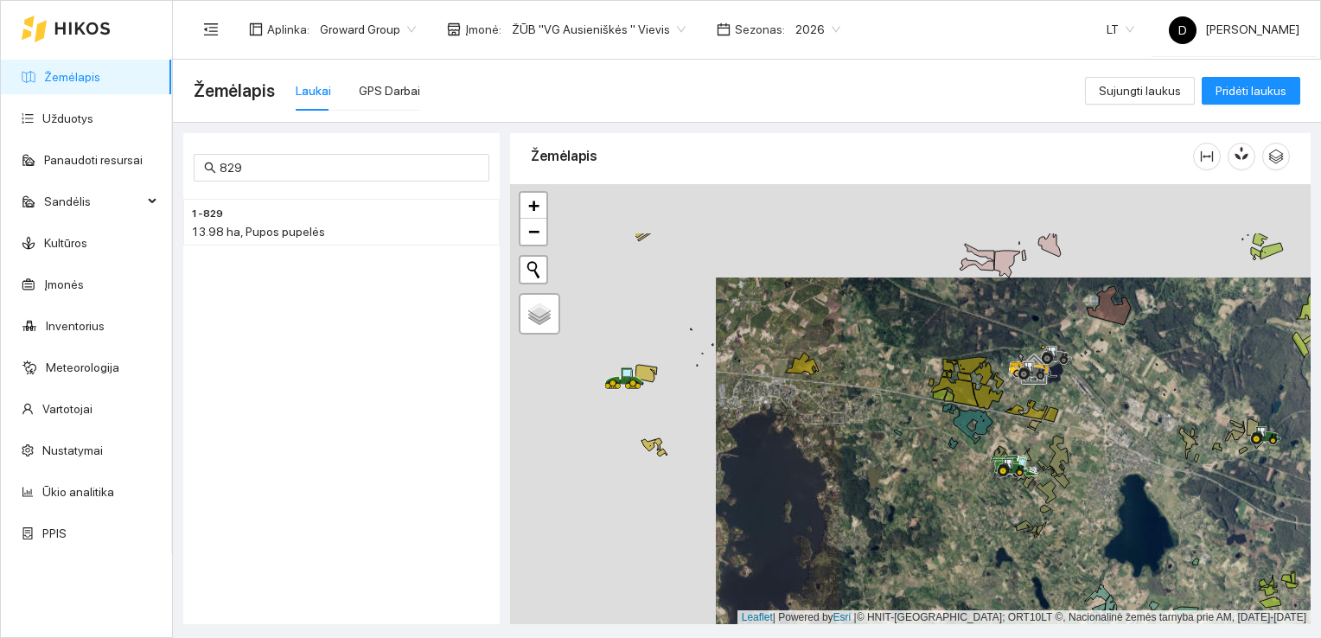
drag, startPoint x: 700, startPoint y: 371, endPoint x: 903, endPoint y: 462, distance: 222.5
click at [903, 462] on div at bounding box center [910, 404] width 801 height 441
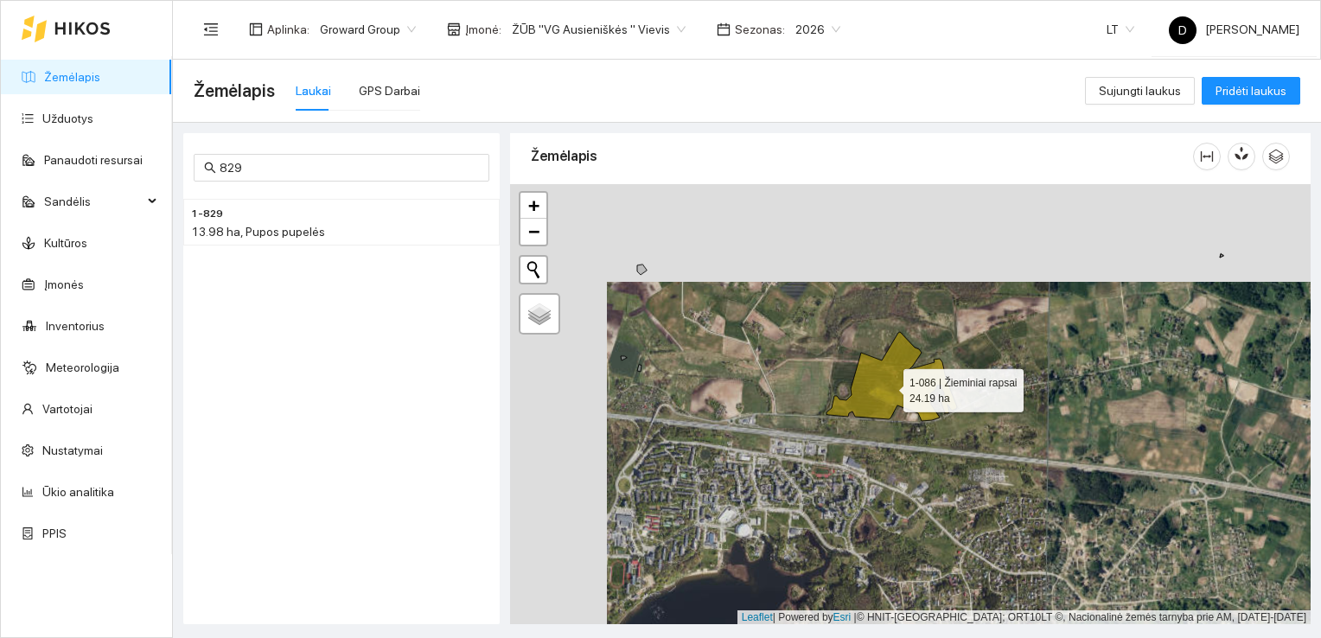
drag, startPoint x: 791, startPoint y: 288, endPoint x: 888, endPoint y: 386, distance: 137.6
click at [888, 386] on icon at bounding box center [892, 376] width 131 height 89
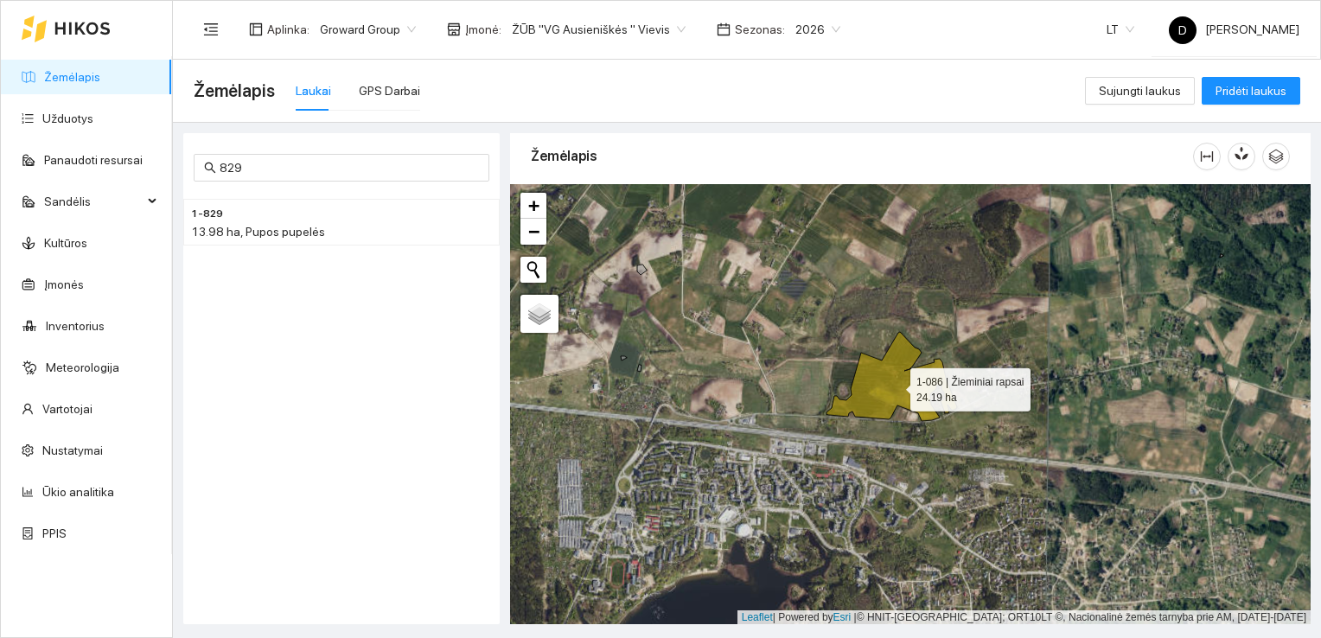
click at [913, 395] on icon at bounding box center [892, 376] width 131 height 89
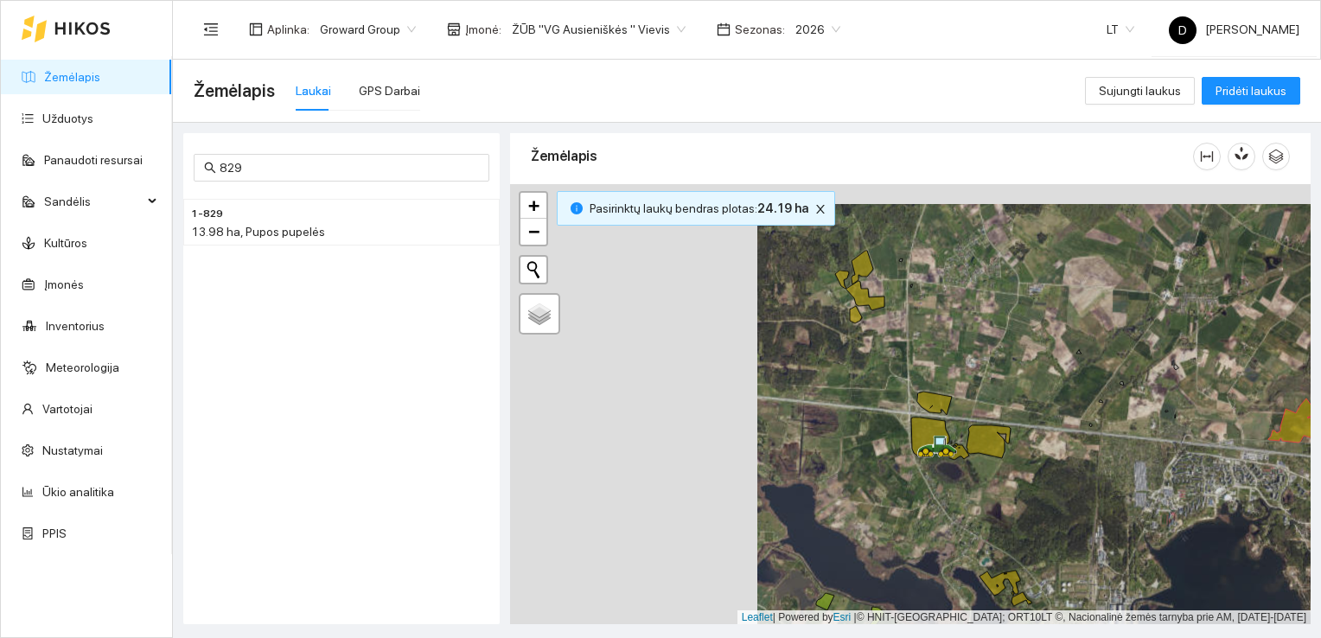
drag, startPoint x: 773, startPoint y: 345, endPoint x: 1001, endPoint y: 360, distance: 228.7
click at [1001, 360] on div at bounding box center [910, 404] width 801 height 441
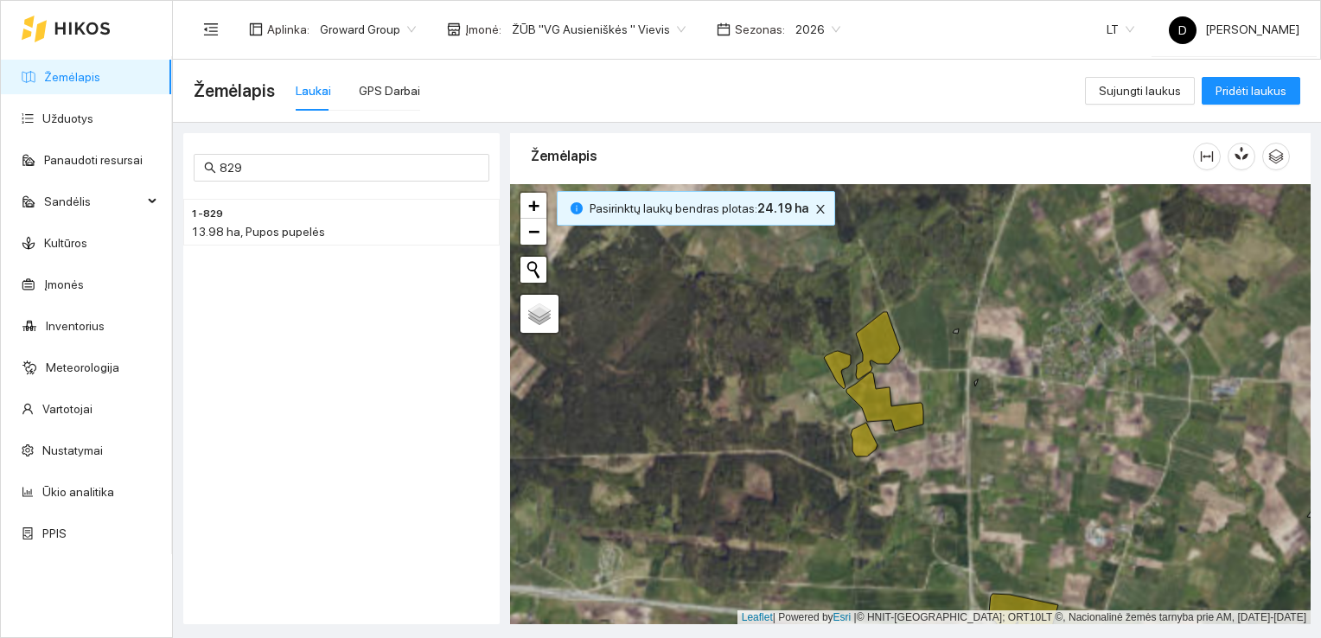
drag, startPoint x: 876, startPoint y: 273, endPoint x: 893, endPoint y: 361, distance: 89.0
click at [901, 373] on div at bounding box center [910, 404] width 801 height 441
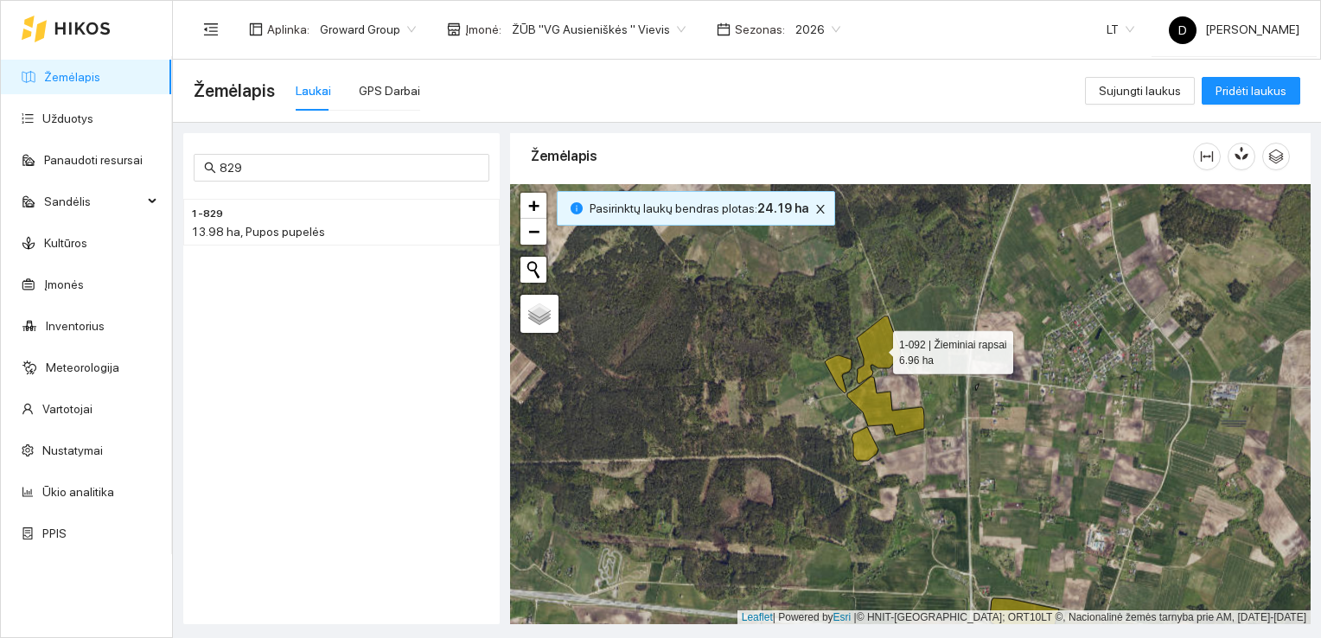
click at [882, 341] on icon at bounding box center [879, 349] width 44 height 67
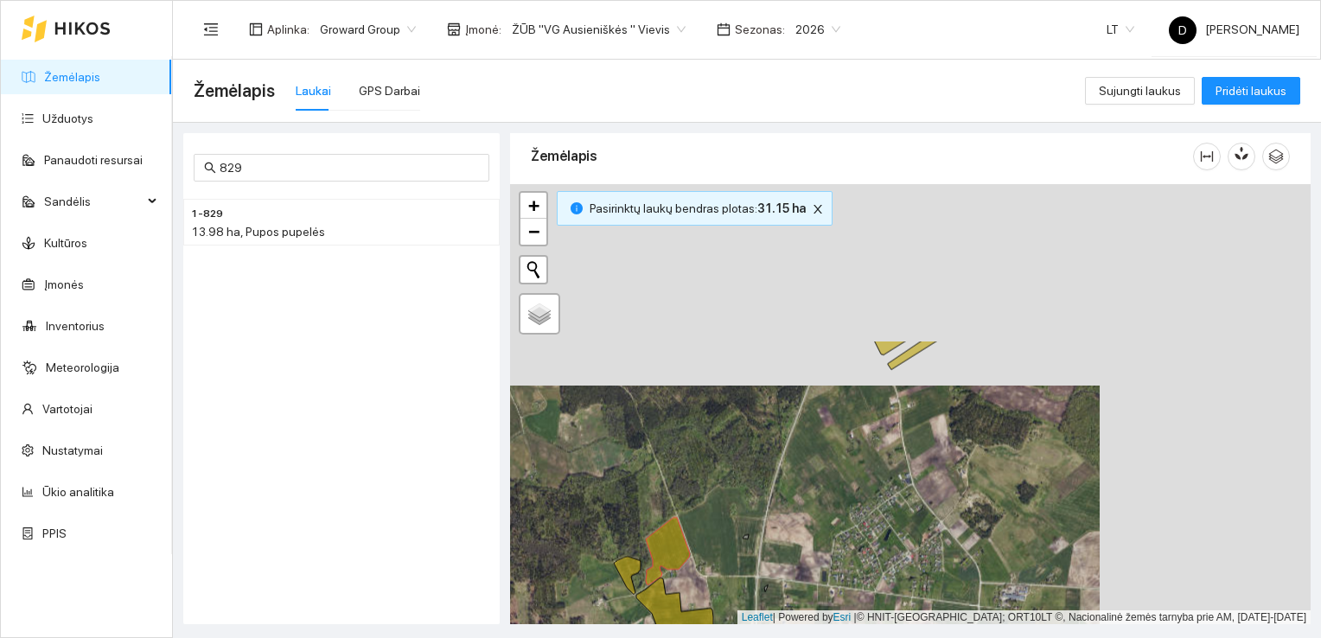
drag, startPoint x: 1010, startPoint y: 322, endPoint x: 799, endPoint y: 524, distance: 291.7
click at [799, 524] on div at bounding box center [910, 404] width 801 height 441
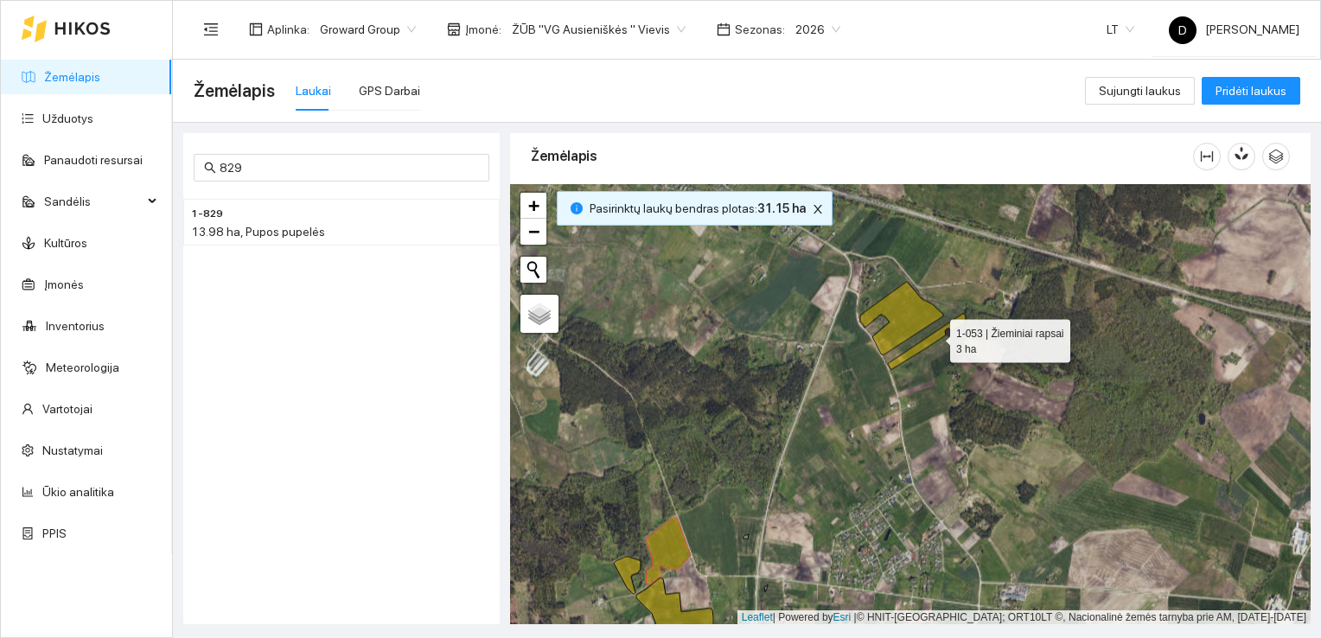
click at [935, 336] on icon at bounding box center [927, 342] width 78 height 56
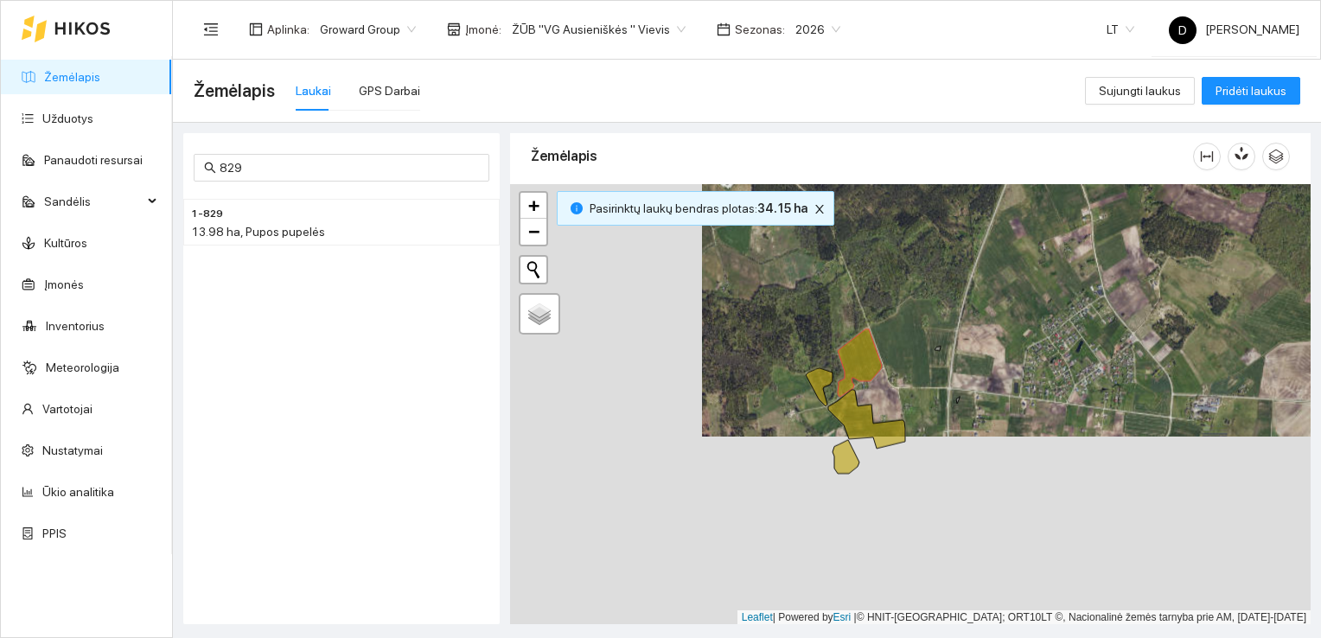
drag, startPoint x: 761, startPoint y: 500, endPoint x: 961, endPoint y: 288, distance: 291.1
click at [960, 288] on div at bounding box center [910, 404] width 801 height 441
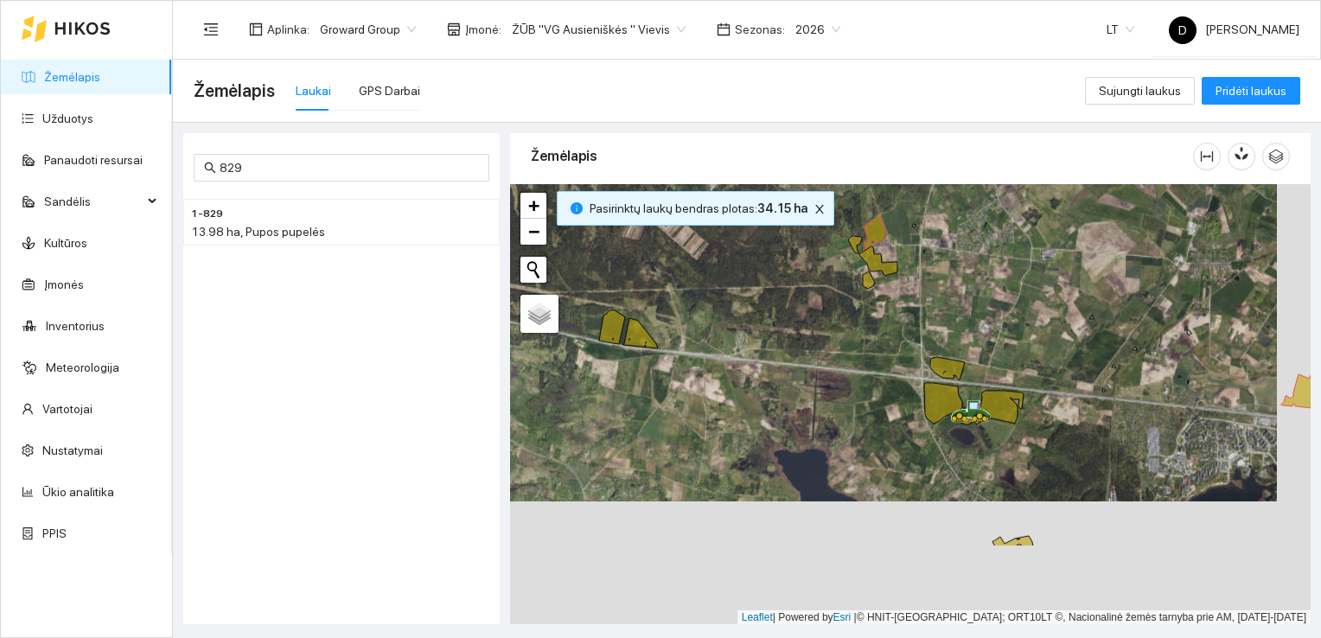
drag, startPoint x: 1084, startPoint y: 444, endPoint x: 1050, endPoint y: 319, distance: 129.8
click at [1050, 319] on div at bounding box center [910, 404] width 801 height 441
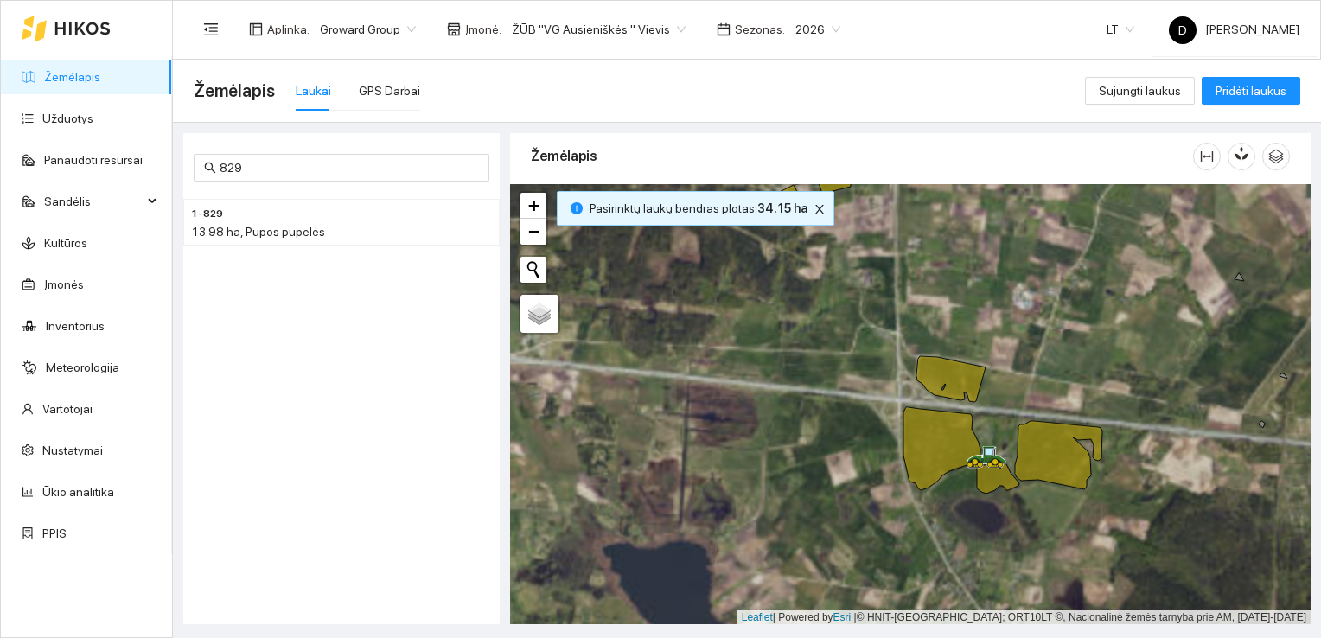
drag, startPoint x: 934, startPoint y: 403, endPoint x: 1044, endPoint y: 365, distance: 117.0
click at [1047, 367] on div at bounding box center [910, 404] width 801 height 441
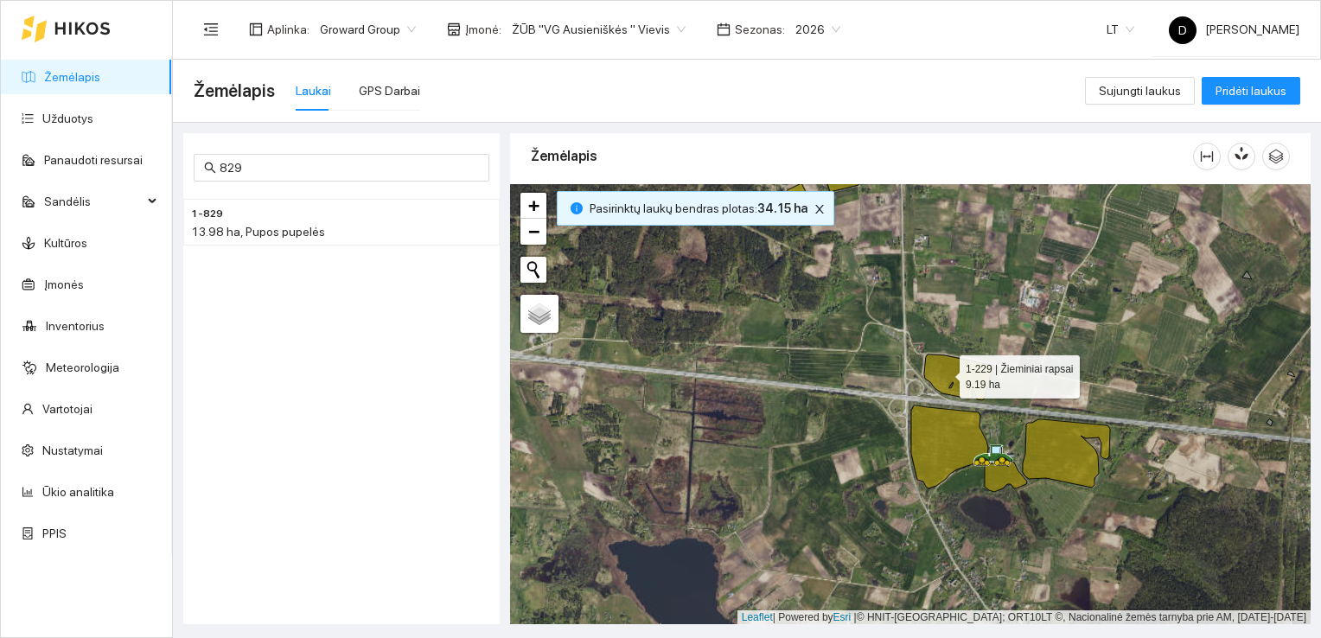
click at [944, 372] on icon at bounding box center [958, 377] width 69 height 46
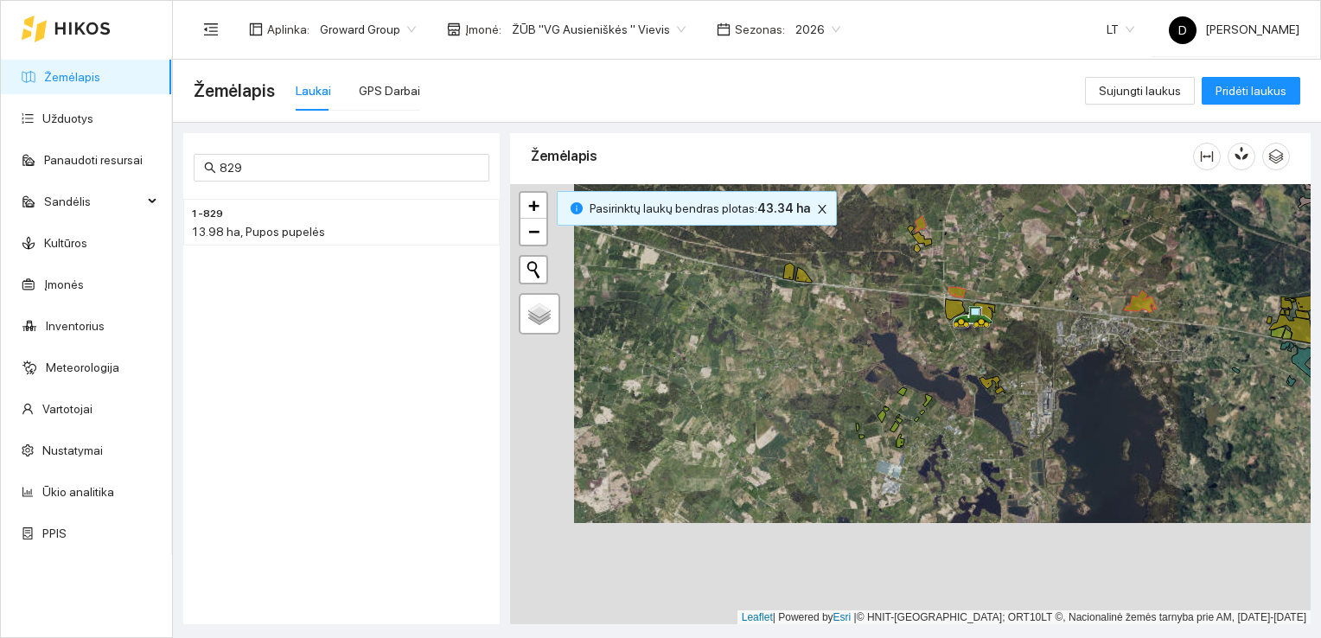
drag, startPoint x: 852, startPoint y: 508, endPoint x: 923, endPoint y: 399, distance: 130.2
click at [923, 398] on div at bounding box center [910, 404] width 801 height 441
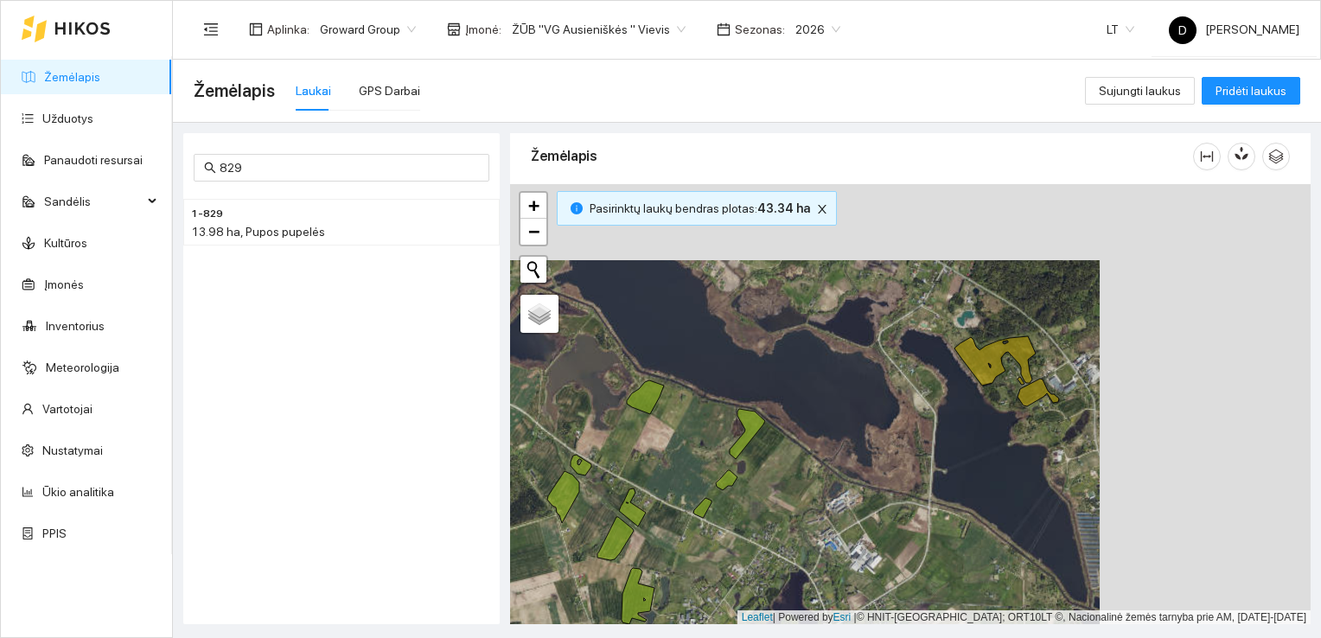
drag, startPoint x: 1138, startPoint y: 332, endPoint x: 833, endPoint y: 447, distance: 325.3
click at [833, 447] on div at bounding box center [910, 404] width 801 height 441
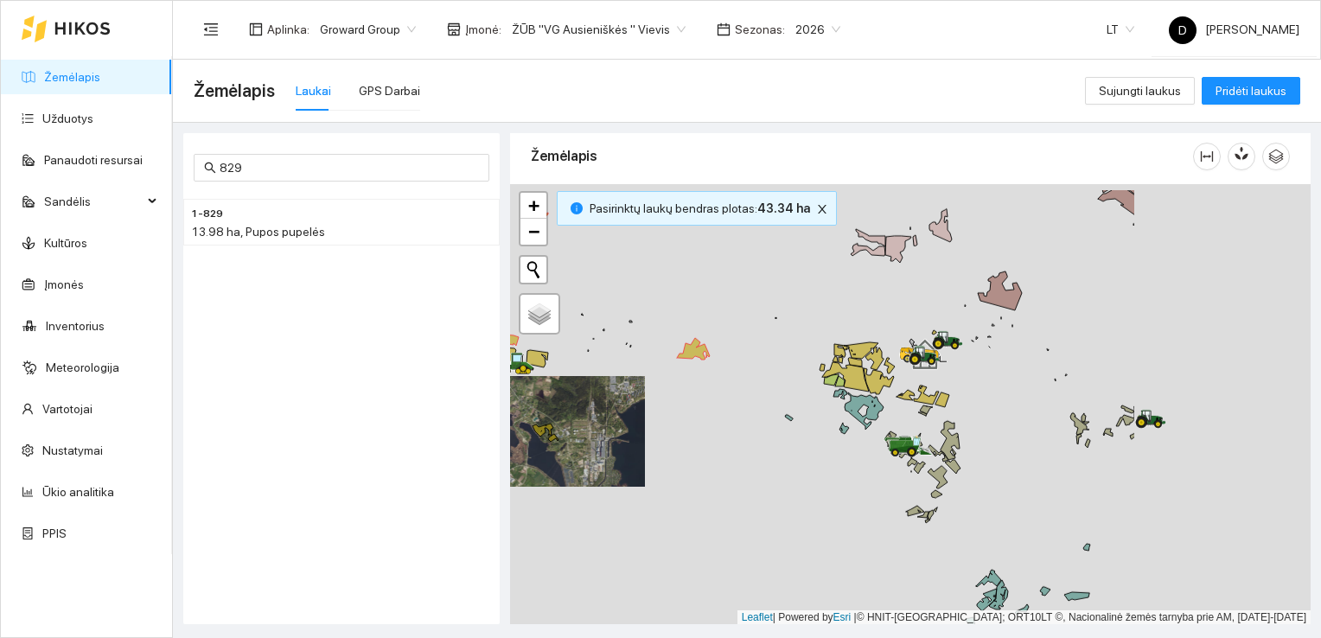
drag, startPoint x: 1020, startPoint y: 370, endPoint x: 733, endPoint y: 510, distance: 319.4
click at [733, 511] on div at bounding box center [910, 404] width 801 height 441
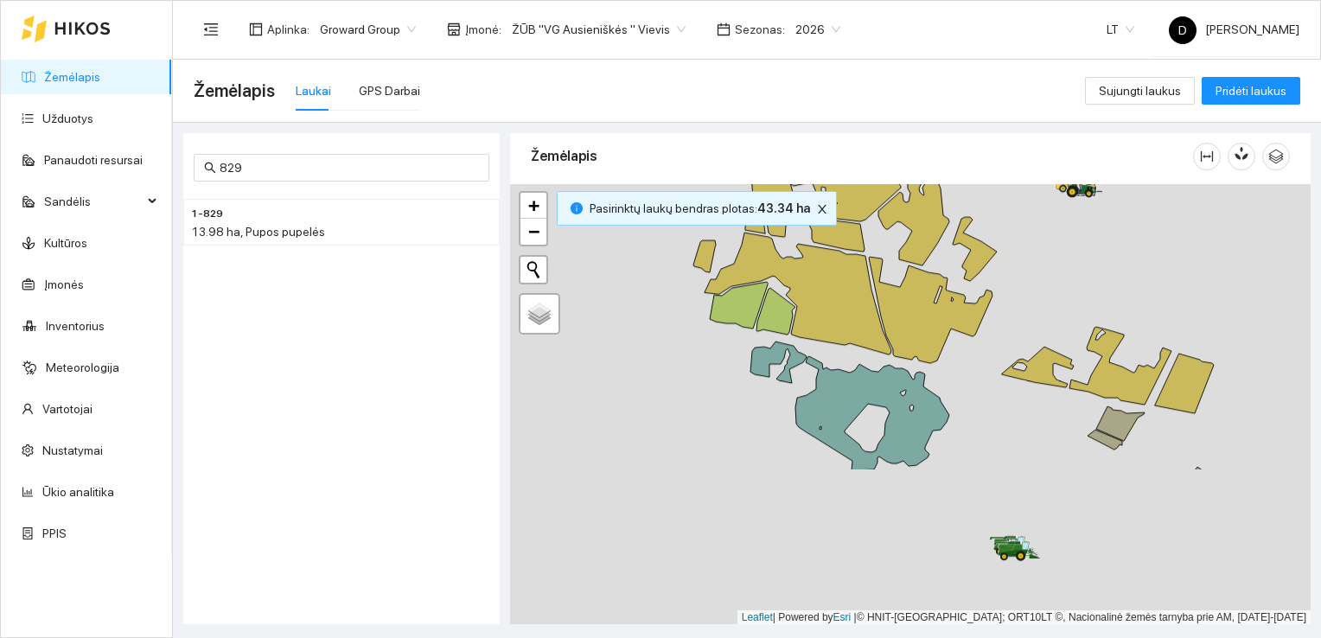
drag, startPoint x: 801, startPoint y: 507, endPoint x: 1018, endPoint y: 342, distance: 272.0
click at [1012, 327] on div at bounding box center [910, 404] width 801 height 441
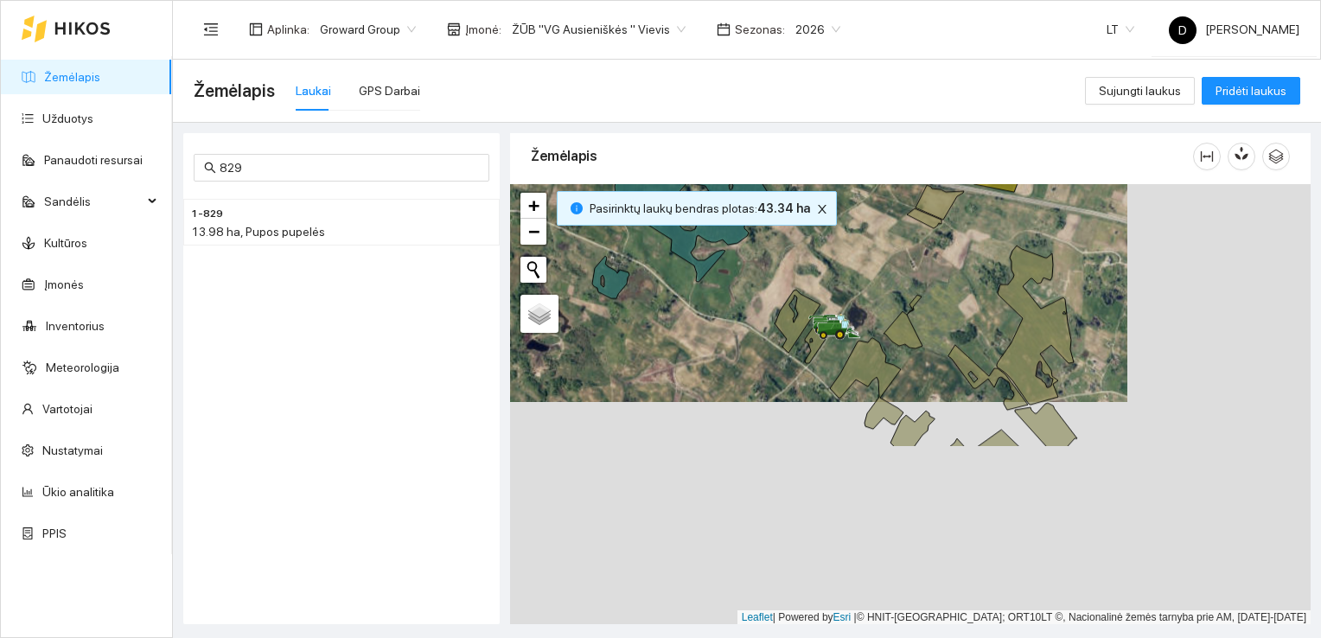
drag, startPoint x: 1044, startPoint y: 434, endPoint x: 923, endPoint y: 287, distance: 190.4
click at [923, 287] on div at bounding box center [910, 404] width 801 height 441
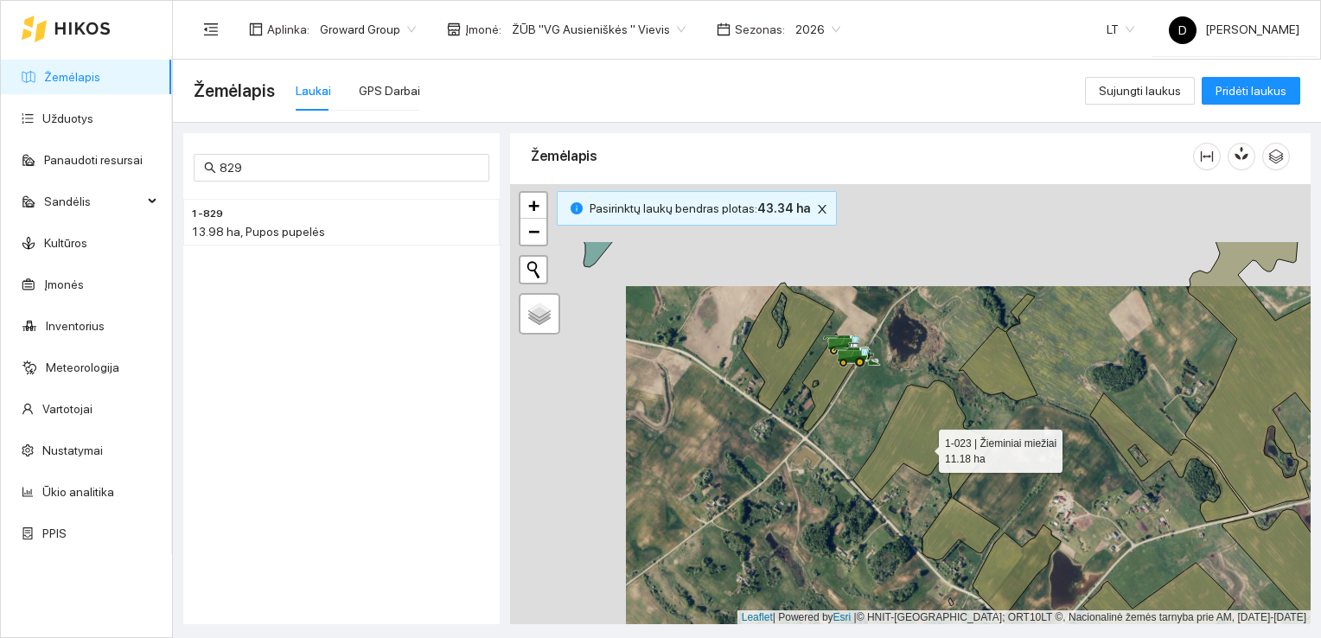
drag, startPoint x: 808, startPoint y: 343, endPoint x: 923, endPoint y: 445, distance: 154.4
click at [923, 445] on icon at bounding box center [926, 470] width 147 height 180
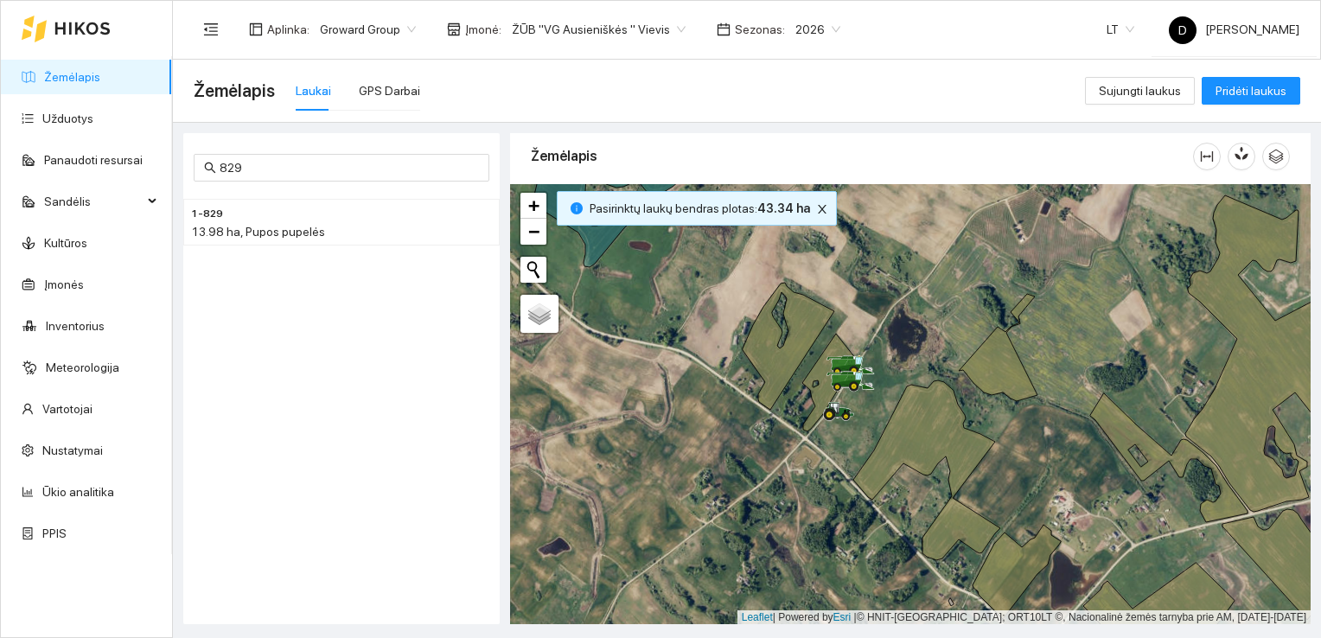
click at [335, 431] on div "1-829 13.98 ha, Pupos pupelės" at bounding box center [341, 398] width 316 height 412
click at [395, 343] on div "1-829 13.98 ha, Pupos pupelės" at bounding box center [341, 398] width 316 height 412
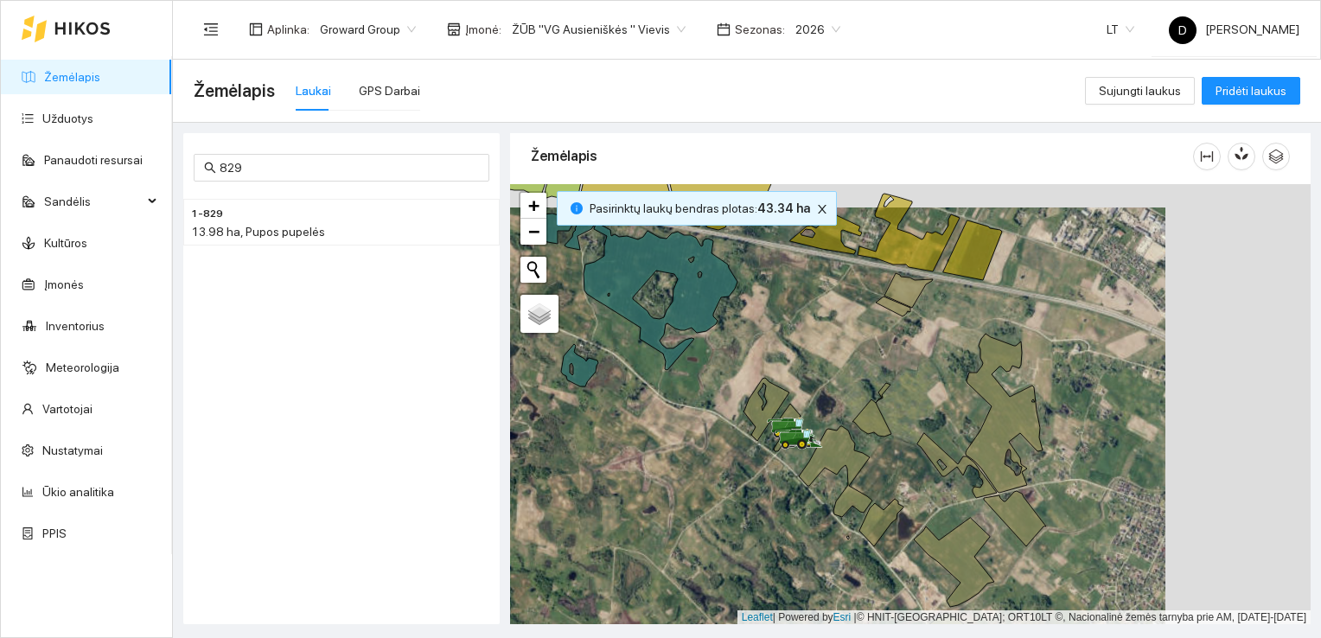
drag, startPoint x: 856, startPoint y: 486, endPoint x: 772, endPoint y: 493, distance: 84.1
click at [772, 493] on div at bounding box center [910, 404] width 801 height 441
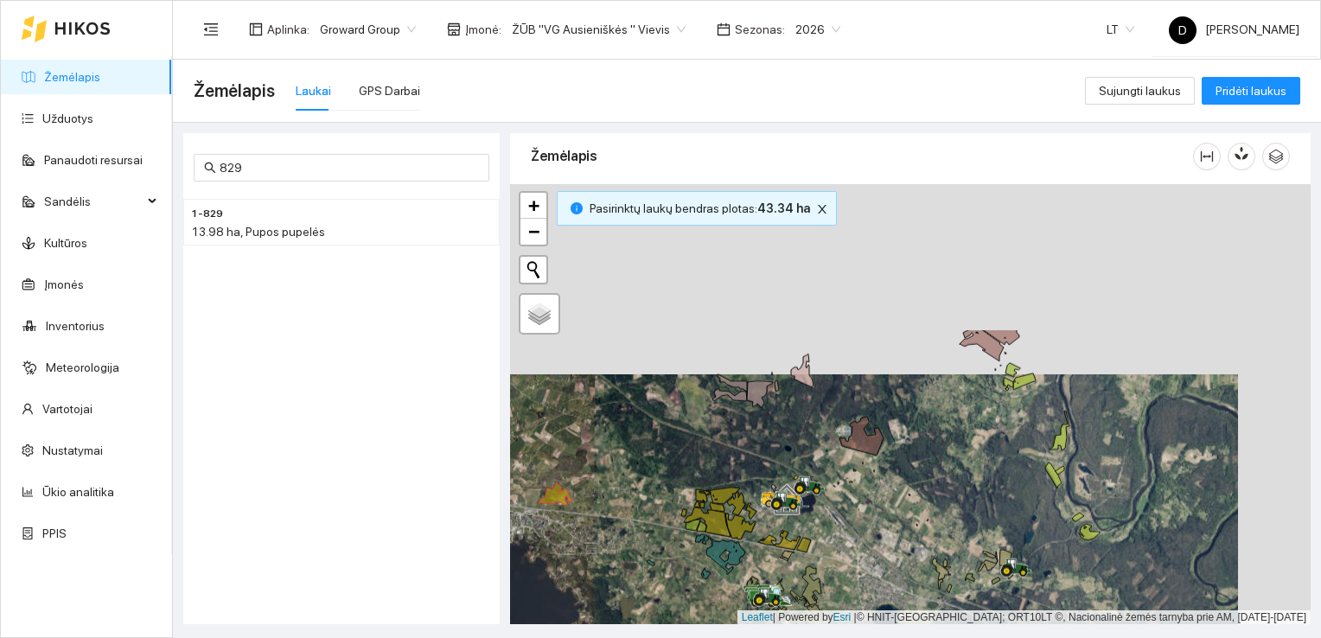
drag, startPoint x: 830, startPoint y: 263, endPoint x: 757, endPoint y: 453, distance: 203.6
click at [757, 453] on div at bounding box center [910, 404] width 801 height 441
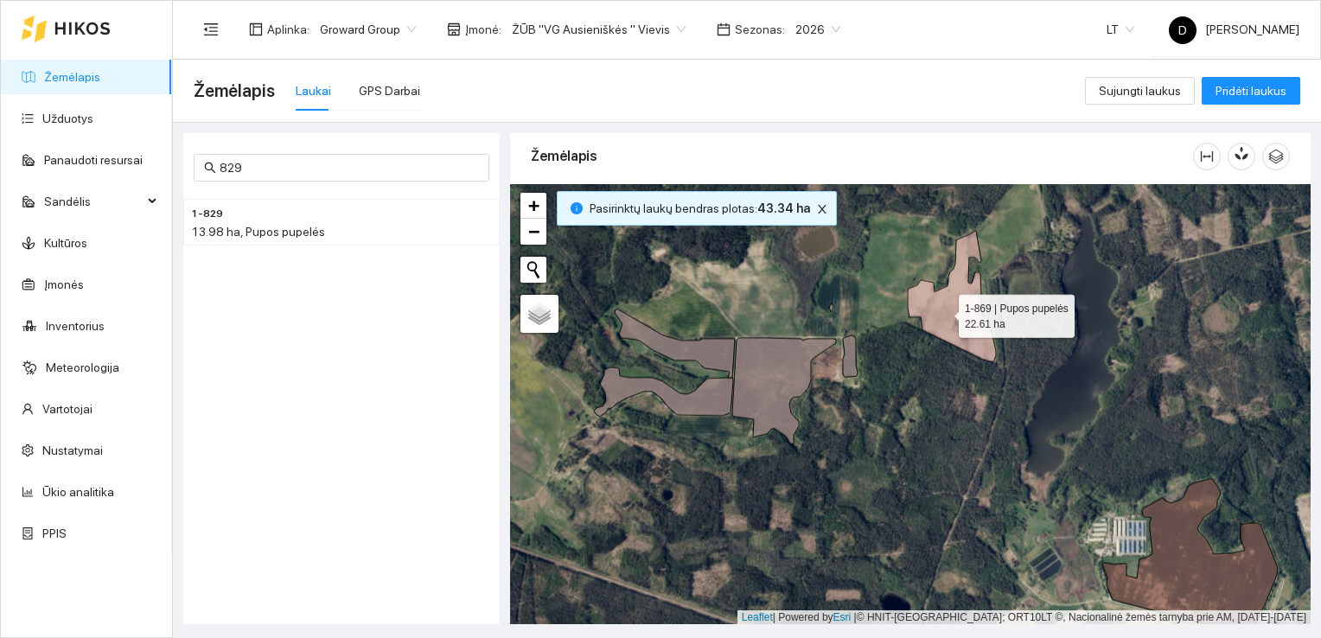
click at [943, 311] on icon at bounding box center [952, 296] width 88 height 131
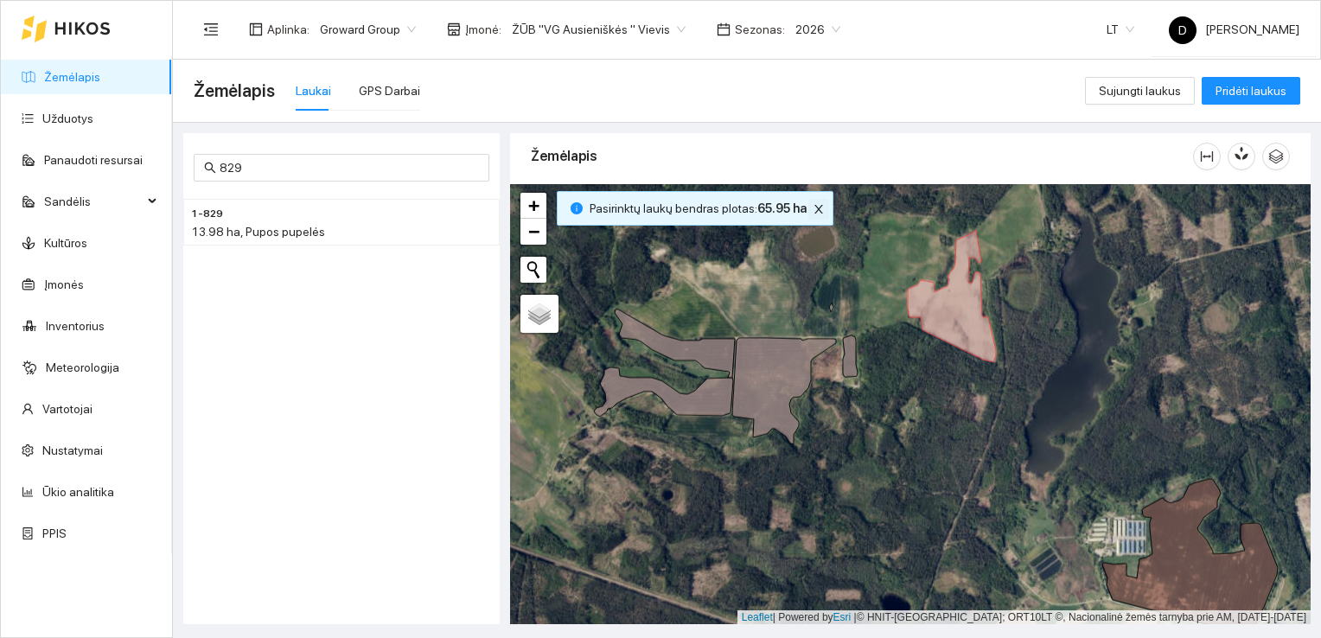
click at [813, 206] on icon "close" at bounding box center [819, 209] width 12 height 12
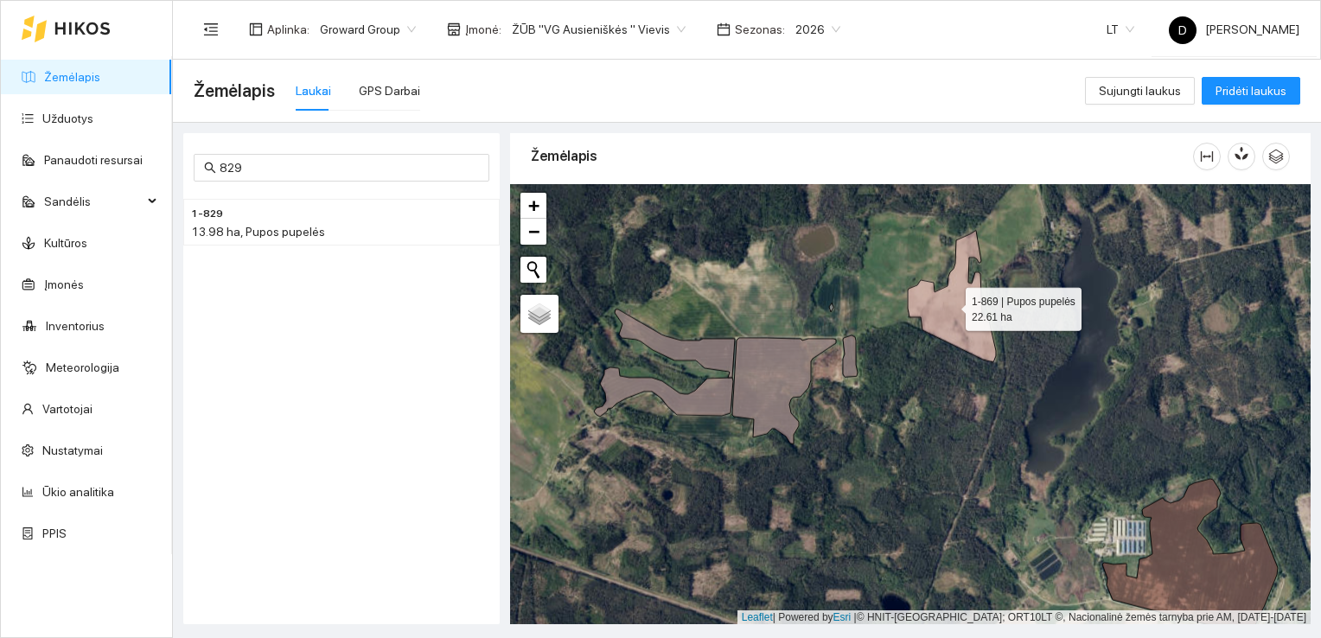
click at [950, 304] on icon at bounding box center [952, 296] width 88 height 131
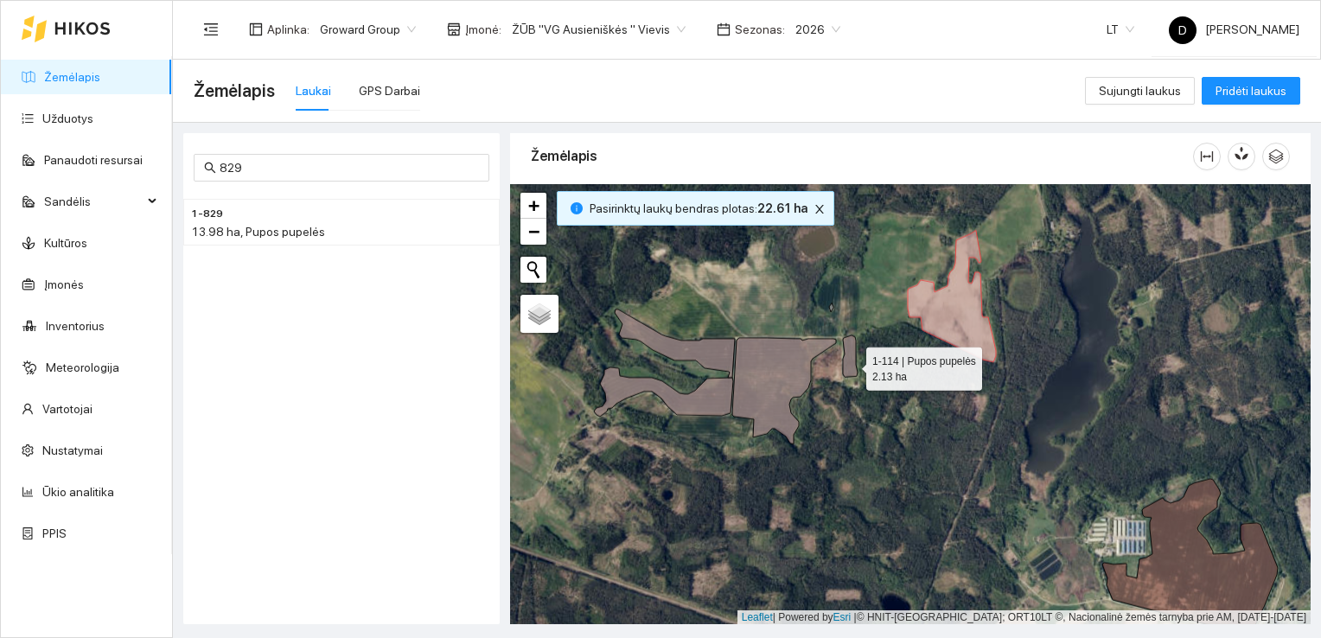
click at [851, 364] on icon at bounding box center [850, 356] width 15 height 42
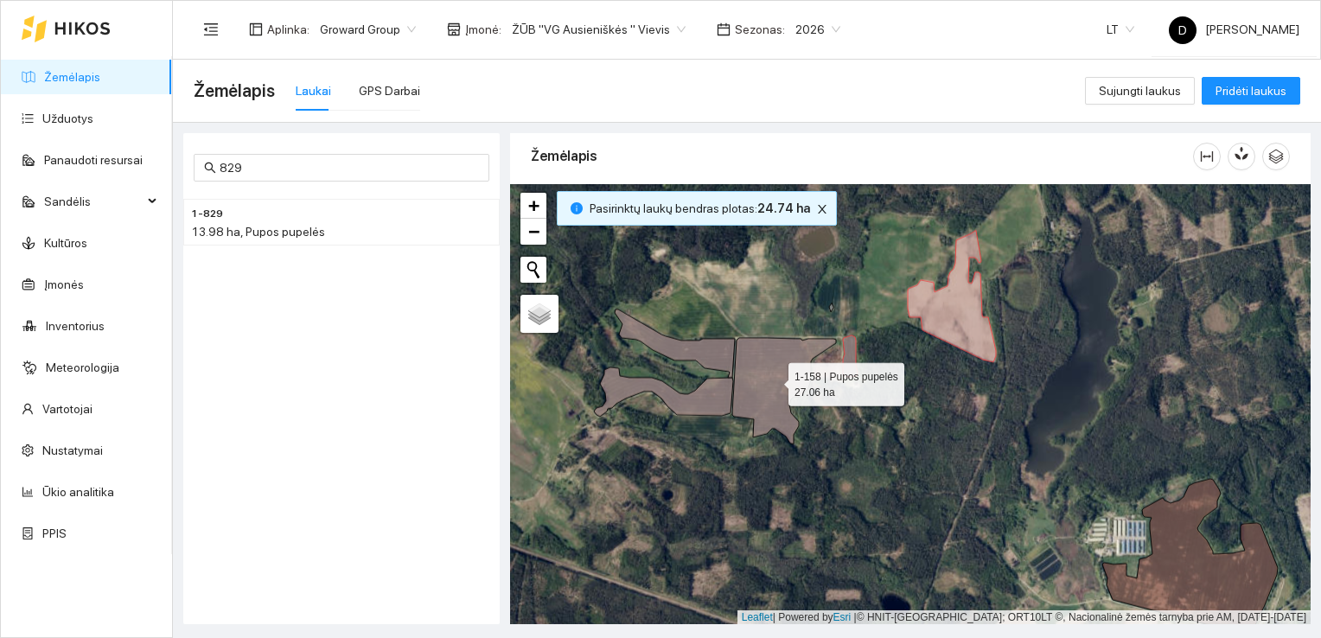
click at [789, 351] on icon at bounding box center [784, 391] width 104 height 106
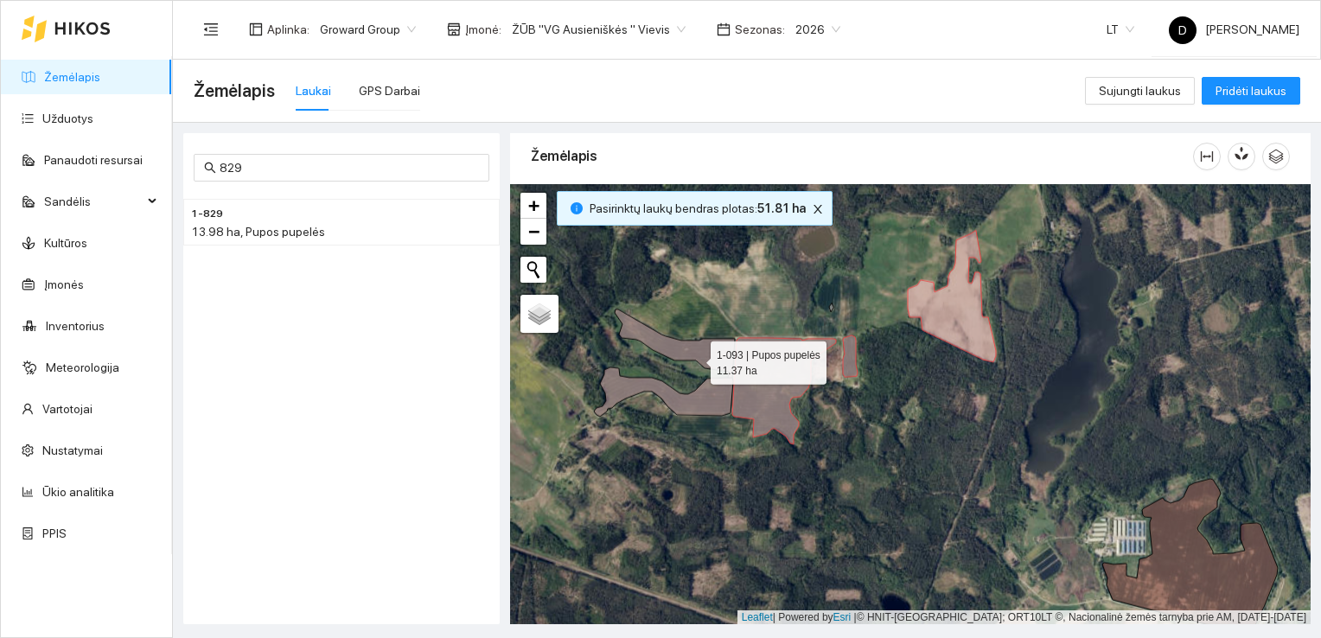
click at [695, 358] on icon at bounding box center [675, 344] width 120 height 68
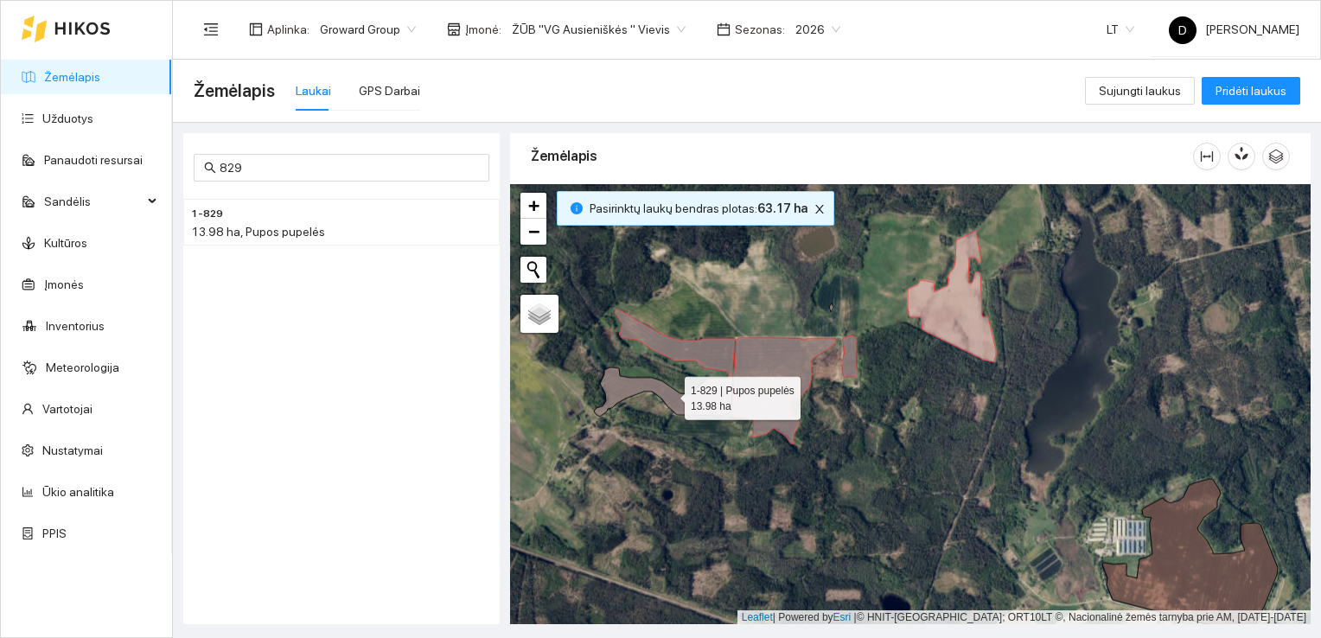
click at [713, 398] on icon at bounding box center [663, 391] width 139 height 49
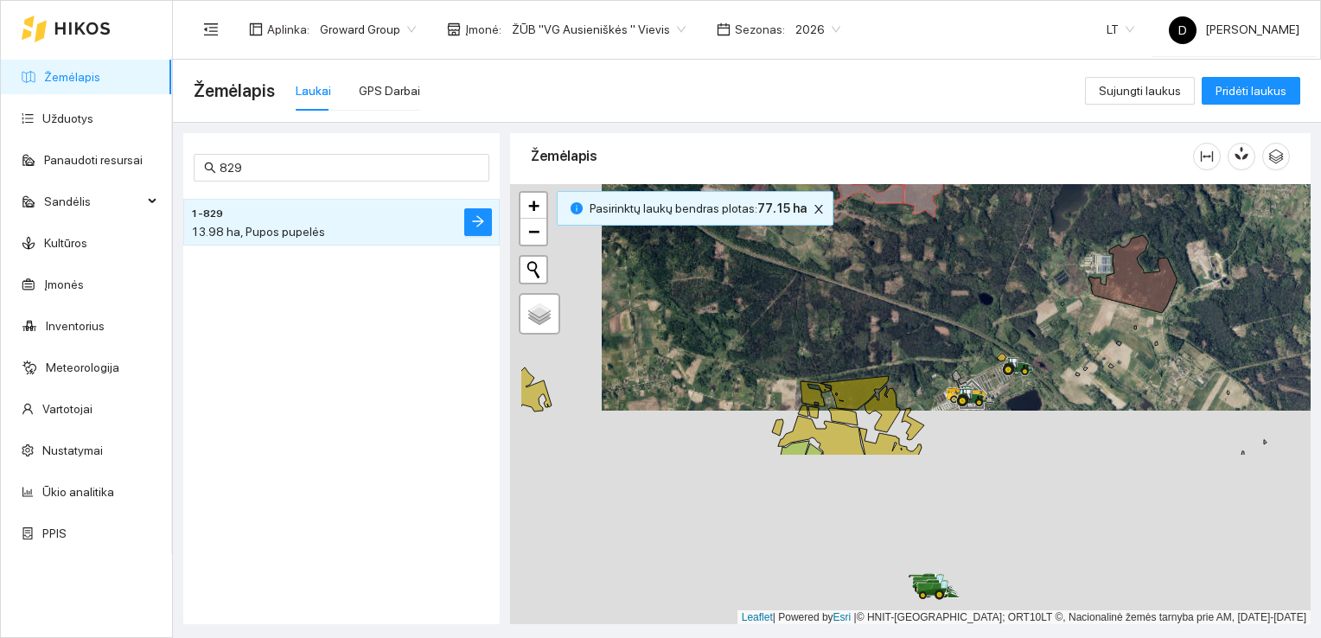
drag, startPoint x: 761, startPoint y: 510, endPoint x: 898, endPoint y: 199, distance: 340.3
click at [898, 199] on div at bounding box center [910, 404] width 801 height 441
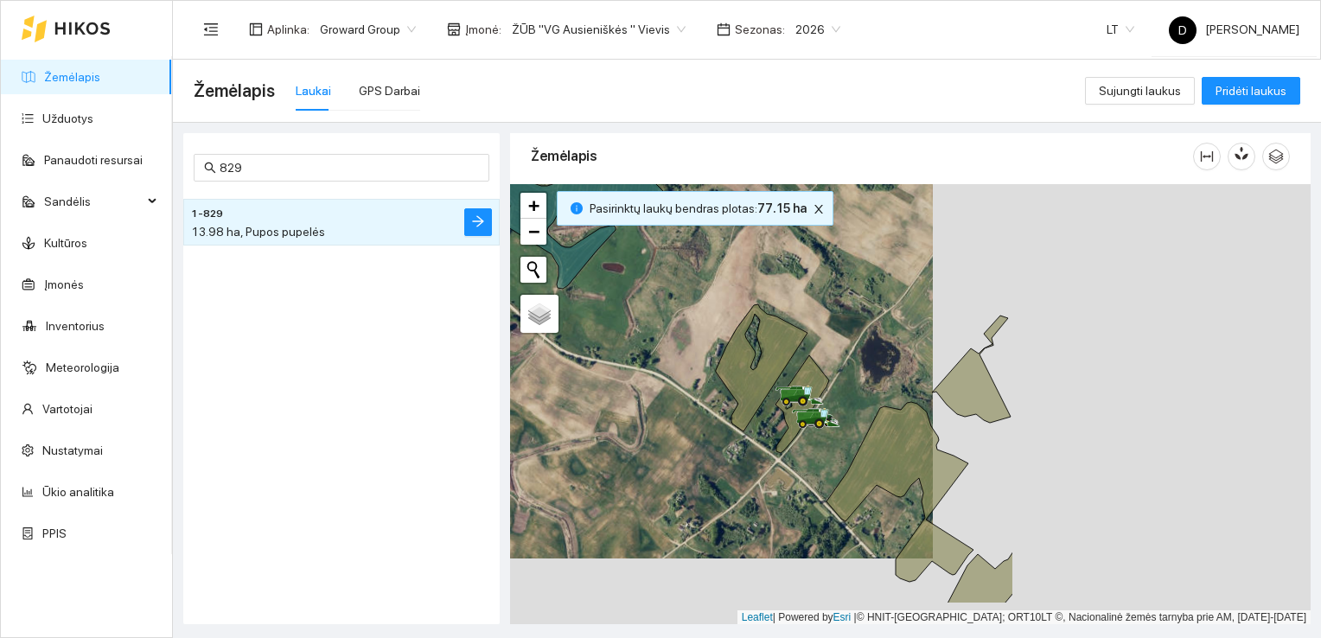
drag, startPoint x: 1101, startPoint y: 514, endPoint x: 716, endPoint y: 437, distance: 392.2
click at [716, 437] on div at bounding box center [910, 404] width 801 height 441
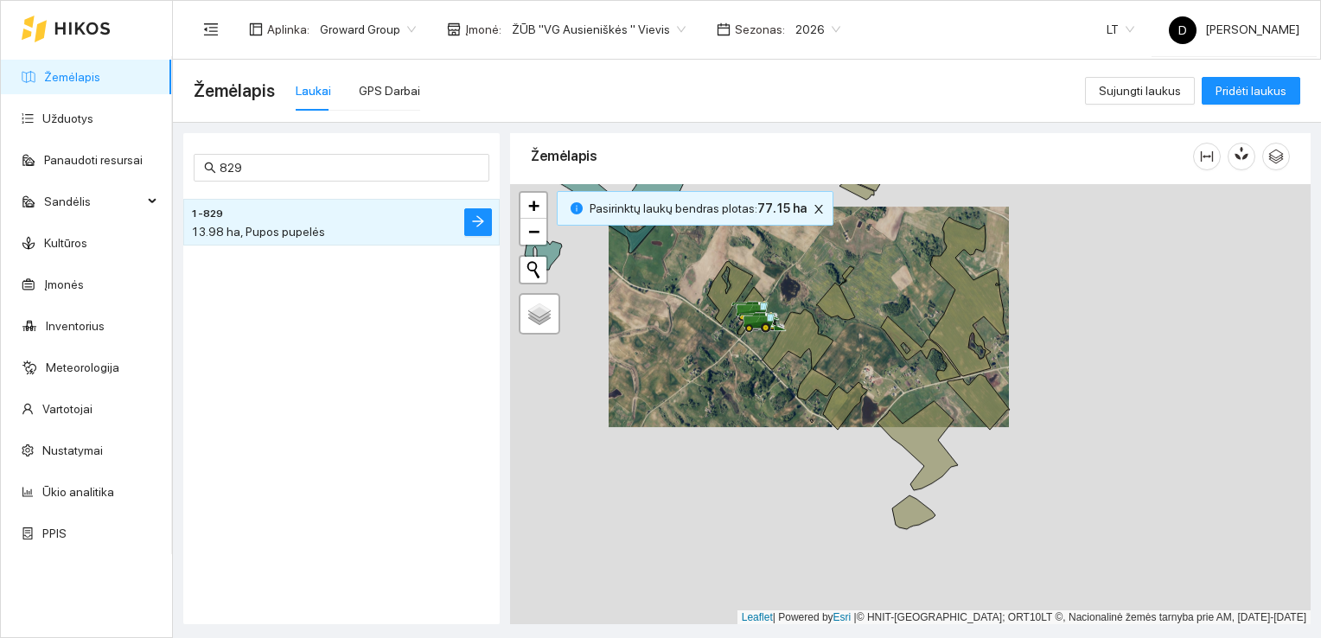
drag, startPoint x: 1018, startPoint y: 491, endPoint x: 886, endPoint y: 375, distance: 175.2
click at [889, 375] on div at bounding box center [910, 404] width 801 height 441
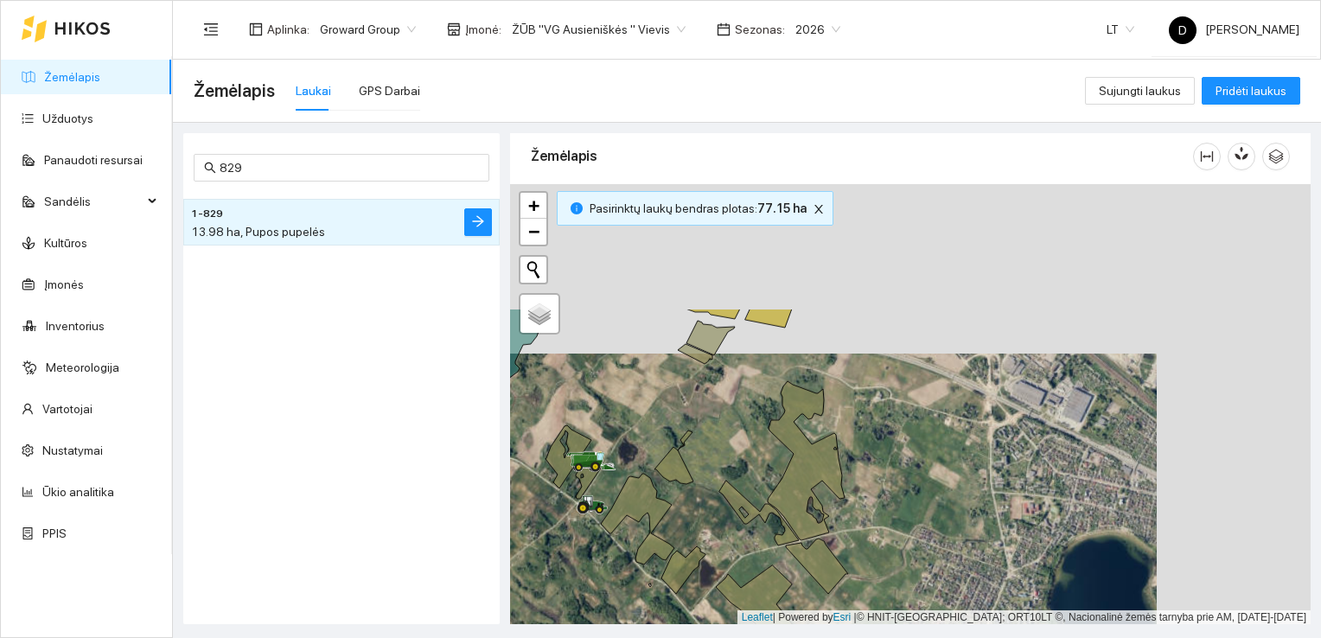
drag, startPoint x: 1045, startPoint y: 359, endPoint x: 891, endPoint y: 528, distance: 228.9
click at [891, 528] on div at bounding box center [910, 404] width 801 height 441
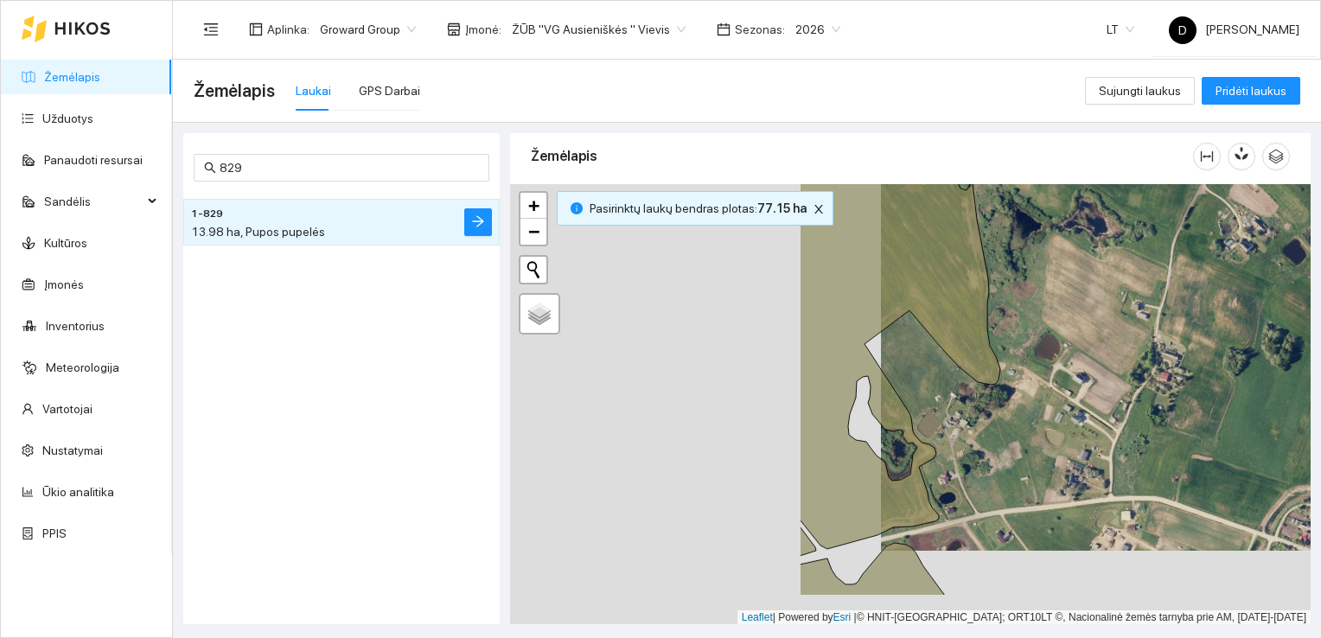
drag, startPoint x: 826, startPoint y: 497, endPoint x: 1210, endPoint y: 419, distance: 392.5
click at [1210, 420] on div at bounding box center [910, 404] width 801 height 441
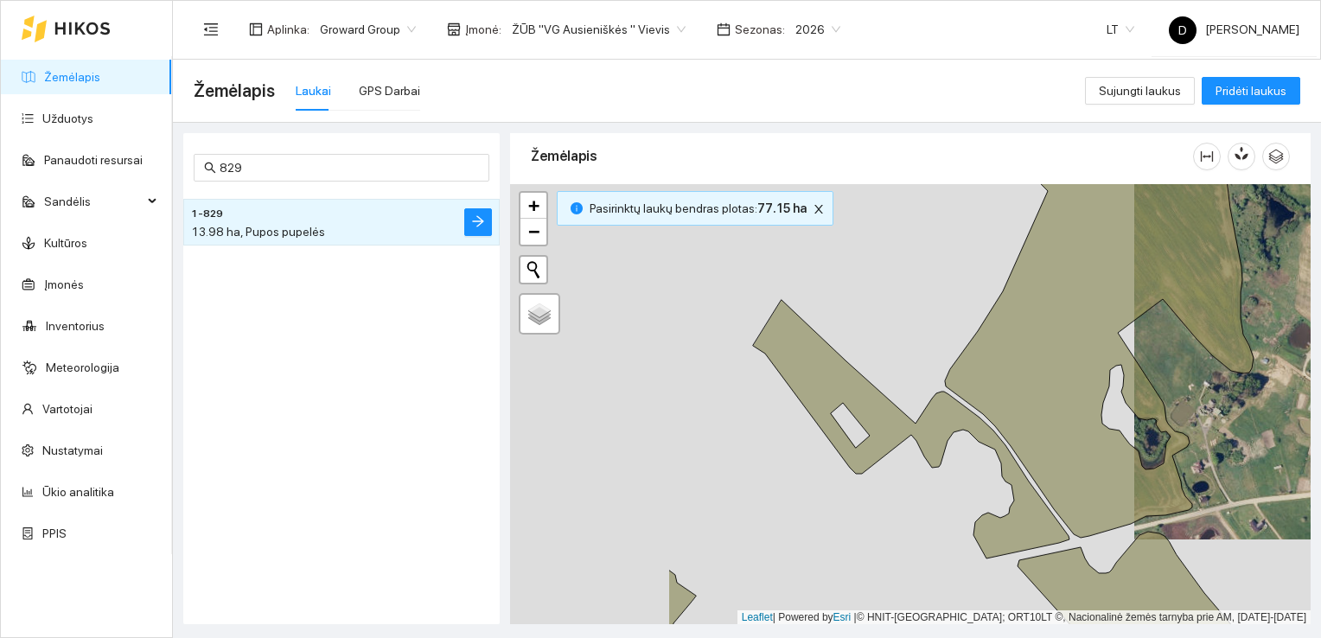
drag, startPoint x: 847, startPoint y: 432, endPoint x: 1198, endPoint y: 455, distance: 351.7
click at [1198, 455] on icon at bounding box center [1099, 334] width 309 height 407
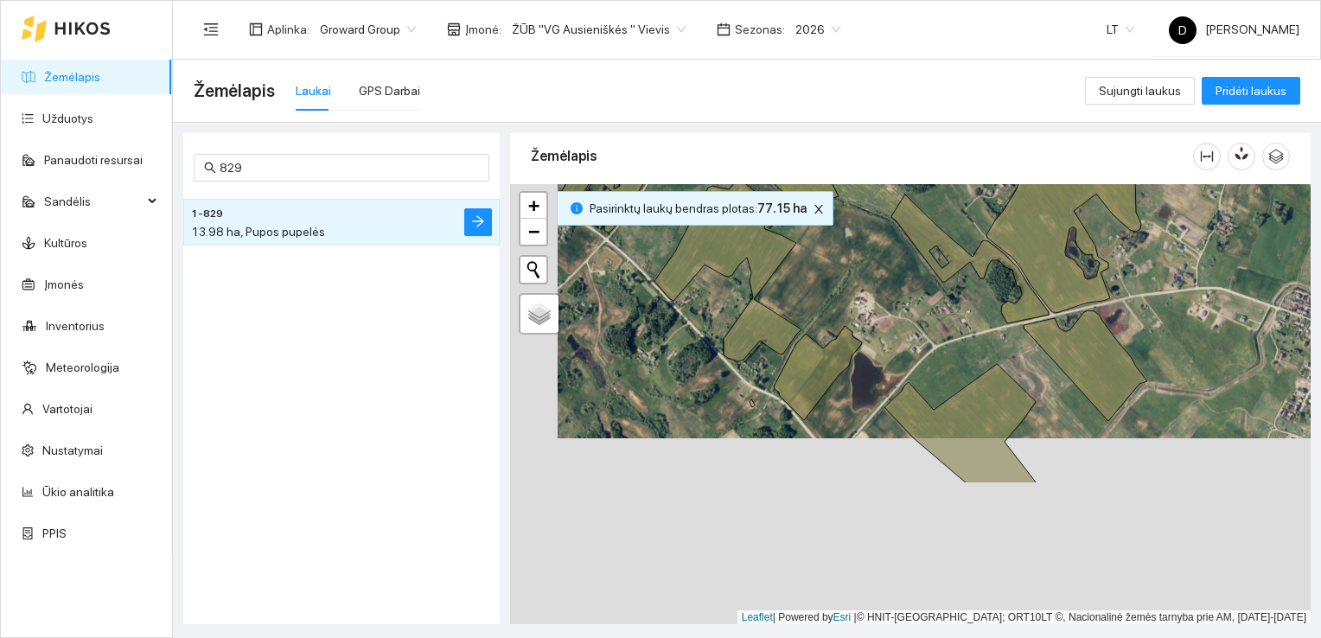
drag, startPoint x: 817, startPoint y: 520, endPoint x: 864, endPoint y: 331, distance: 195.0
click at [865, 334] on div at bounding box center [910, 404] width 801 height 441
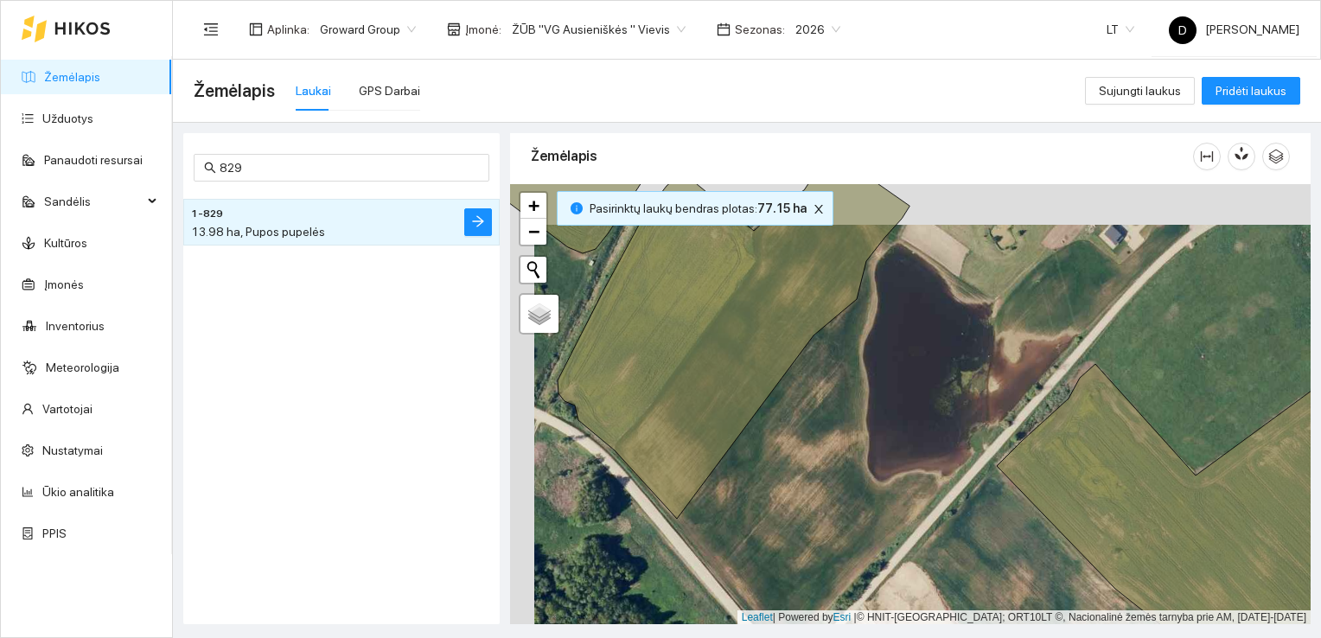
drag, startPoint x: 812, startPoint y: 470, endPoint x: 832, endPoint y: 508, distance: 42.9
click at [833, 509] on div at bounding box center [910, 404] width 801 height 441
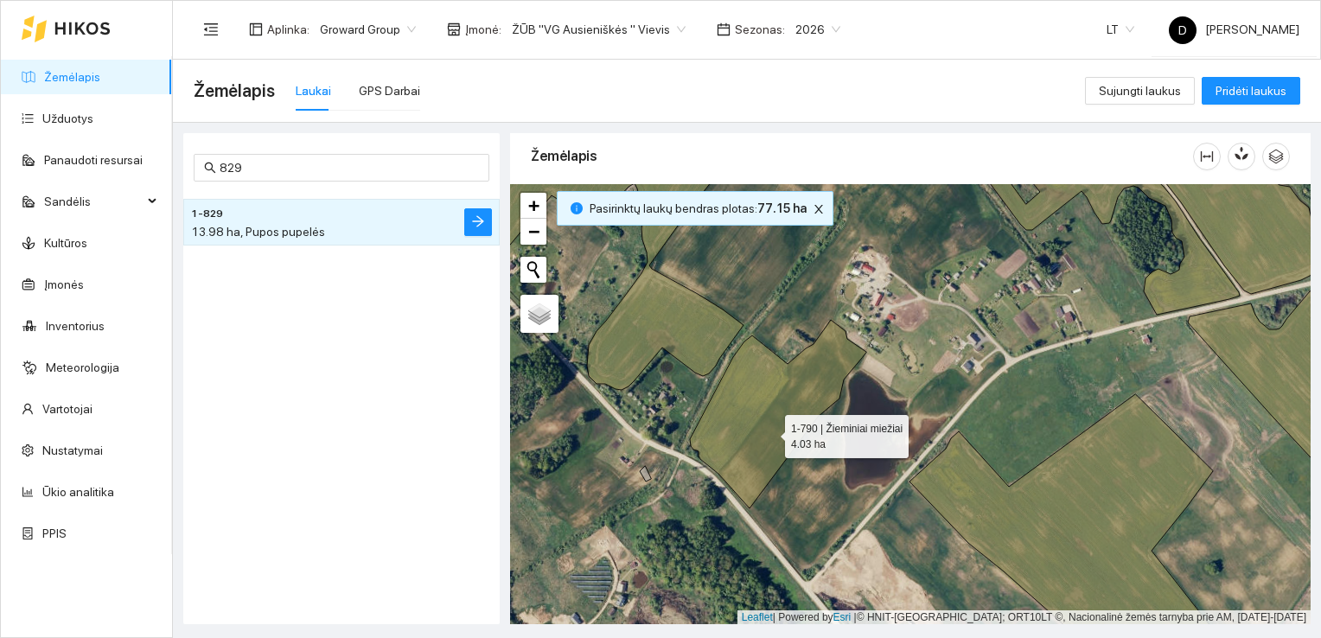
click at [769, 431] on icon at bounding box center [778, 414] width 176 height 188
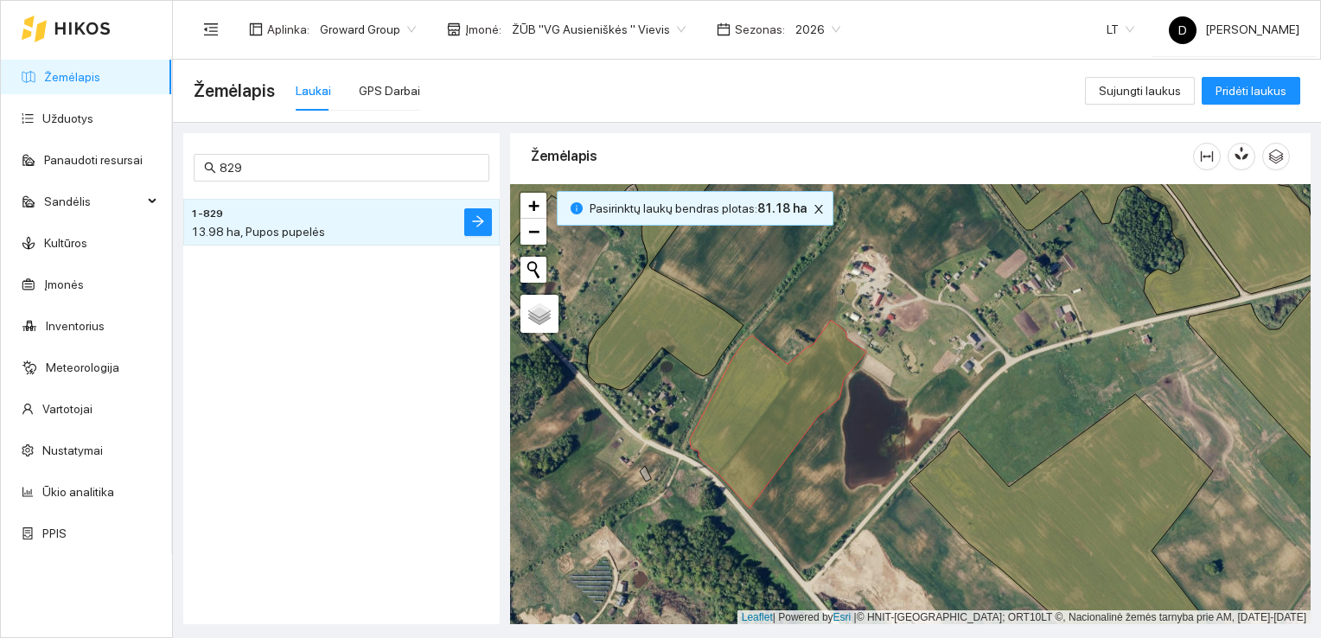
click at [820, 505] on div at bounding box center [910, 404] width 801 height 441
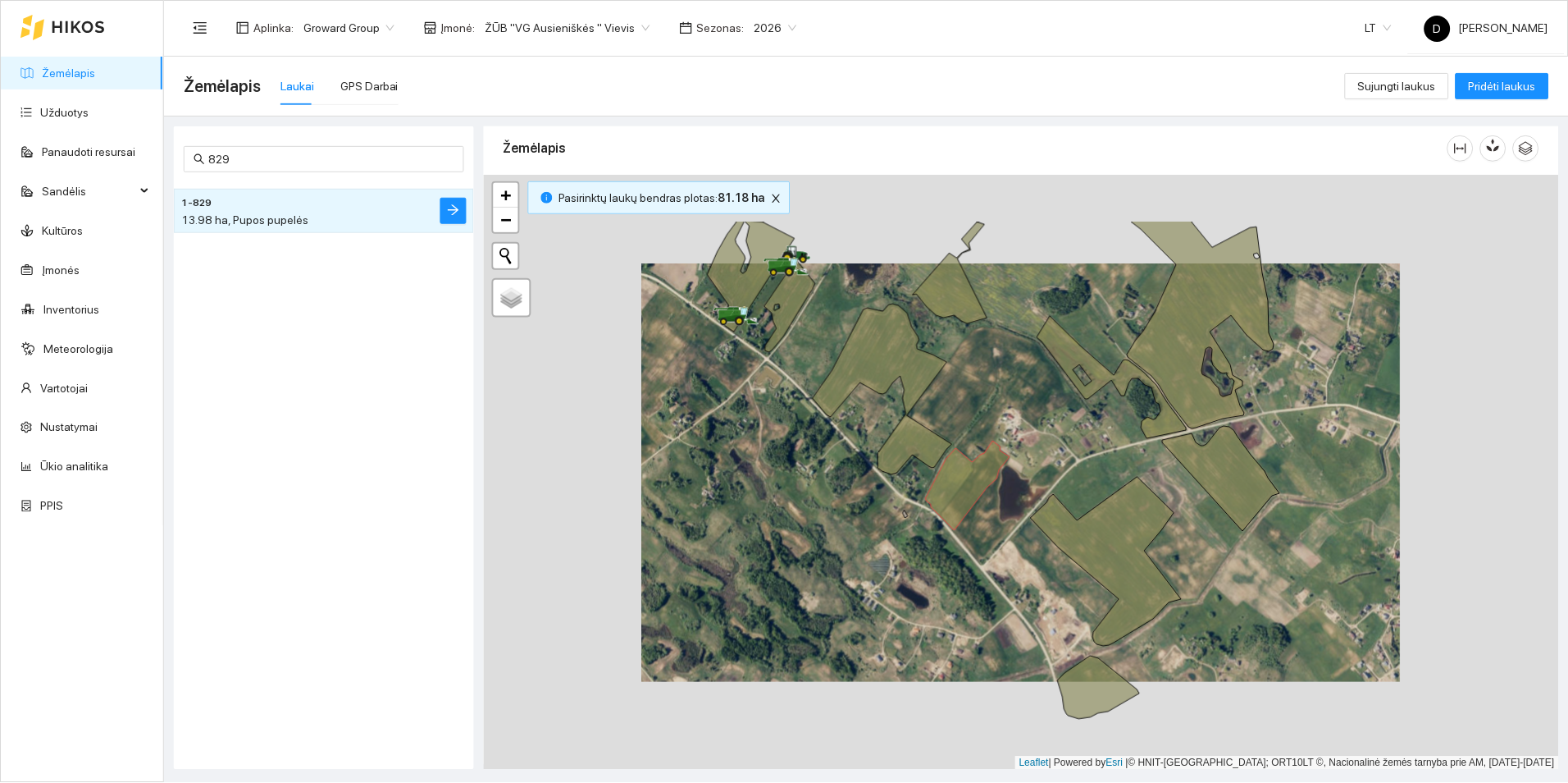
scroll to position [5, 0]
